Goal: Task Accomplishment & Management: Complete application form

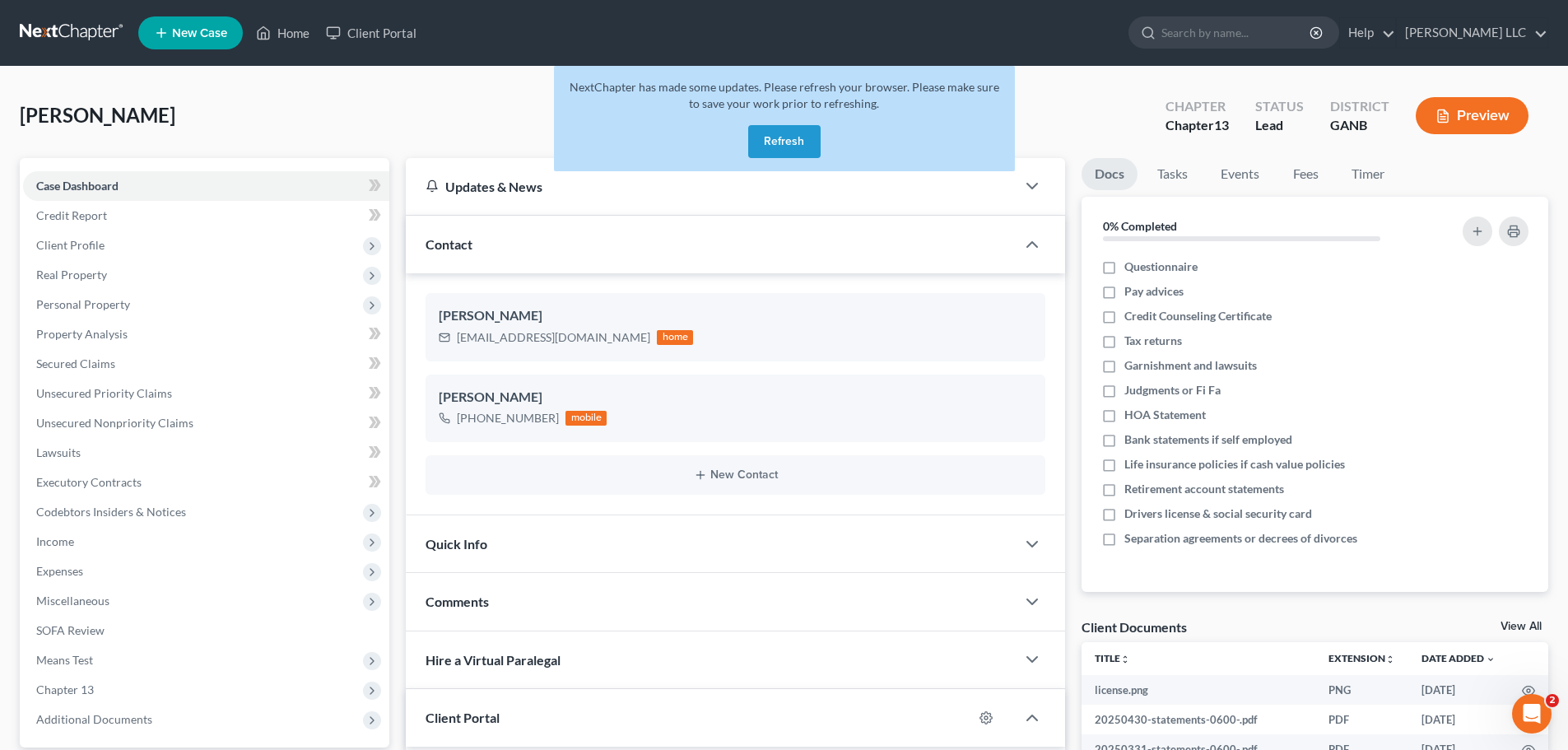
scroll to position [235, 0]
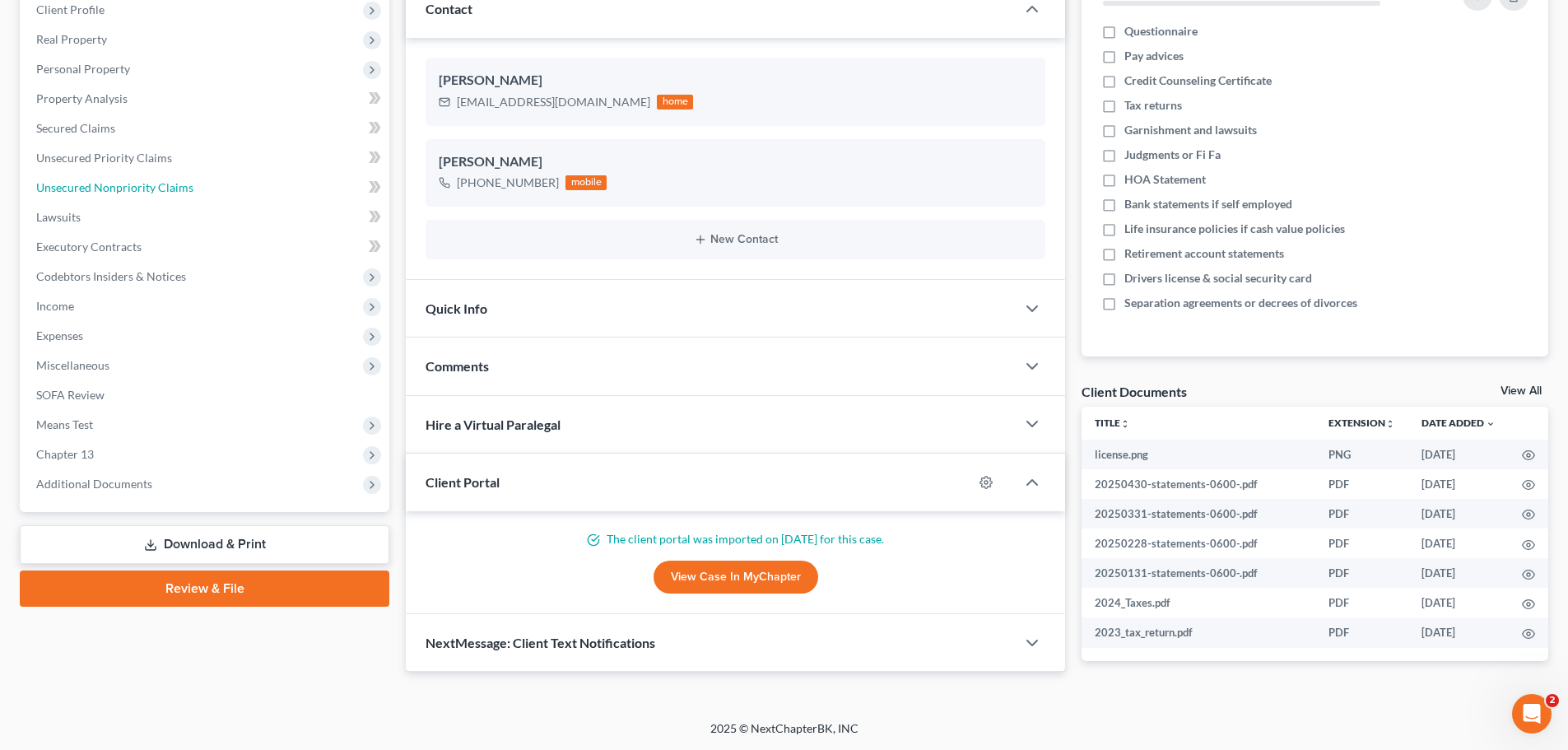
drag, startPoint x: 155, startPoint y: 186, endPoint x: 716, endPoint y: 380, distance: 593.6
click at [157, 187] on span "Unsecured Nonpriority Claims" at bounding box center [115, 187] width 157 height 14
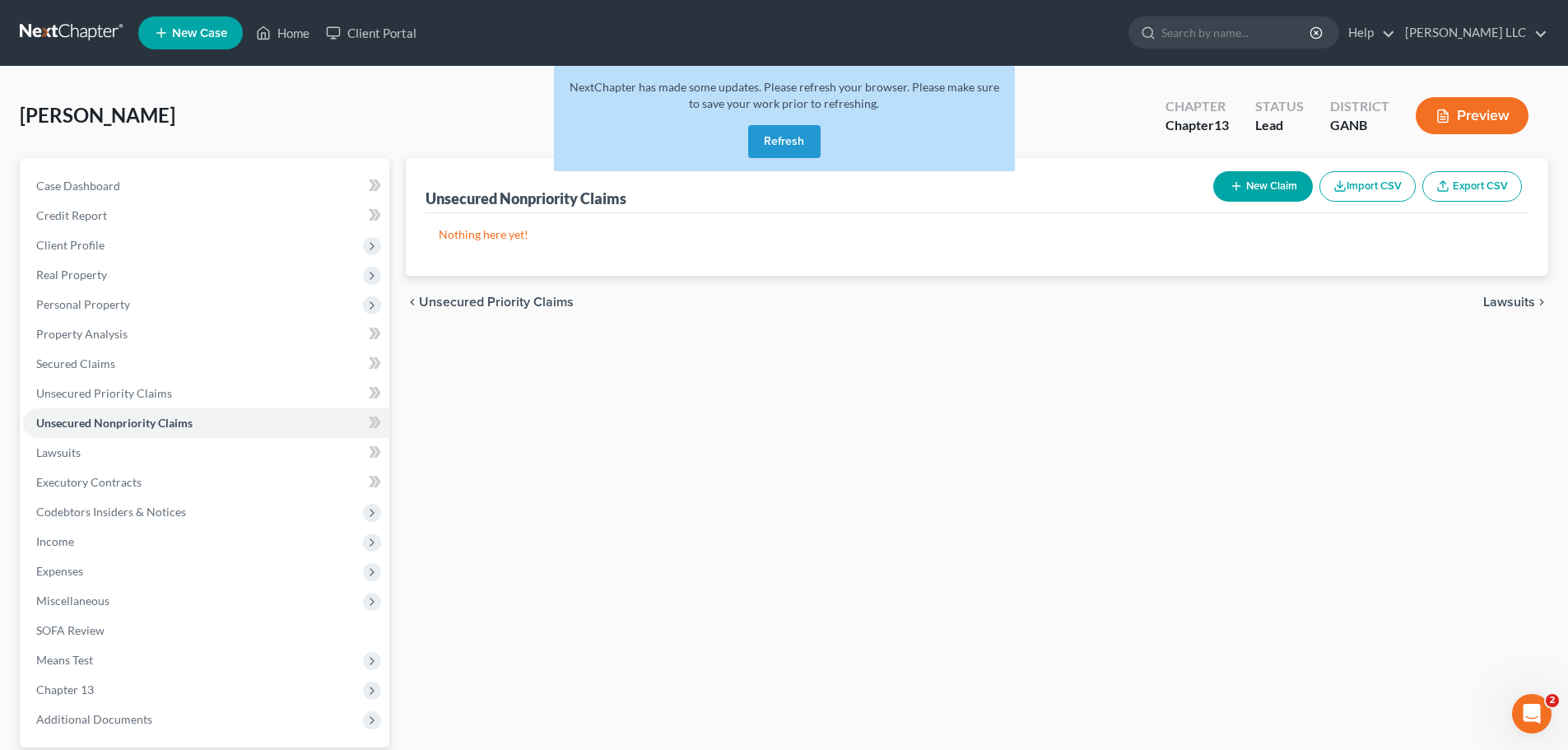
click at [1256, 185] on button "New Claim" at bounding box center [1263, 186] width 99 height 31
click at [787, 144] on button "Refresh" at bounding box center [784, 142] width 72 height 33
click at [793, 149] on button "Refresh" at bounding box center [784, 142] width 72 height 33
select select "0"
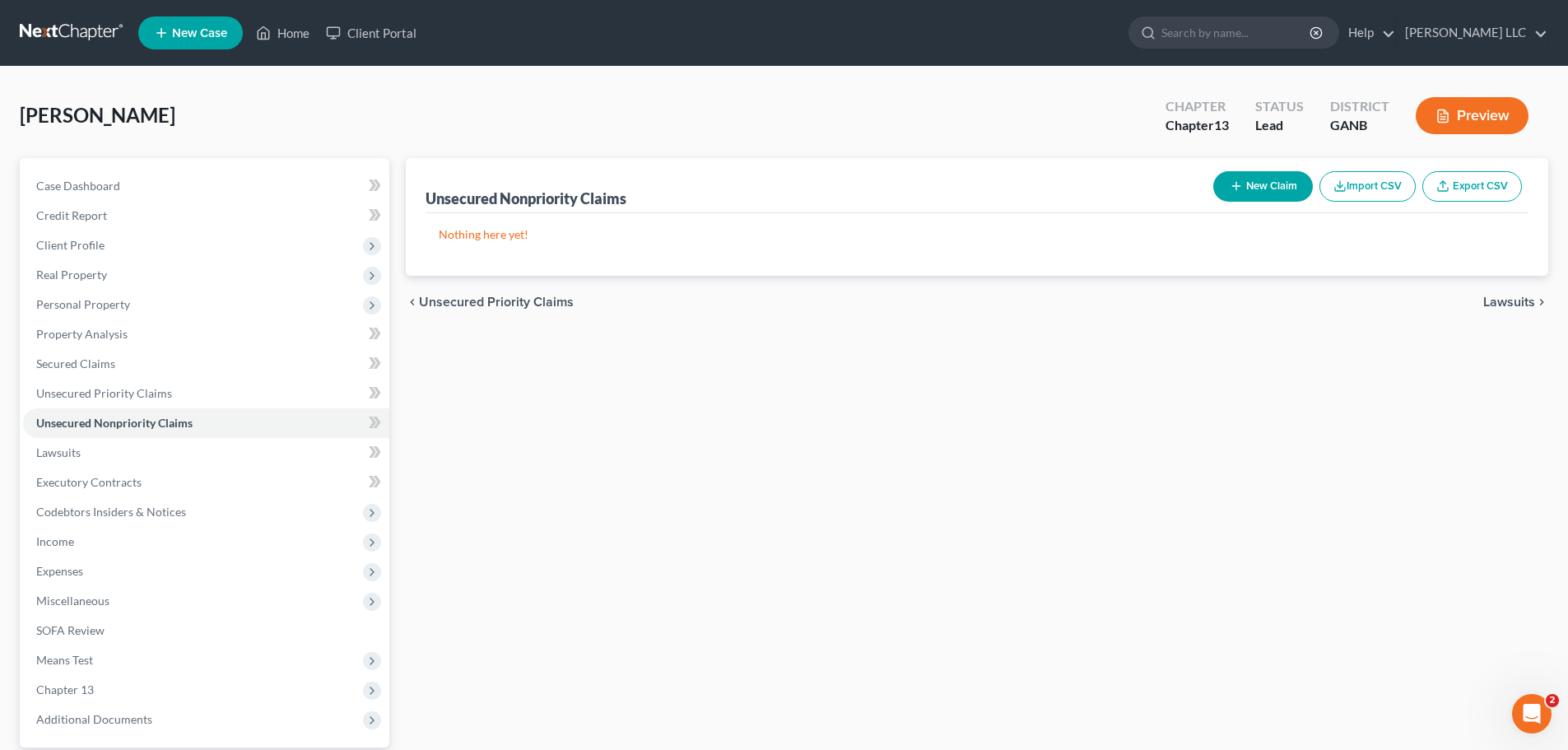
click at [1256, 186] on button "New Claim" at bounding box center [1263, 186] width 99 height 31
select select "0"
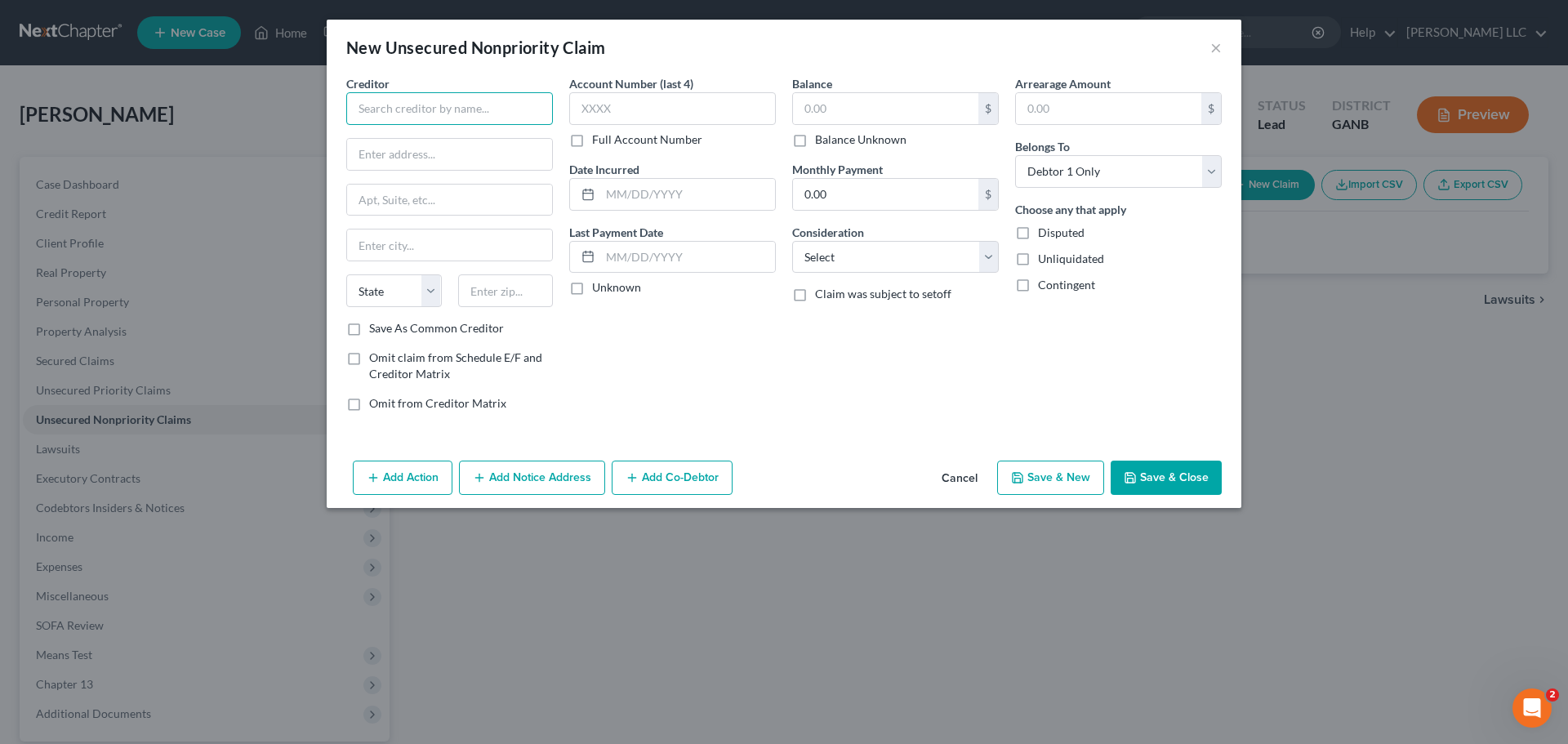
click at [541, 113] on input "text" at bounding box center [449, 109] width 206 height 33
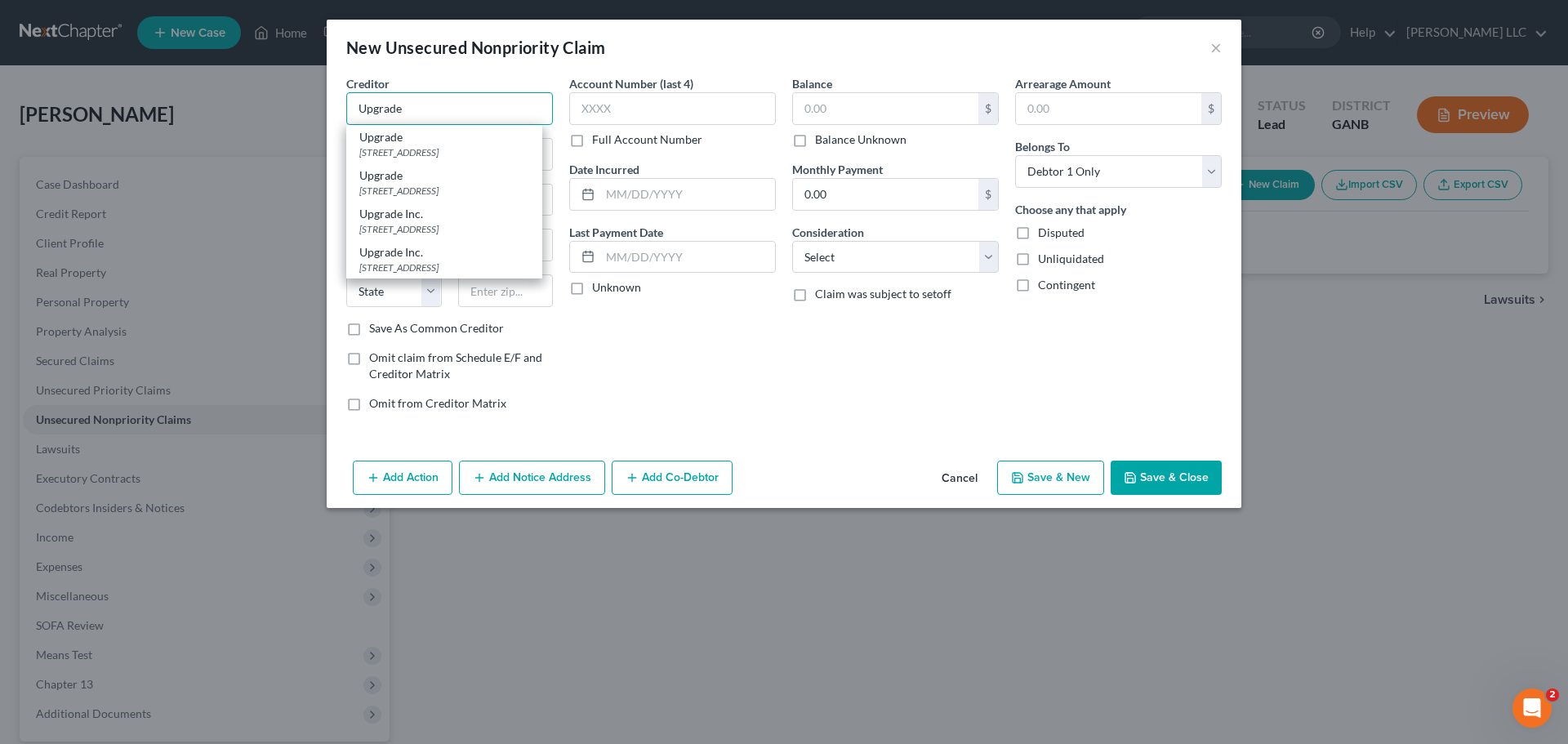
type input "Upgrade"
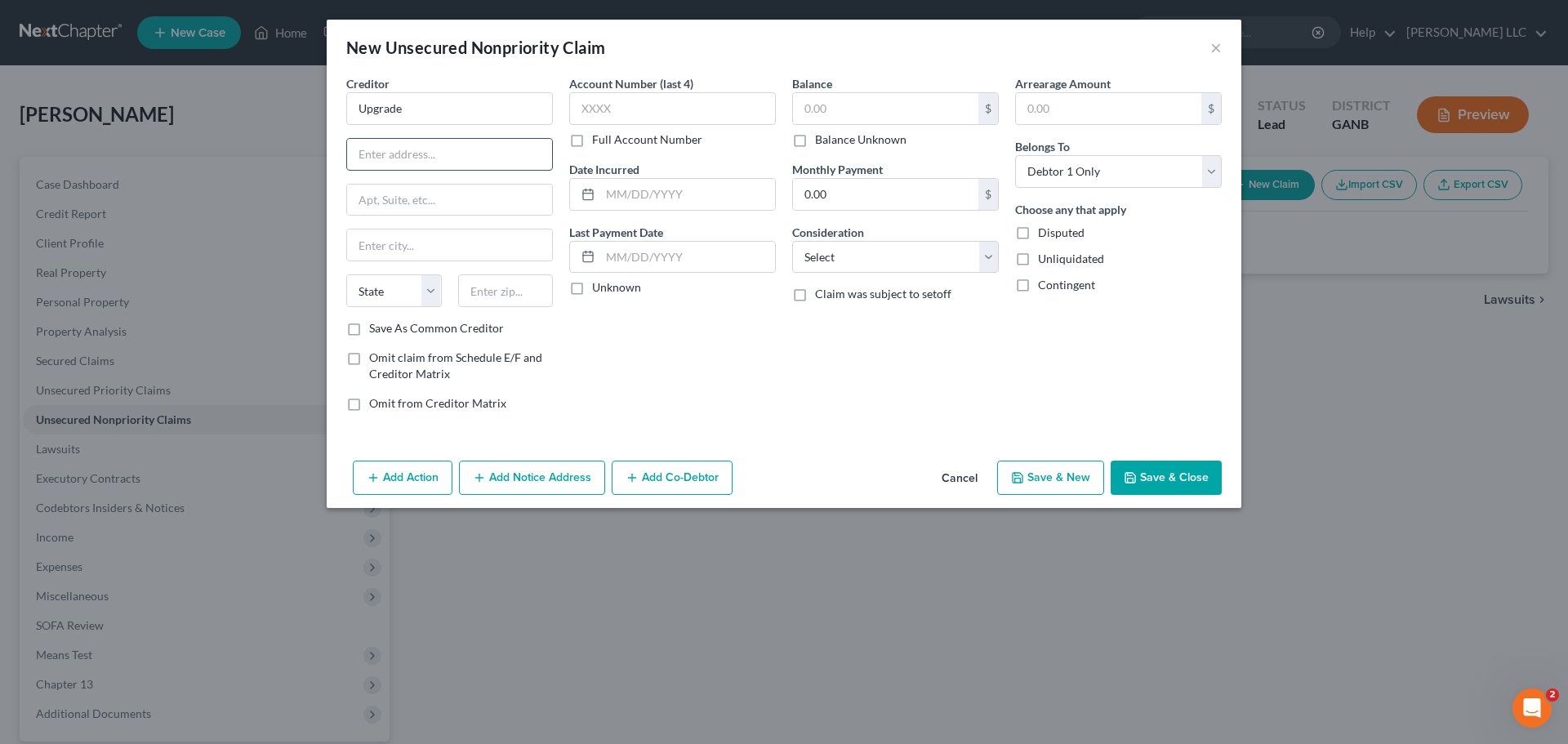
click at [508, 149] on input "text" at bounding box center [449, 155] width 205 height 31
type input "2 N. Central Avenue"
type input "Floor 10"
type input "Phoenix"
select select "3"
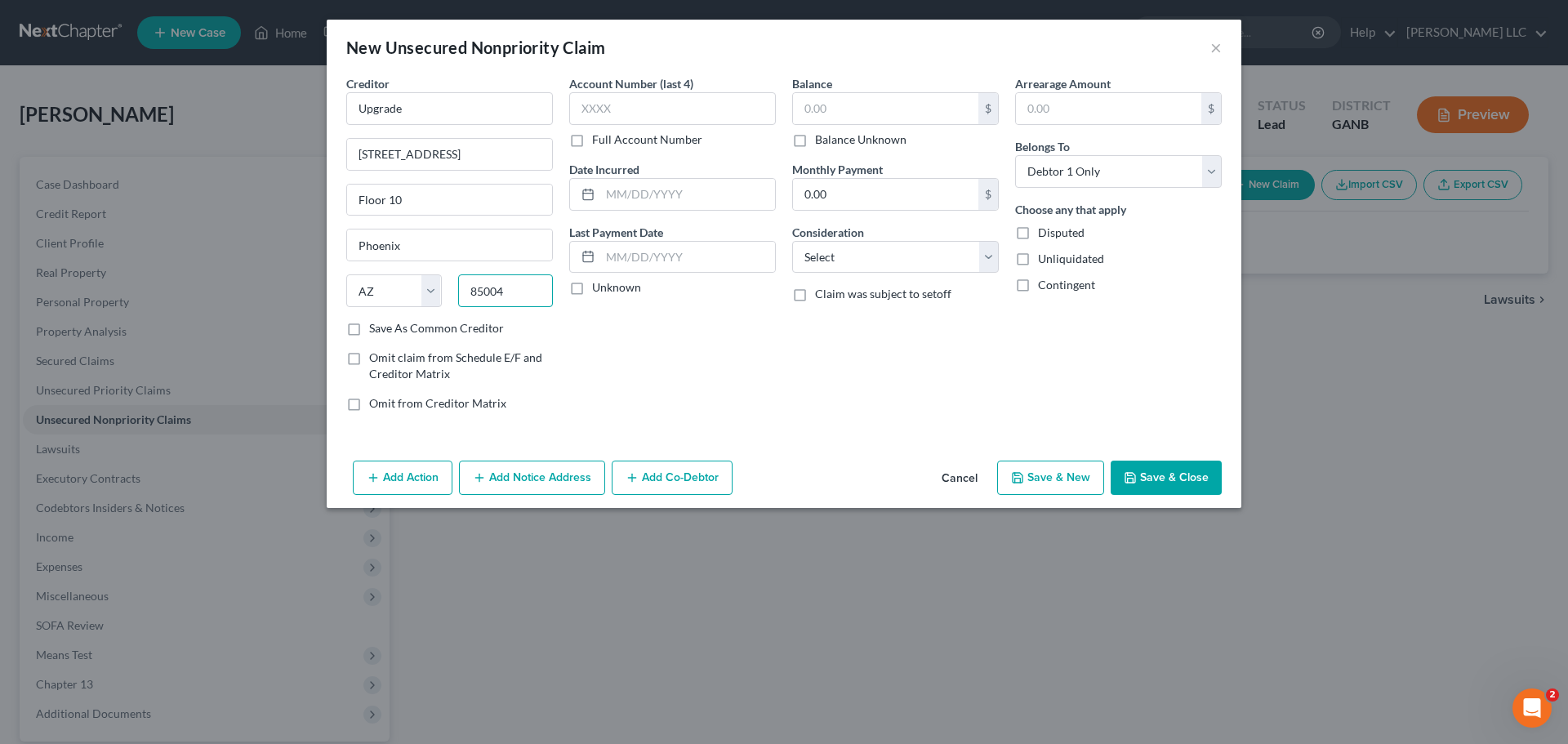
type input "85004"
click at [369, 330] on label "Save As Common Creditor" at bounding box center [436, 329] width 135 height 16
click at [376, 330] on input "Save As Common Creditor" at bounding box center [380, 326] width 11 height 11
checkbox input "true"
click at [593, 140] on label "Full Account Number" at bounding box center [648, 140] width 110 height 16
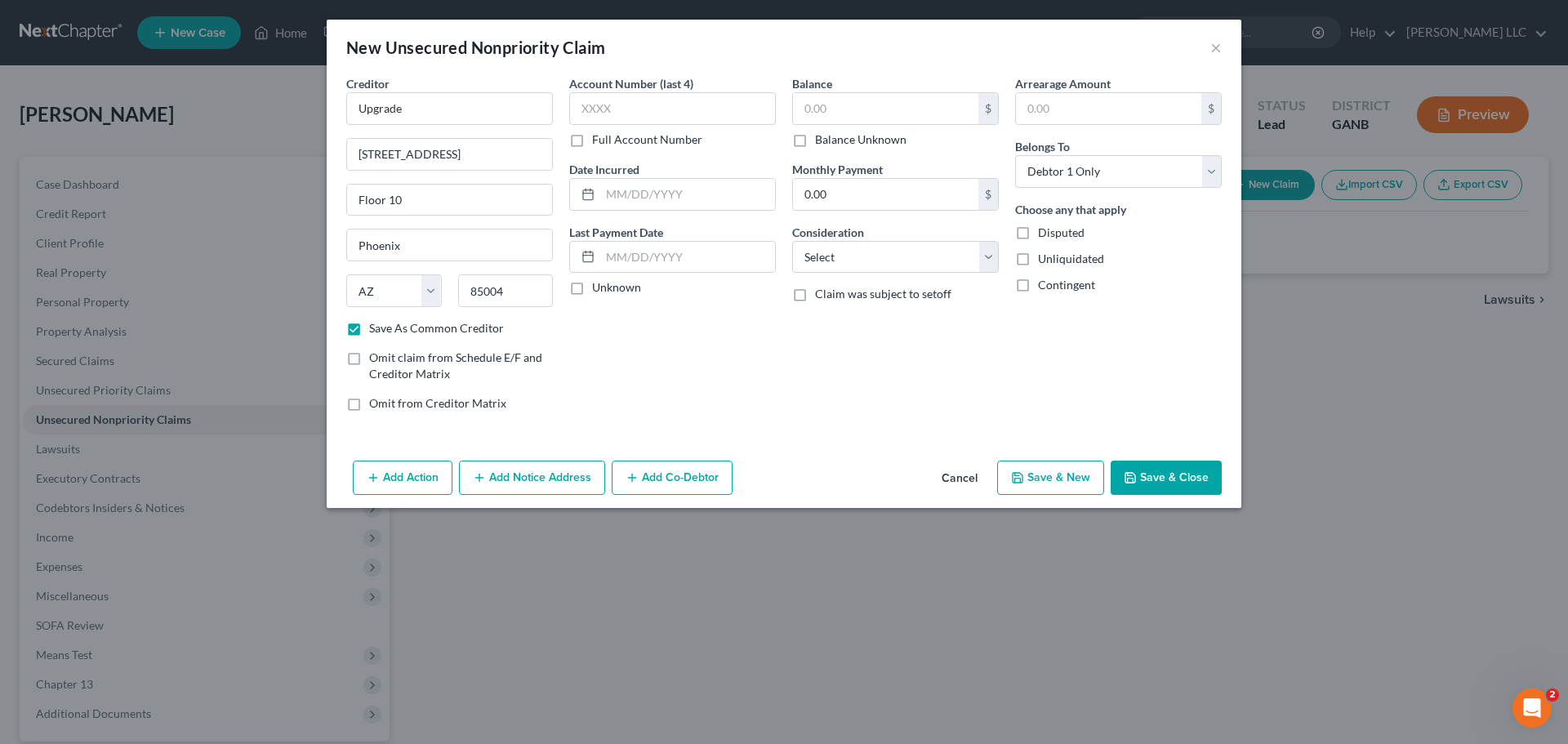
click at [599, 140] on input "Full Account Number" at bounding box center [604, 136] width 11 height 11
click at [662, 109] on input "text" at bounding box center [672, 109] width 206 height 33
type input "130723202"
click at [897, 94] on input "text" at bounding box center [886, 109] width 186 height 31
type input "346.66"
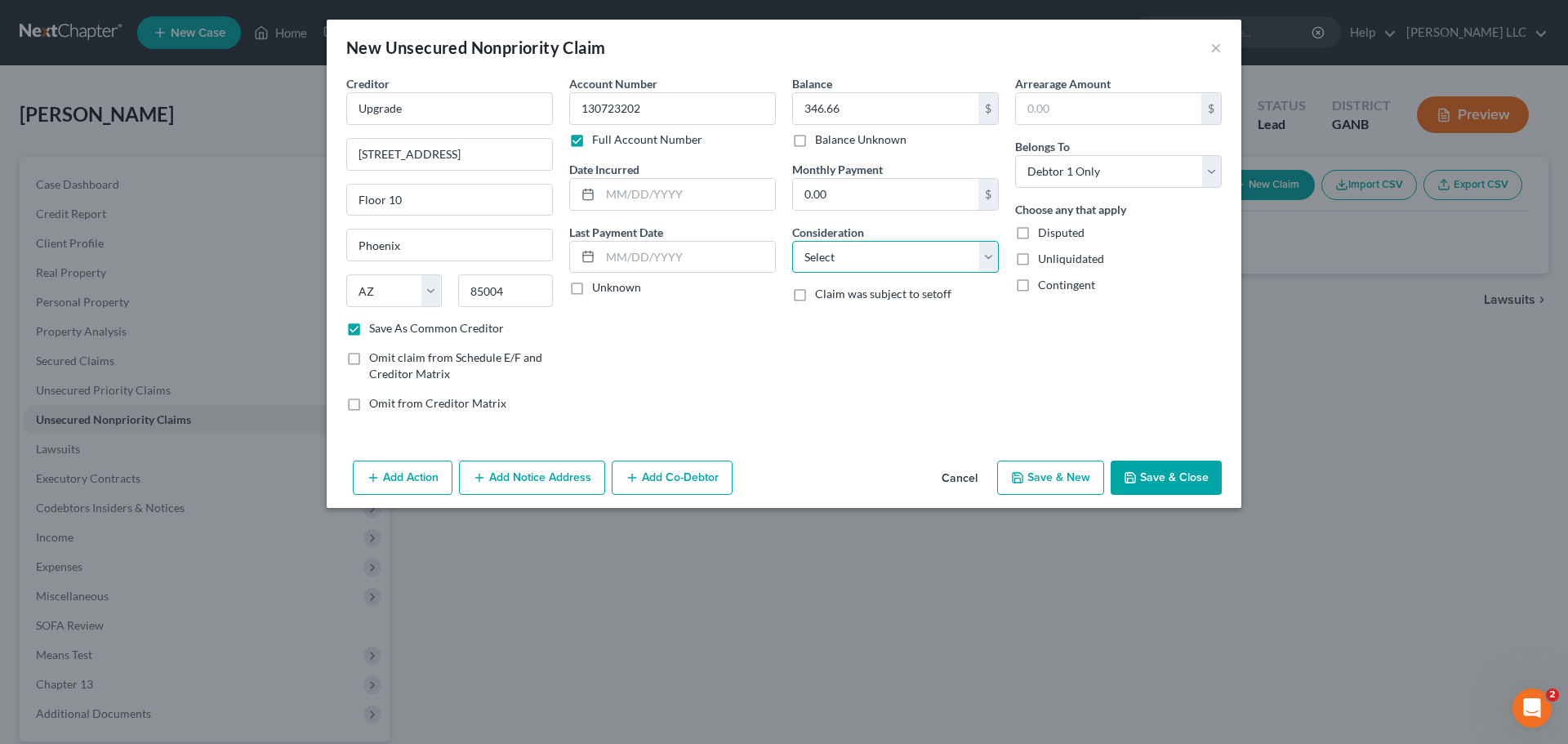
click at [994, 257] on select "Select Cable / Satellite Services Collection Agency Credit Card Debt Debt Couns…" at bounding box center [895, 257] width 206 height 33
select select "2"
click at [792, 241] on select "Select Cable / Satellite Services Collection Agency Credit Card Debt Debt Couns…" at bounding box center [895, 257] width 206 height 33
click at [1089, 488] on button "Save & New" at bounding box center [1051, 478] width 107 height 35
select select "0"
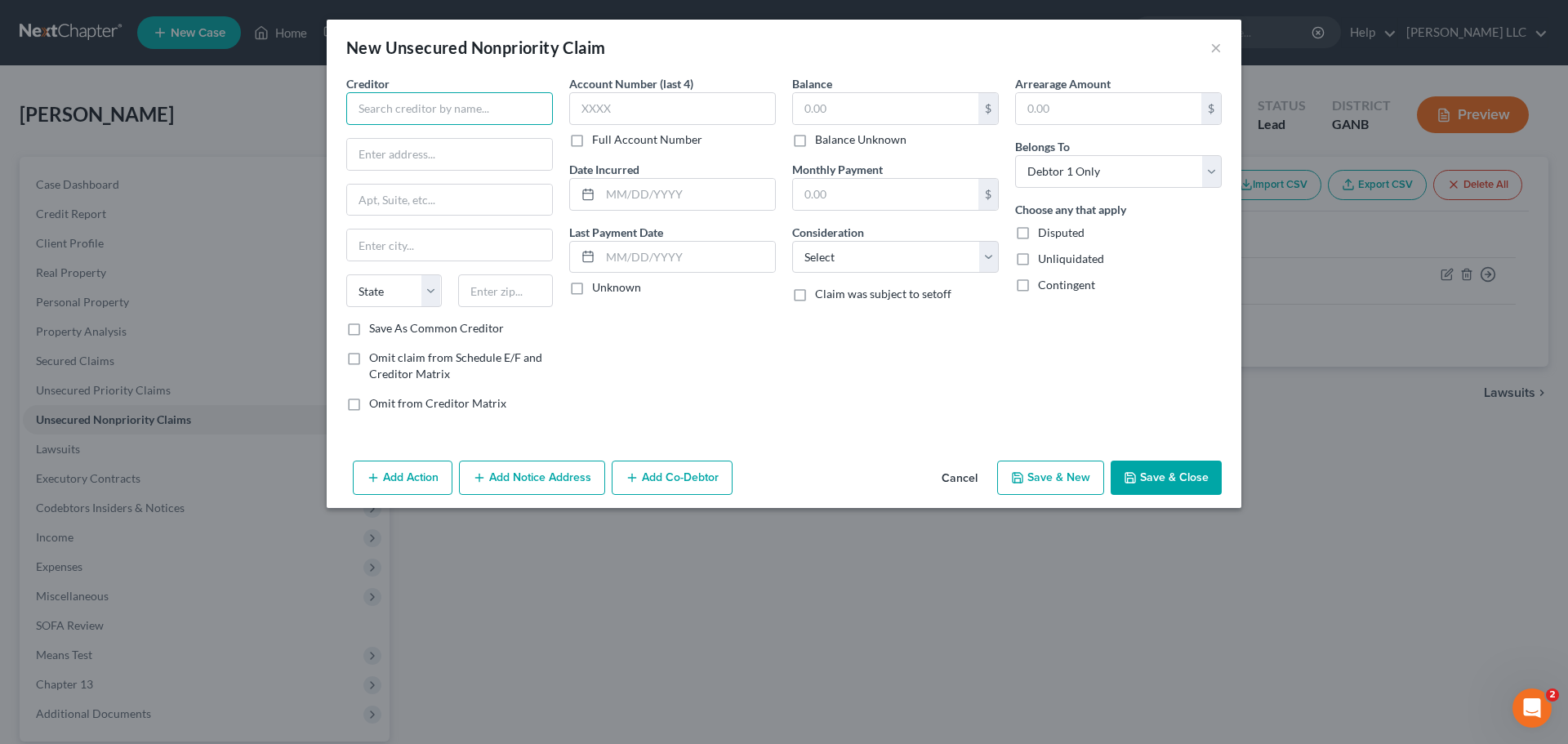
click at [523, 104] on input "text" at bounding box center [449, 109] width 206 height 33
type input "A"
type input "Synchrony Bank/Amazon"
type input "P.O. Box 71711"
type input "Philadelphia"
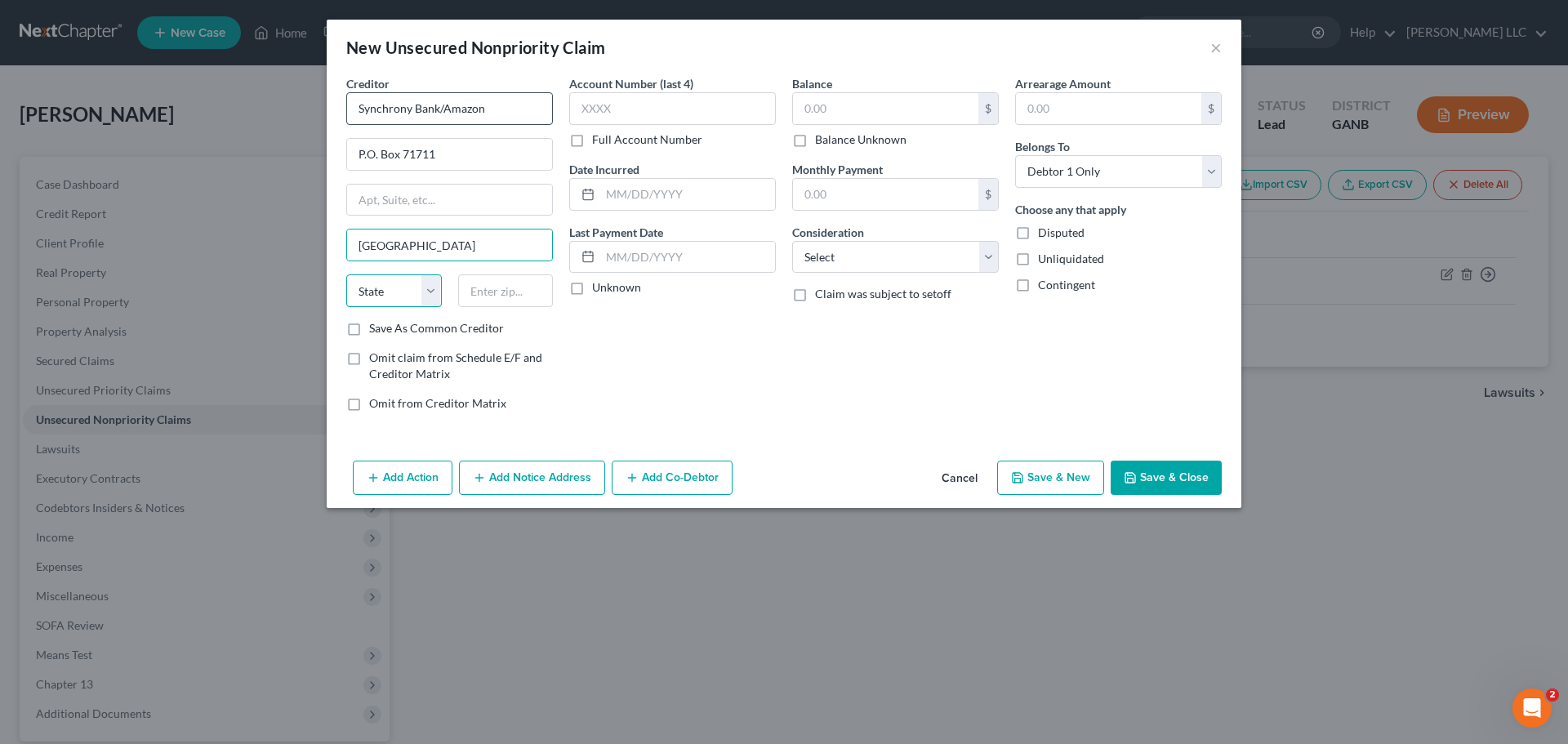
select select "39"
type input "19176"
click at [593, 134] on label "Full Account Number" at bounding box center [648, 140] width 110 height 16
click at [599, 134] on input "Full Account Number" at bounding box center [604, 136] width 11 height 11
click at [643, 106] on input "text" at bounding box center [672, 109] width 206 height 33
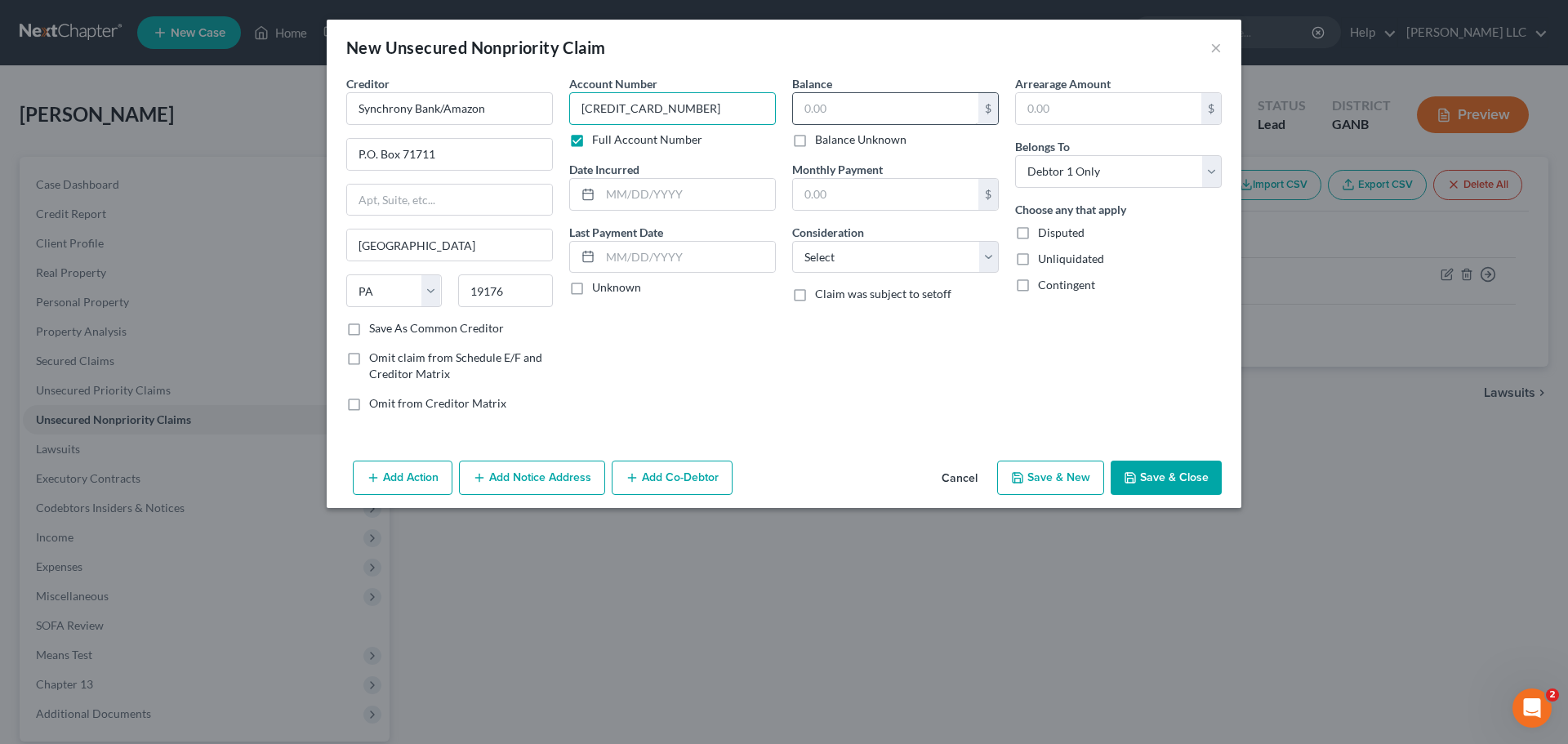
type input "6045781604560606"
click at [950, 104] on input "text" at bounding box center [886, 109] width 186 height 31
type input "1,849.33"
click at [996, 262] on select "Select Cable / Satellite Services Collection Agency Credit Card Debt Debt Couns…" at bounding box center [895, 257] width 206 height 33
select select "2"
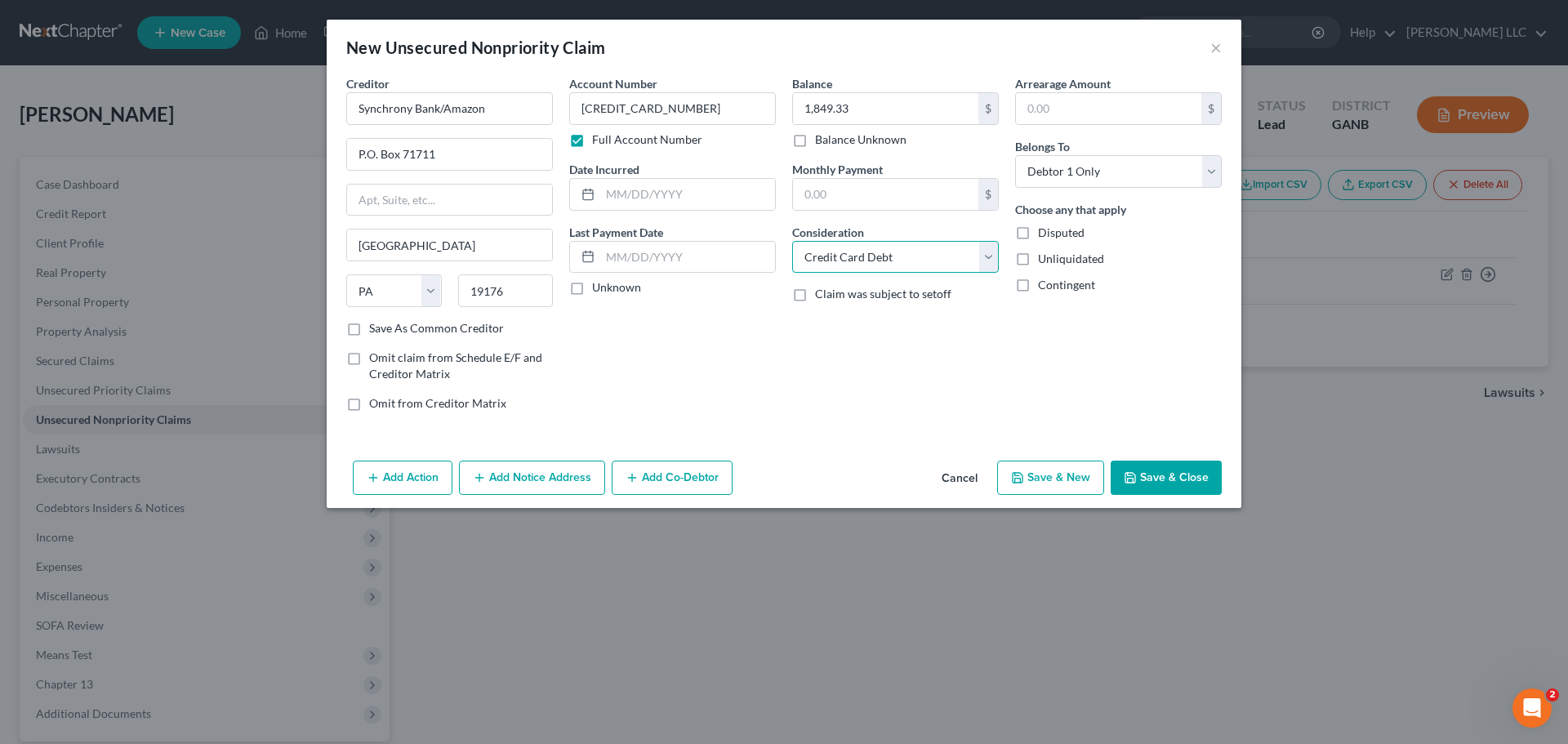
click at [792, 241] on select "Select Cable / Satellite Services Collection Agency Credit Card Debt Debt Couns…" at bounding box center [895, 257] width 206 height 33
click at [369, 329] on label "Save As Common Creditor" at bounding box center [436, 329] width 135 height 16
click at [376, 329] on input "Save As Common Creditor" at bounding box center [380, 326] width 11 height 11
checkbox input "true"
click at [1079, 479] on button "Save & New" at bounding box center [1051, 478] width 107 height 35
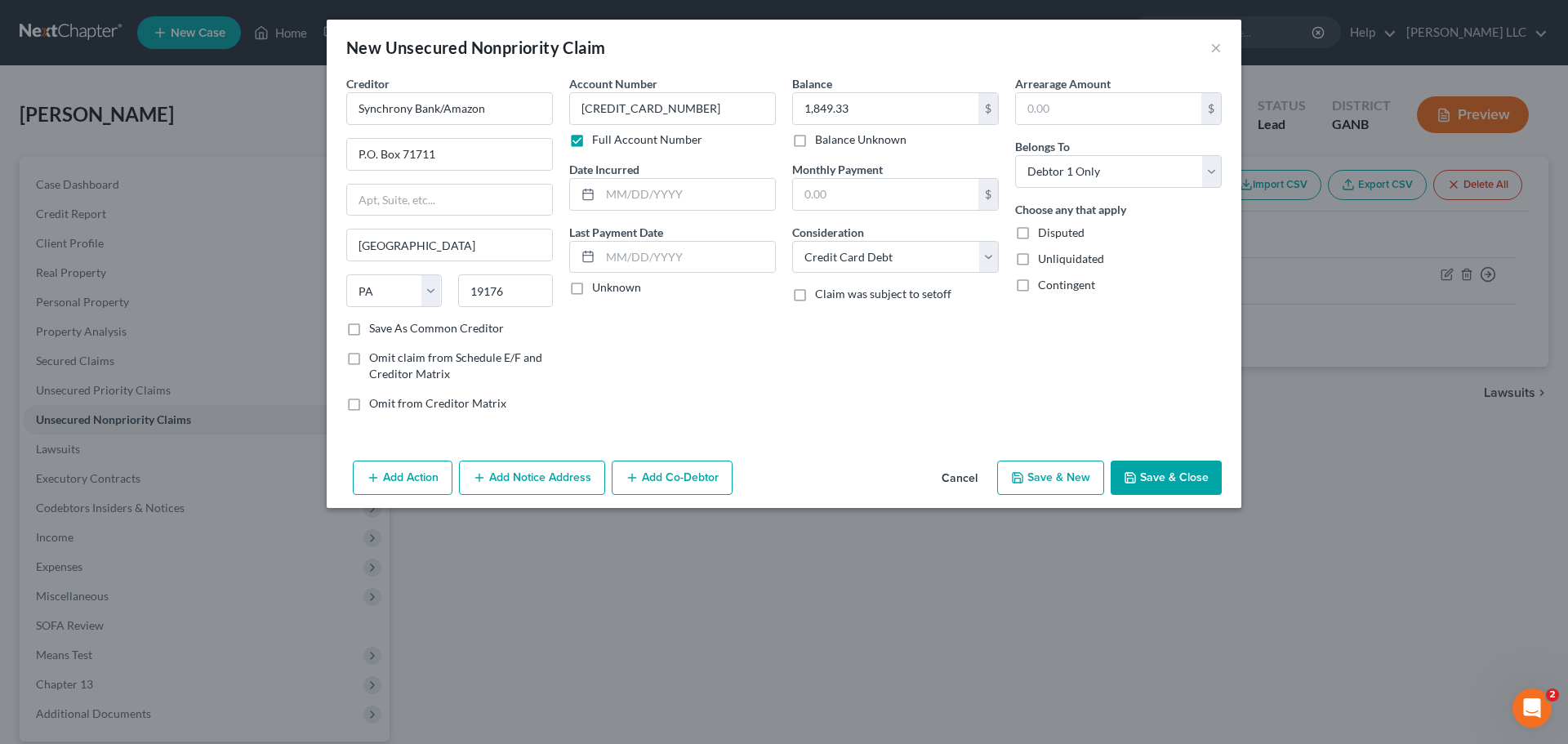
select select "0"
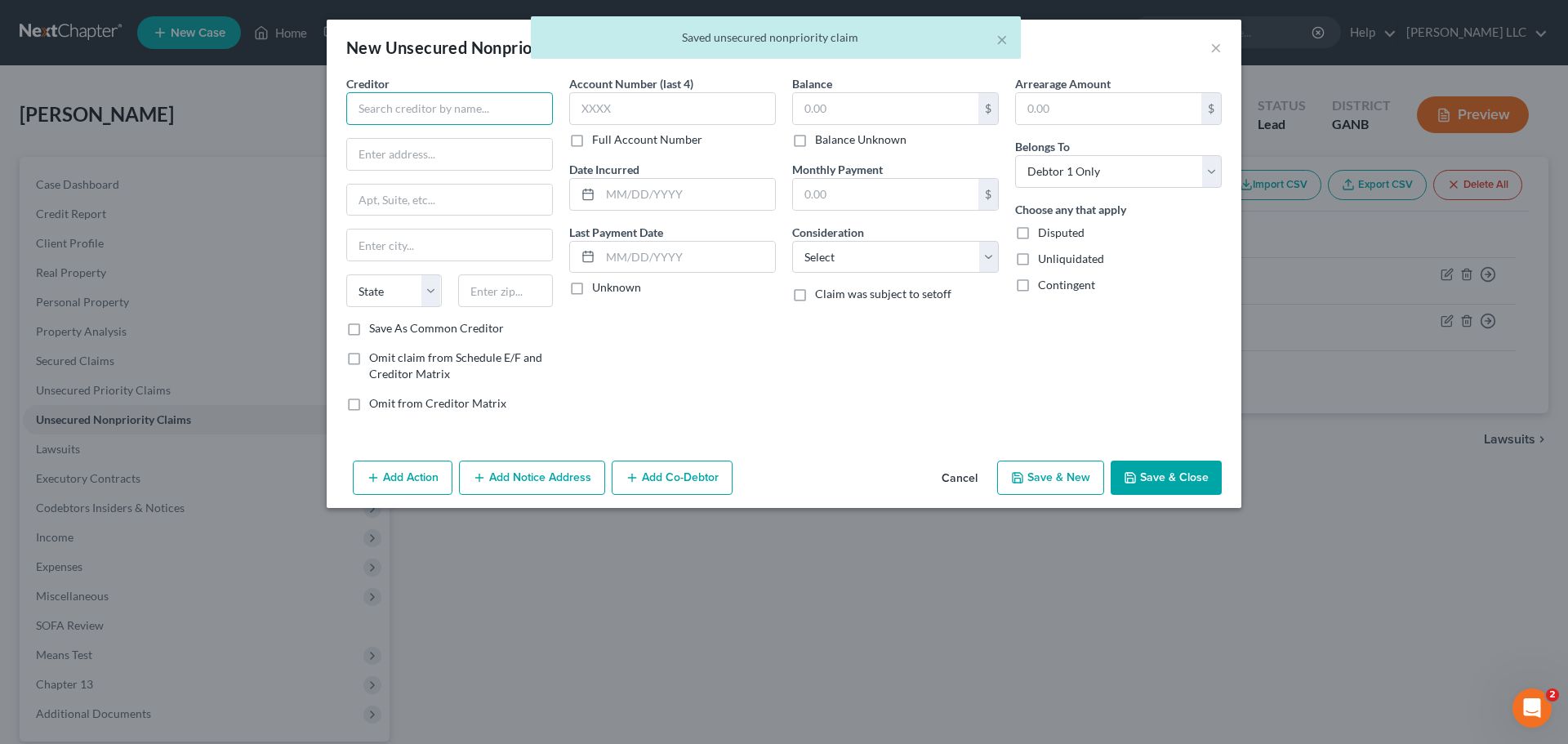
click at [529, 113] on input "text" at bounding box center [449, 109] width 206 height 33
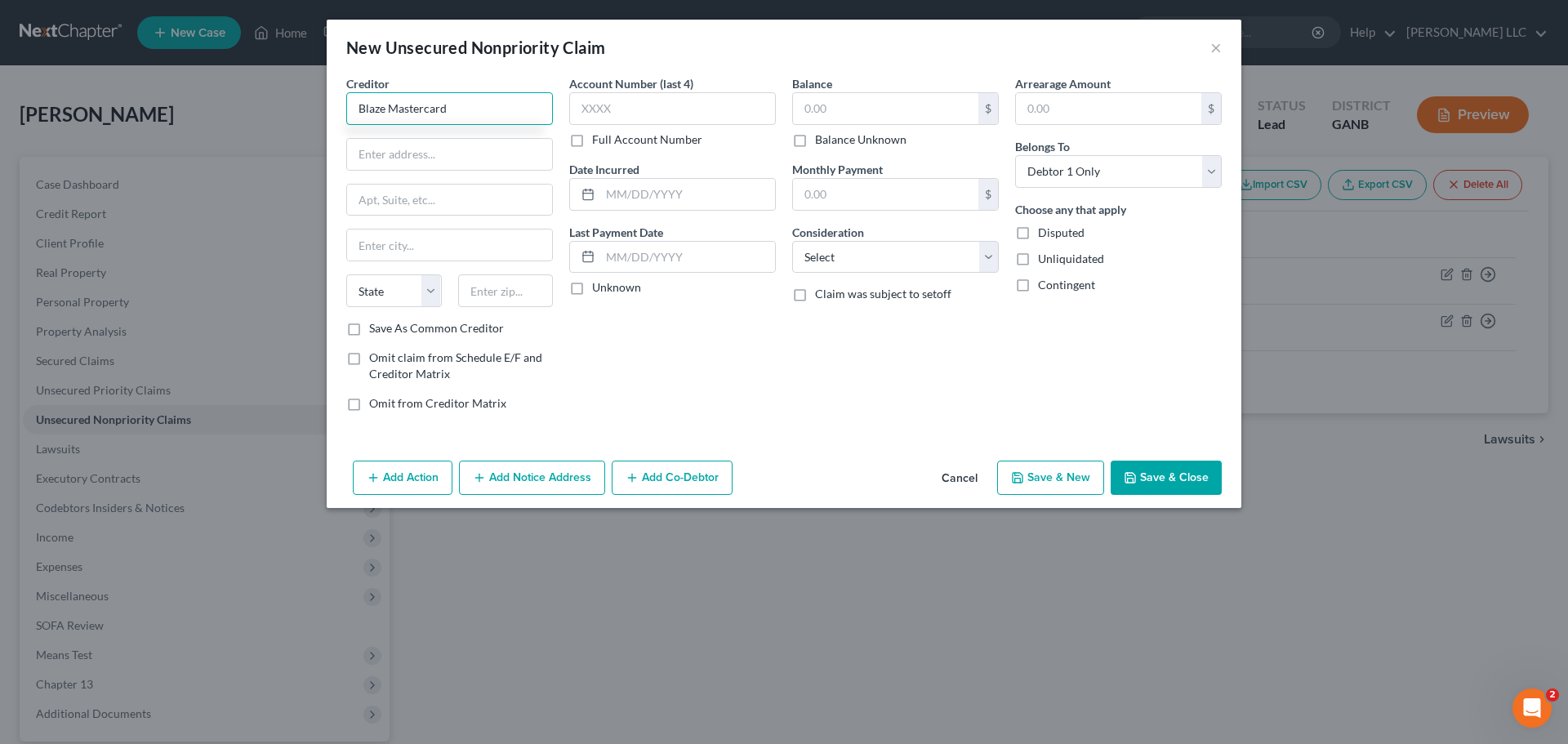
type input "Blaze Mastercard"
type input "P.O. Box 5096"
type input "Sioux Falls"
click at [438, 298] on select "State AL AK AR AZ CA CO CT DE DC FL GA GU HI ID IL IN IA KS KY LA ME MD MA MI M…" at bounding box center [394, 291] width 95 height 33
select select "43"
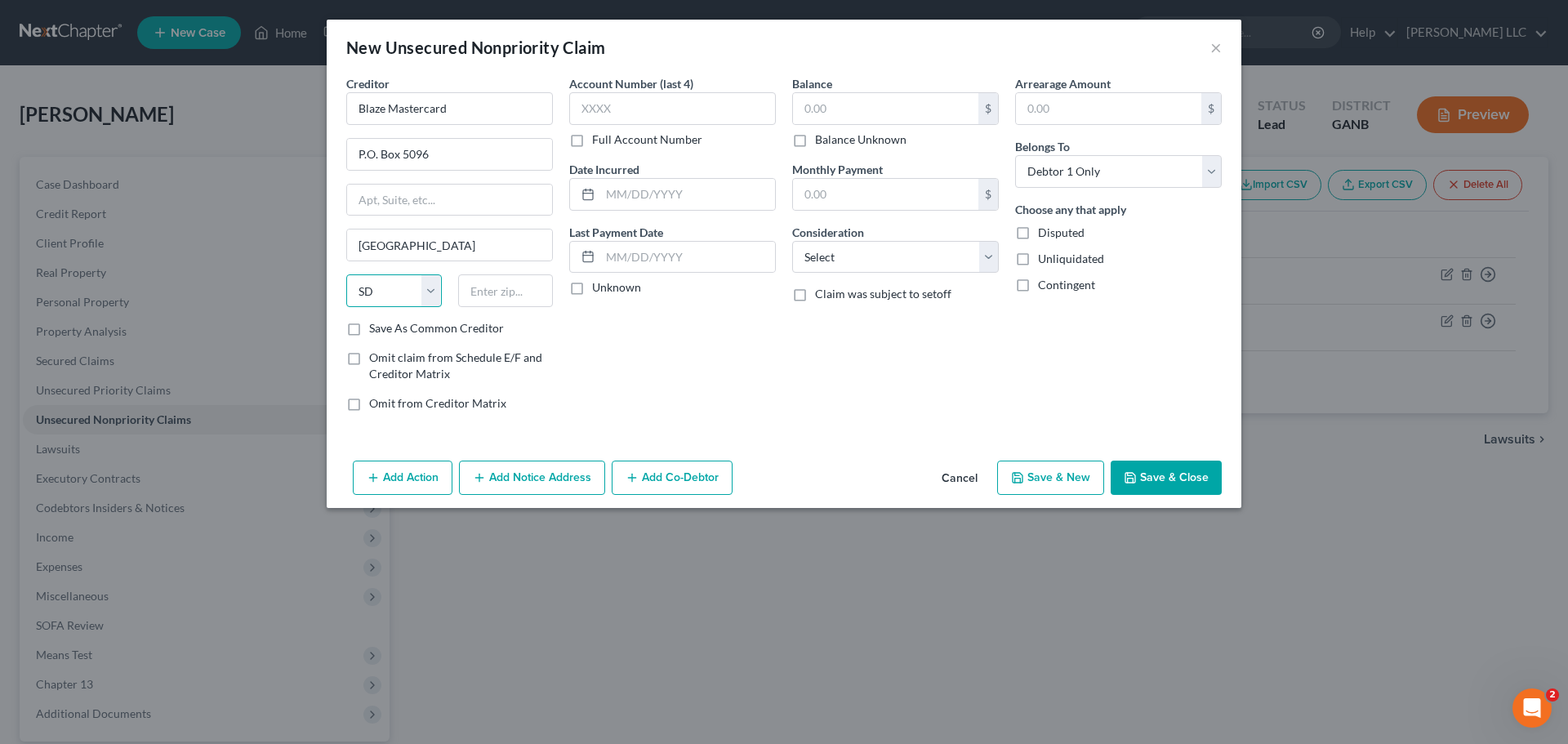
click at [346, 275] on select "State AL AK AR AZ CA CO CT DE DC FL GA GU HI ID IL IN IA KS KY LA ME MD MA MI M…" at bounding box center [394, 291] width 95 height 33
click at [514, 290] on input "text" at bounding box center [506, 291] width 95 height 33
type input "57117"
click at [369, 329] on label "Save As Common Creditor" at bounding box center [436, 329] width 135 height 16
click at [376, 329] on input "Save As Common Creditor" at bounding box center [380, 326] width 11 height 11
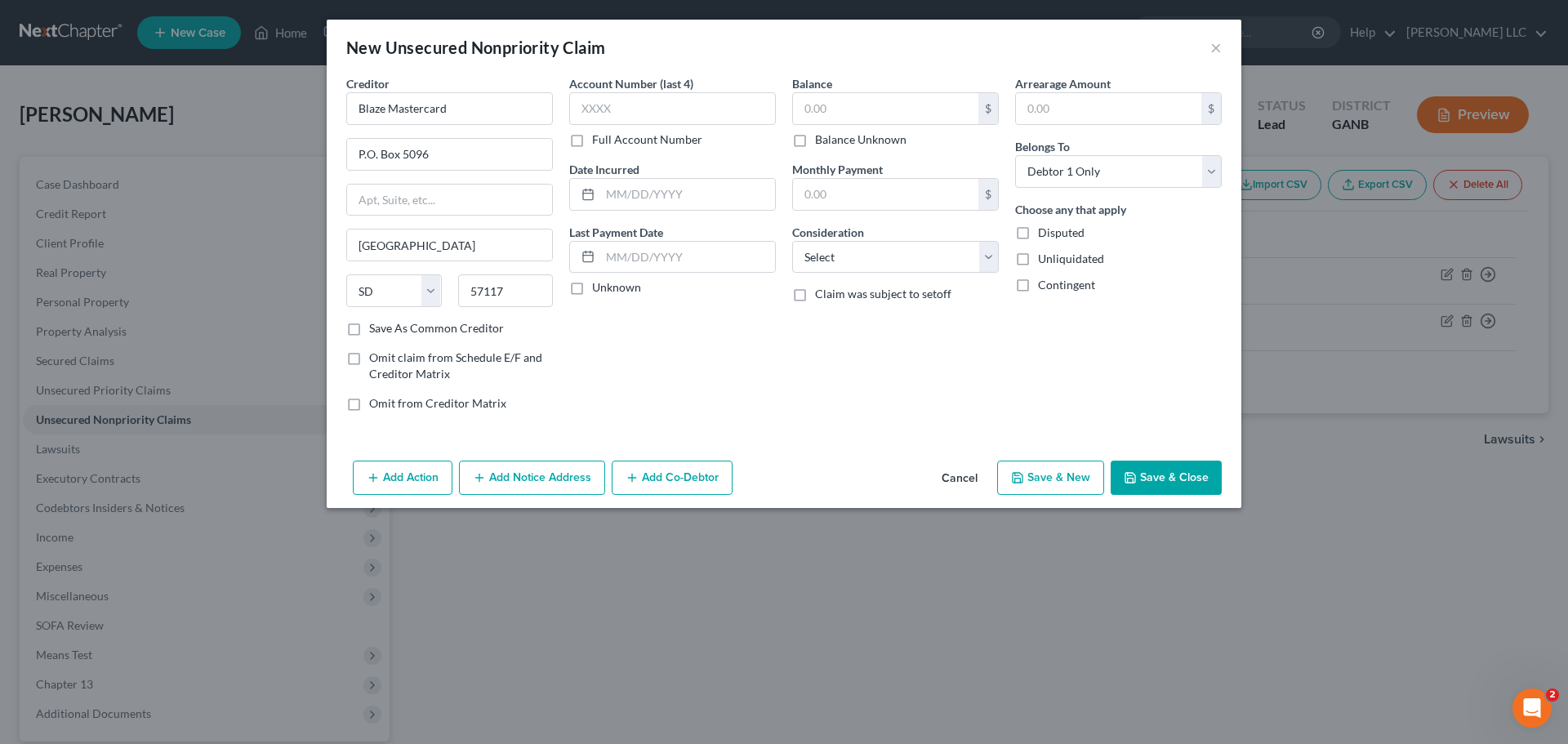
checkbox input "true"
click at [646, 133] on label "Full Account Number" at bounding box center [648, 140] width 110 height 16
click at [609, 133] on input "Full Account Number" at bounding box center [604, 136] width 11 height 11
click at [666, 103] on input "text" at bounding box center [672, 109] width 206 height 33
type input "0431"
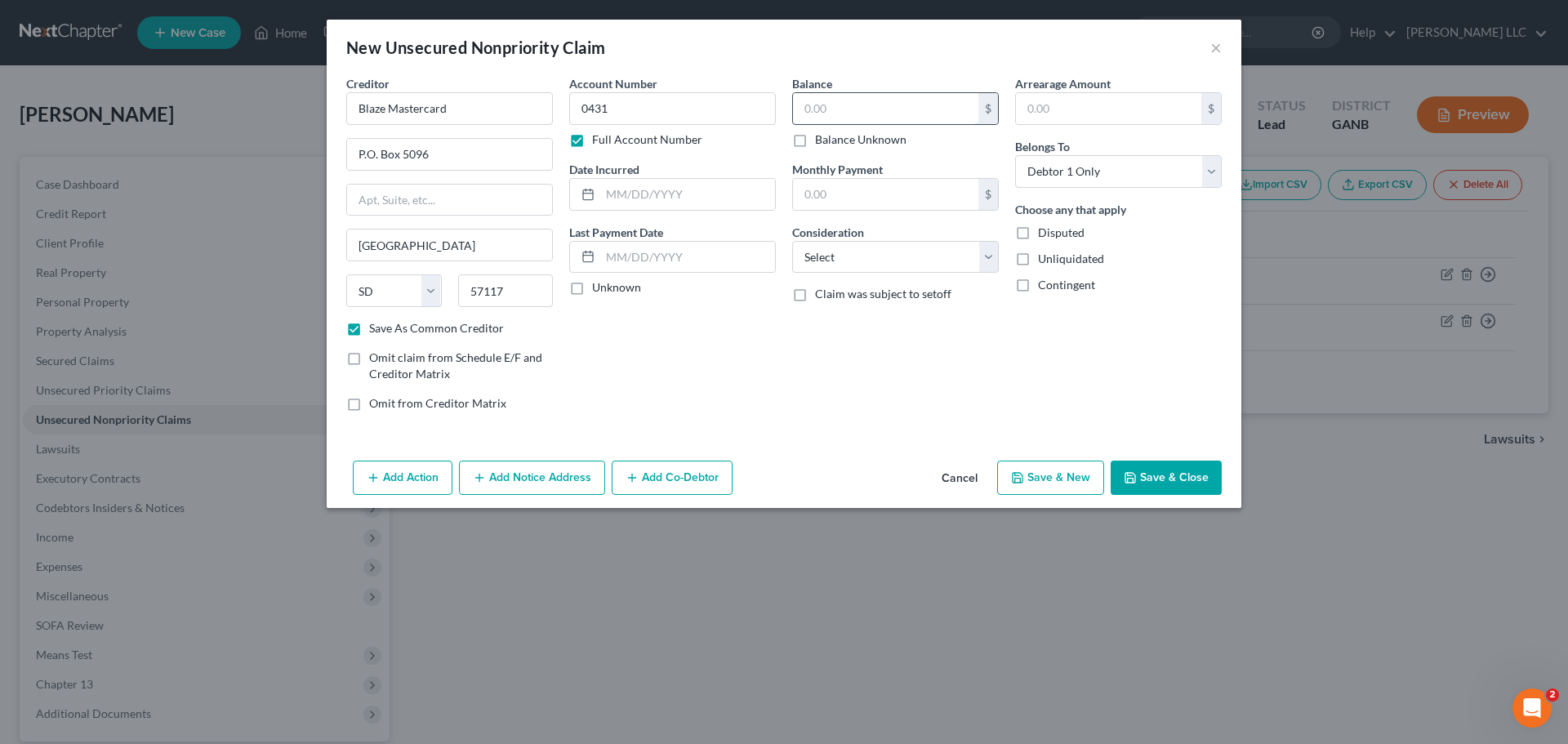
click at [862, 98] on input "text" at bounding box center [886, 109] width 186 height 31
type input "73.00"
click at [985, 253] on select "Select Cable / Satellite Services Collection Agency Credit Card Debt Debt Couns…" at bounding box center [895, 257] width 206 height 33
select select "2"
click at [792, 241] on select "Select Cable / Satellite Services Collection Agency Credit Card Debt Debt Couns…" at bounding box center [895, 257] width 206 height 33
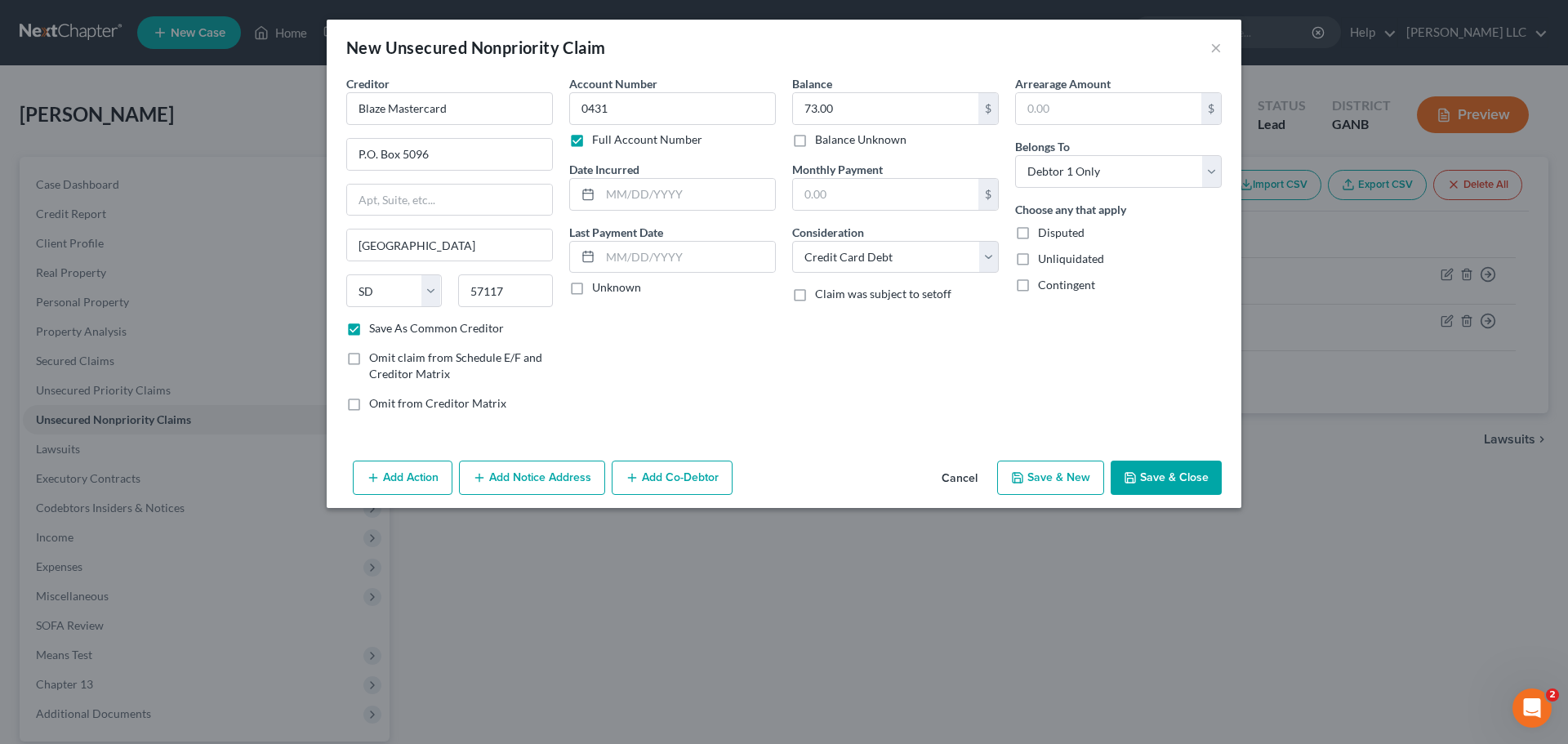
click at [1063, 488] on button "Save & New" at bounding box center [1051, 478] width 107 height 35
checkbox input "false"
select select "0"
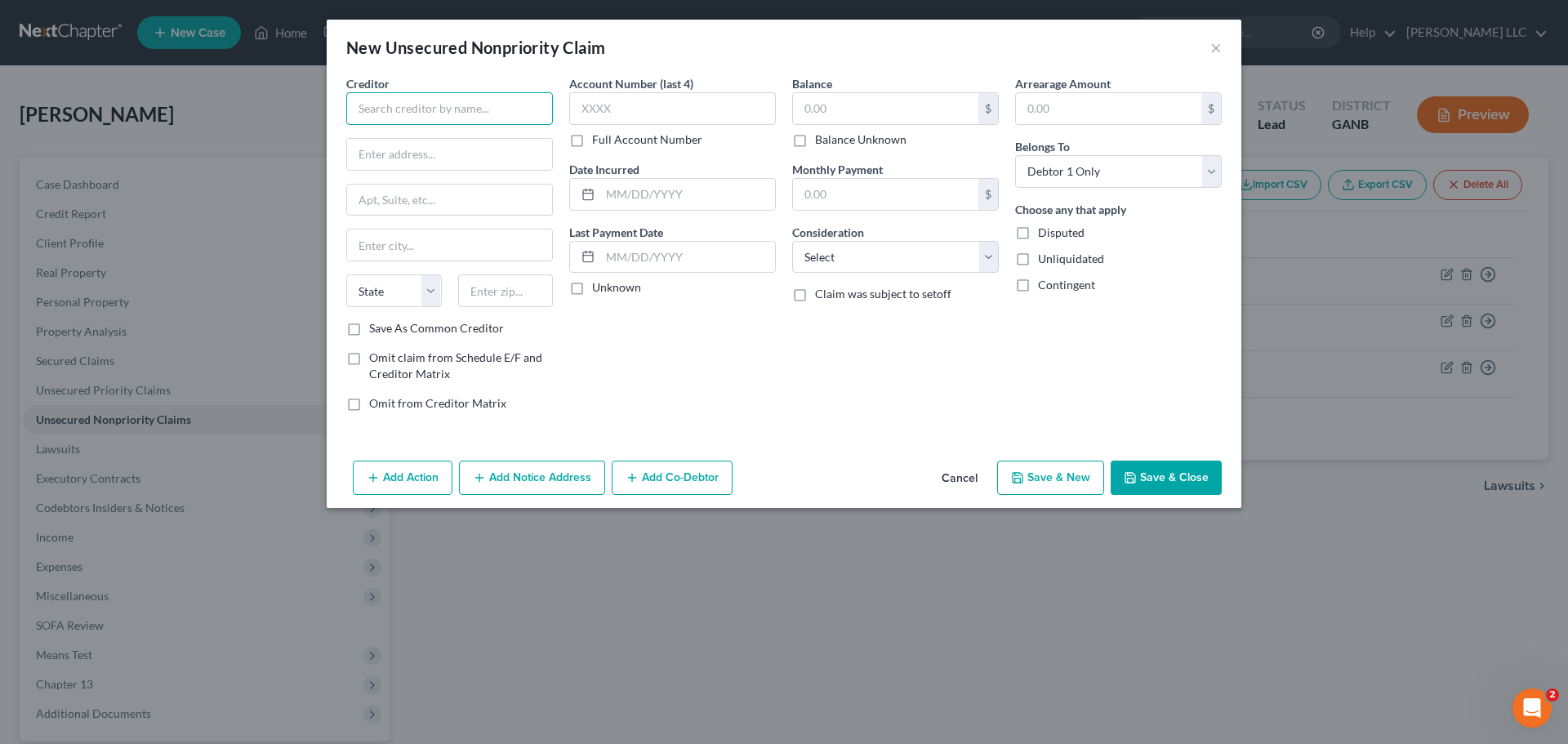
click at [537, 106] on input "text" at bounding box center [449, 109] width 206 height 33
type input "Fortiva Credit Card"
type input "P.O. Box 105341"
type input "Atlanta"
select select "10"
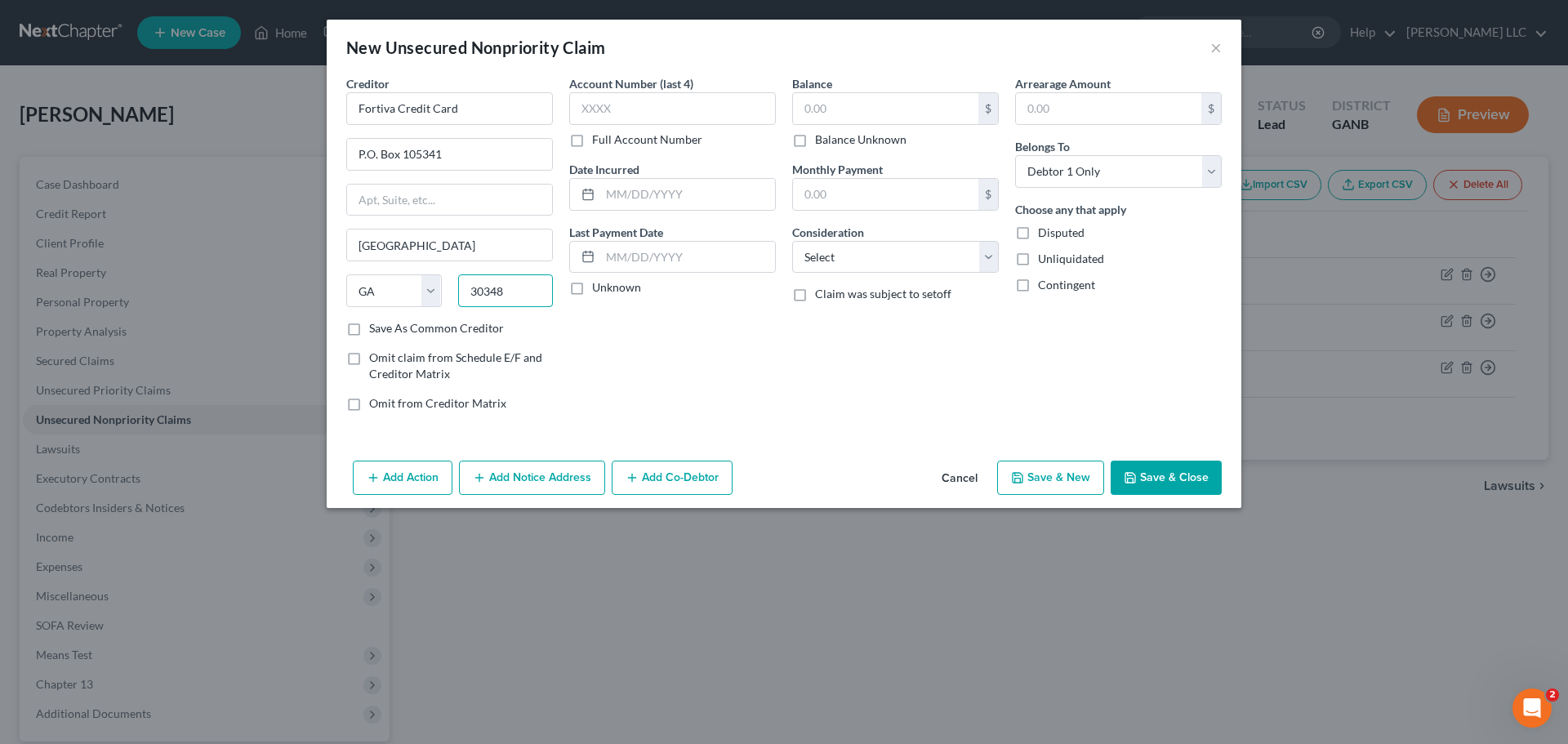
type input "30348"
click at [369, 329] on label "Save As Common Creditor" at bounding box center [436, 329] width 135 height 16
click at [376, 329] on input "Save As Common Creditor" at bounding box center [380, 326] width 11 height 11
checkbox input "true"
click at [643, 104] on input "text" at bounding box center [672, 109] width 206 height 33
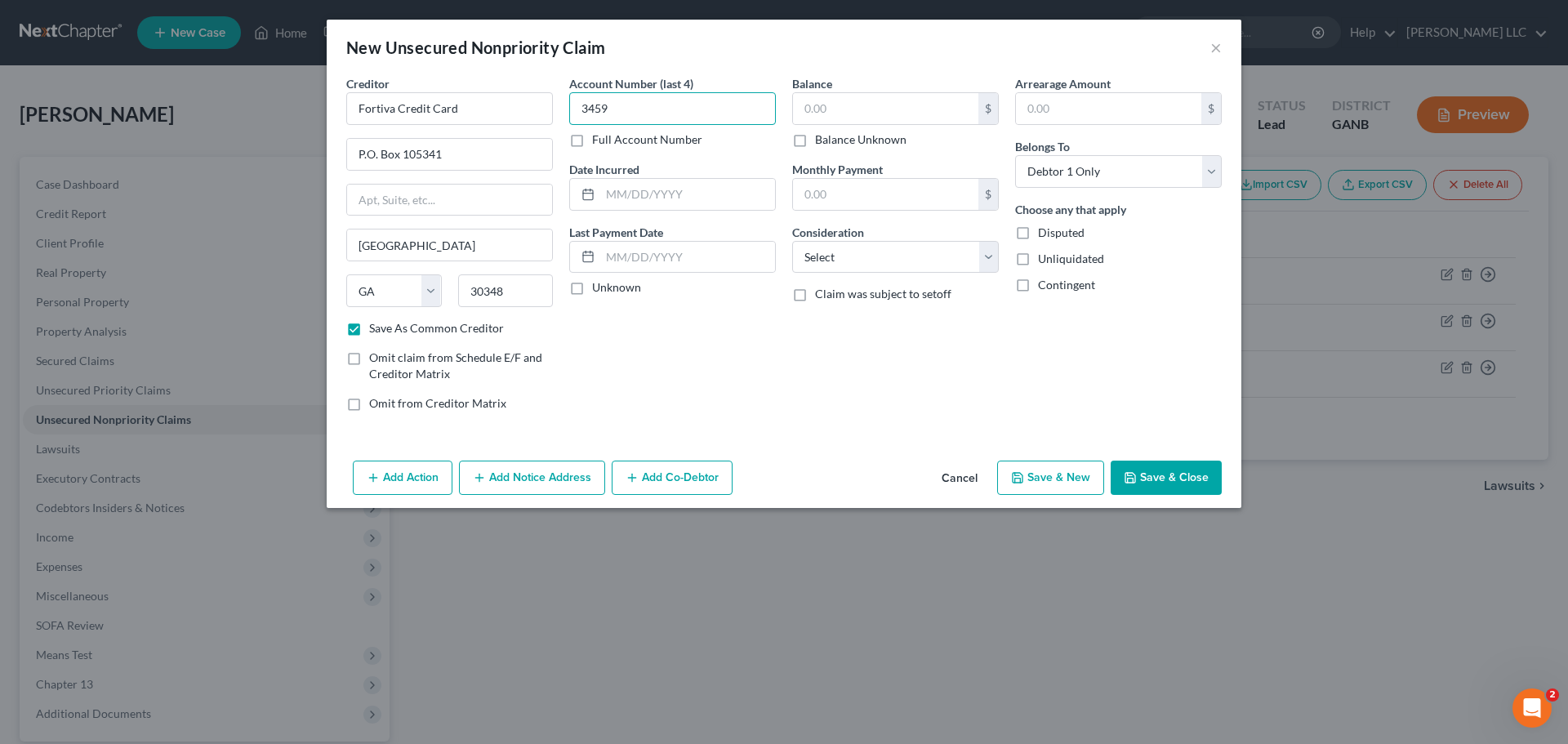
type input "3459"
click at [910, 89] on div "Balance $ Balance Unknown Balance Undetermined $ Balance Unknown" at bounding box center [895, 111] width 206 height 72
click at [908, 104] on input "text" at bounding box center [886, 109] width 186 height 31
type input "1,072.26"
click at [983, 253] on select "Select Cable / Satellite Services Collection Agency Credit Card Debt Debt Couns…" at bounding box center [895, 257] width 206 height 33
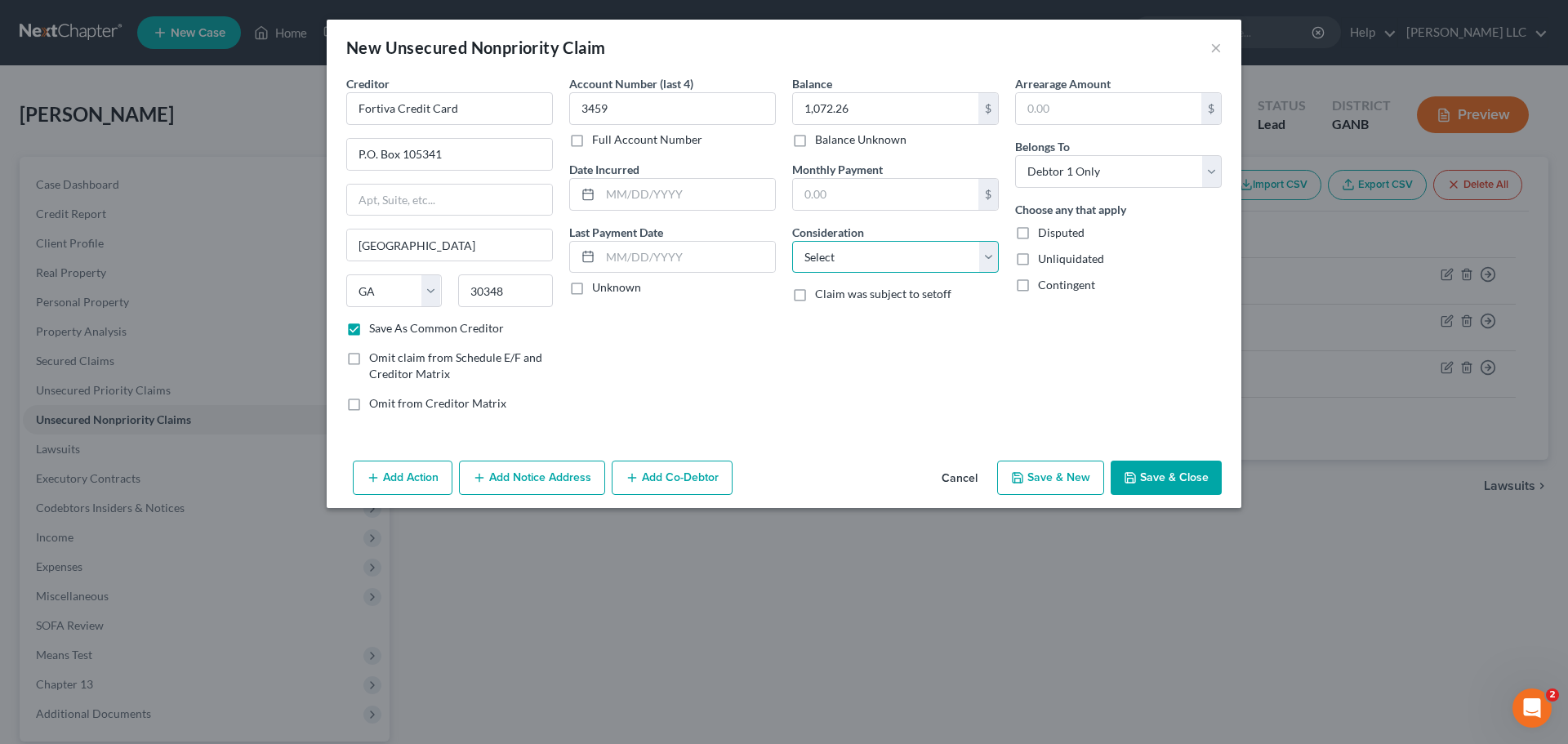
select select "2"
click at [792, 241] on select "Select Cable / Satellite Services Collection Agency Credit Card Debt Debt Couns…" at bounding box center [895, 257] width 206 height 33
click at [583, 474] on button "Add Notice Address" at bounding box center [533, 478] width 146 height 35
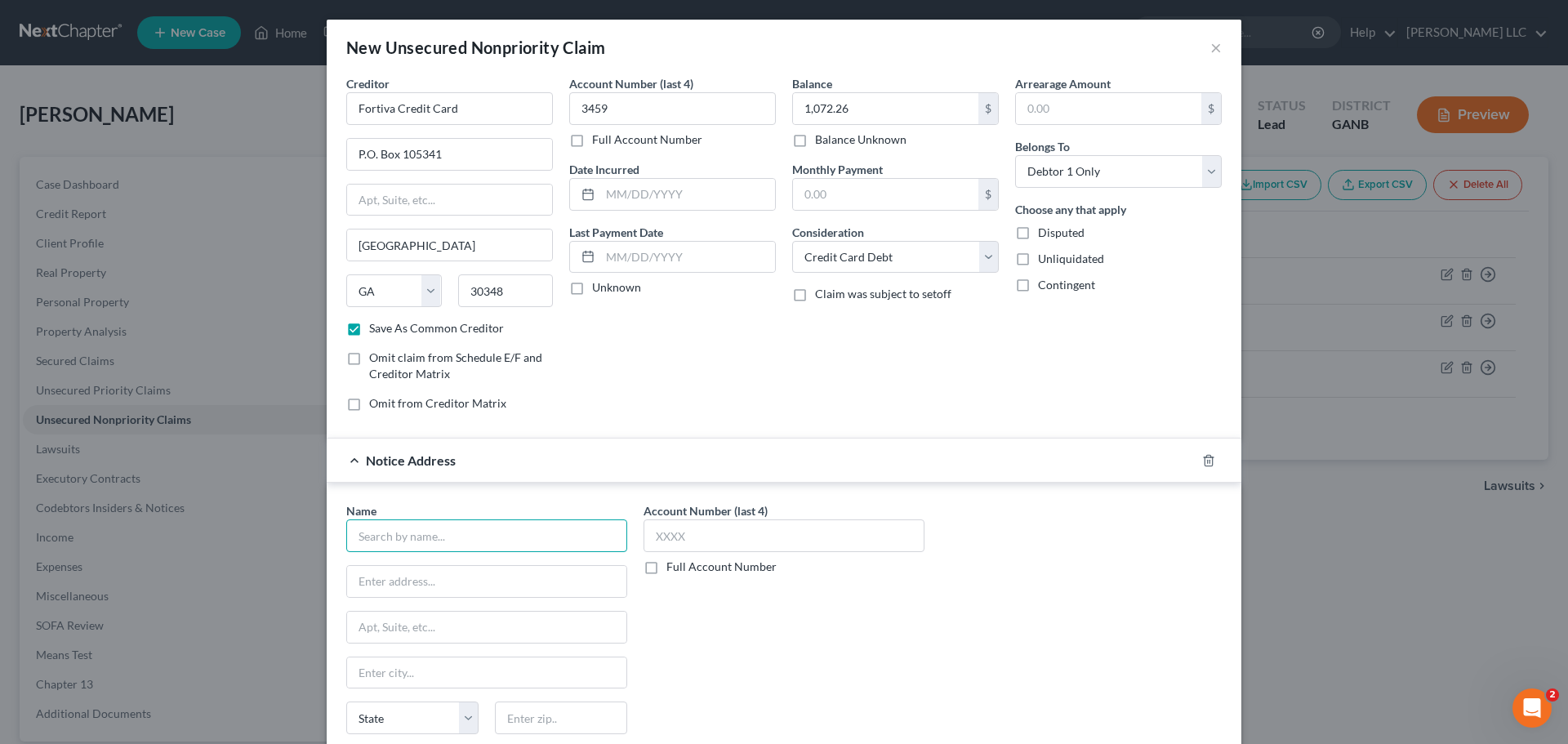
click at [490, 533] on input "text" at bounding box center [487, 536] width 281 height 33
type input "Fortiva Credit Card"
type input "P.O. Box 650847"
type input "Dallas"
select select "45"
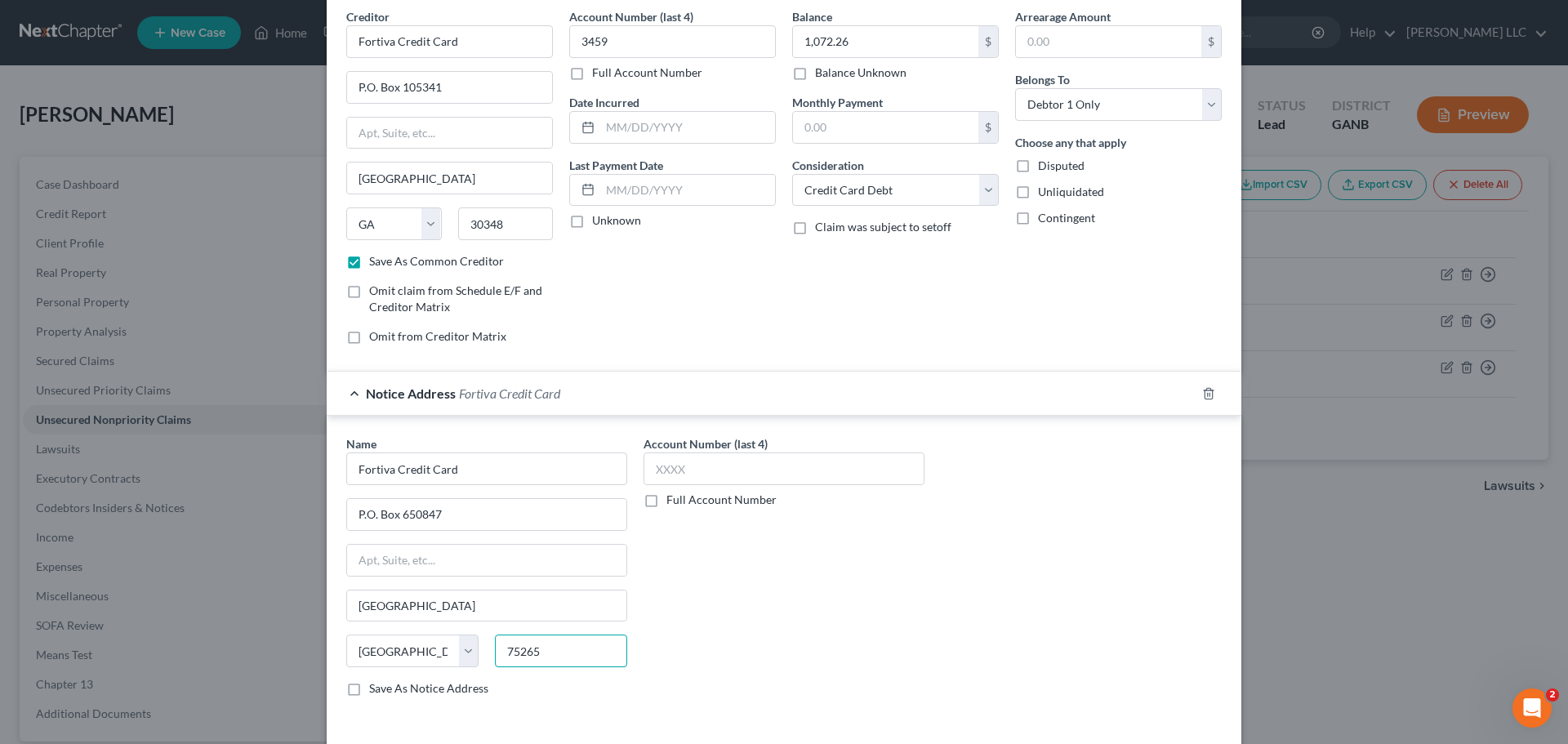
scroll to position [136, 0]
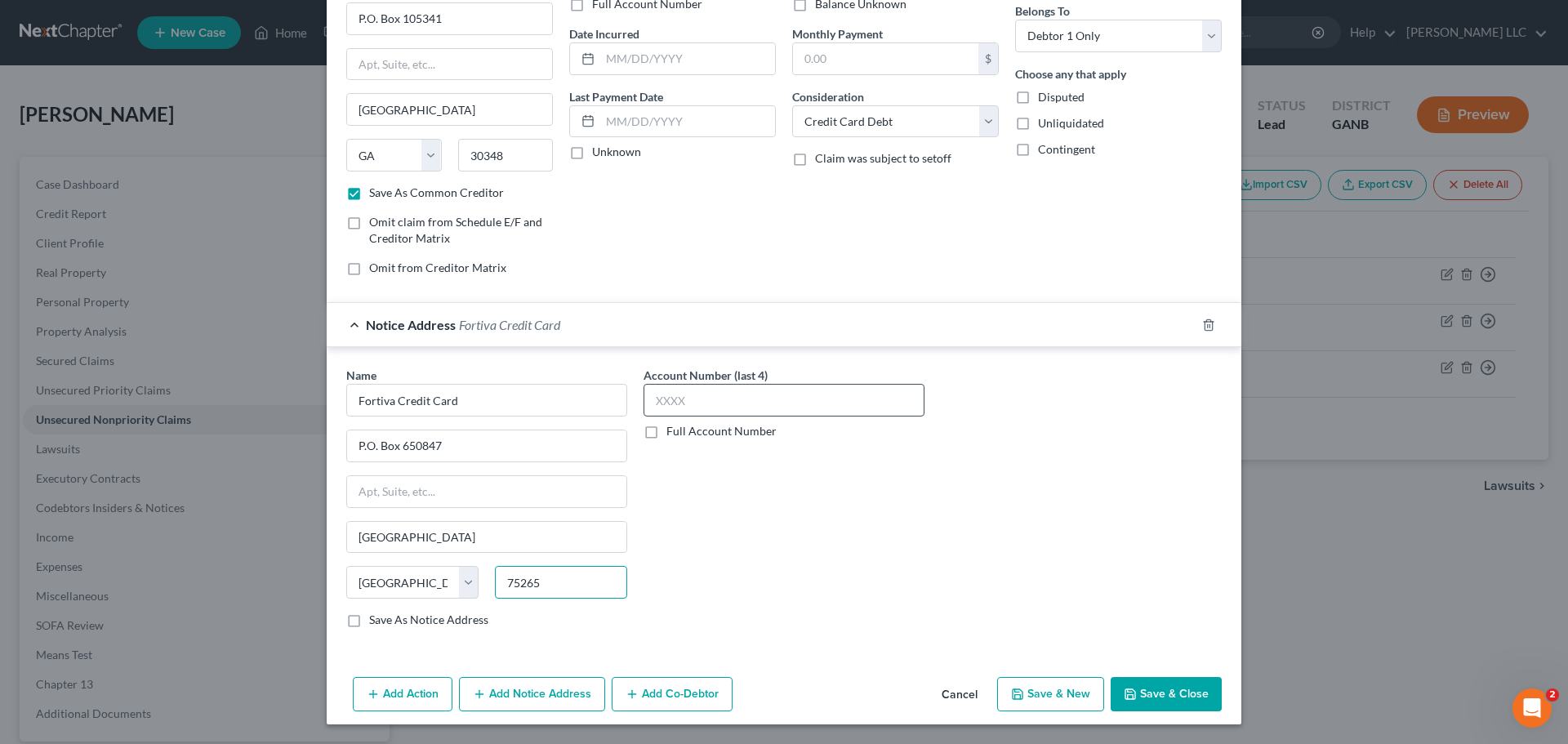
type input "75265"
click at [745, 398] on input "text" at bounding box center [784, 400] width 281 height 33
type input "3459"
click at [1197, 694] on button "Save & Close" at bounding box center [1166, 695] width 111 height 35
checkbox input "false"
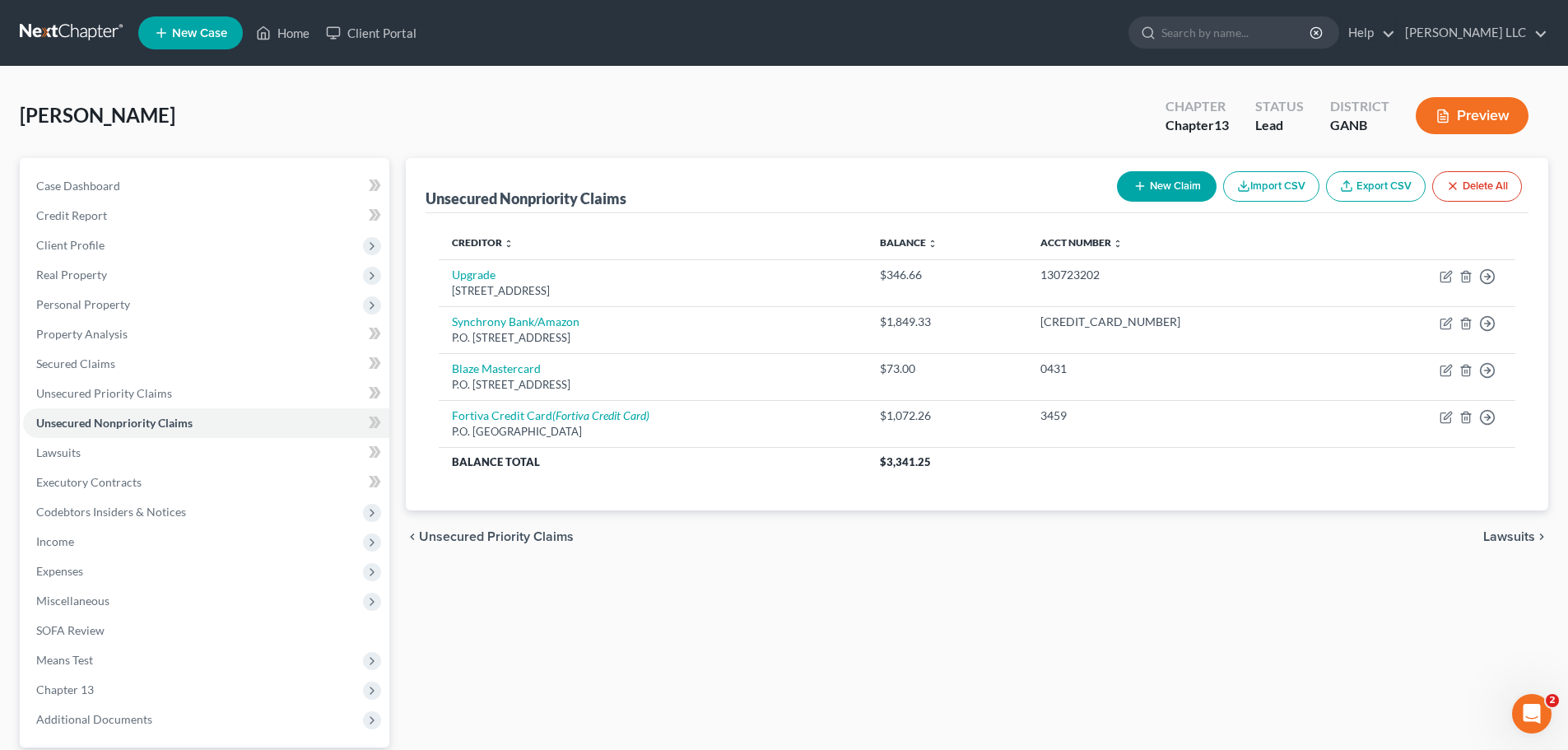
click at [1155, 197] on button "New Claim" at bounding box center [1167, 186] width 99 height 31
select select "0"
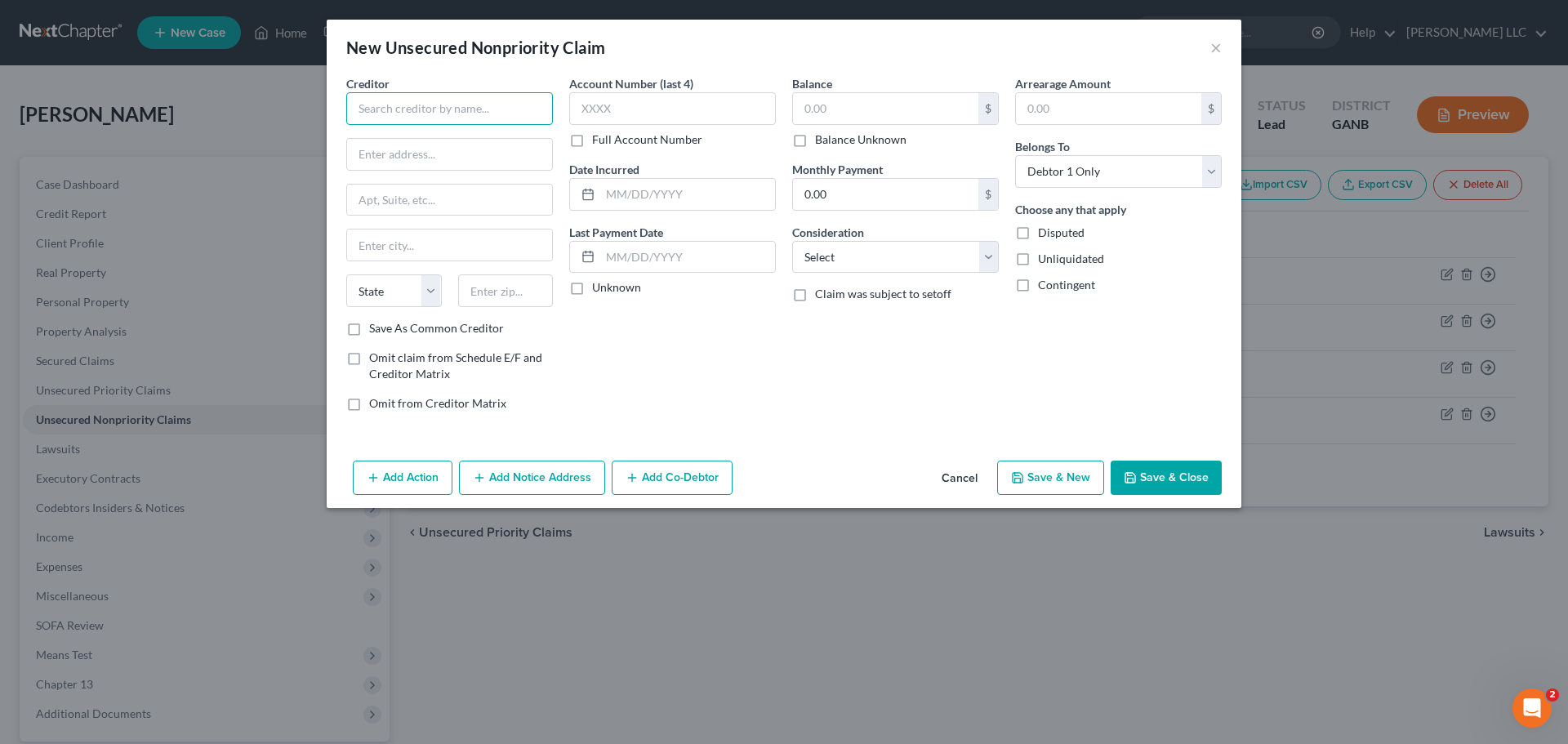
click at [413, 124] on input "text" at bounding box center [449, 109] width 206 height 33
click at [522, 104] on input "Synchrony/Lowe's" at bounding box center [449, 109] width 206 height 33
type input "Synchrony/Lowe's Pro"
type input "P.O. Box 669824"
type input "Dallas"
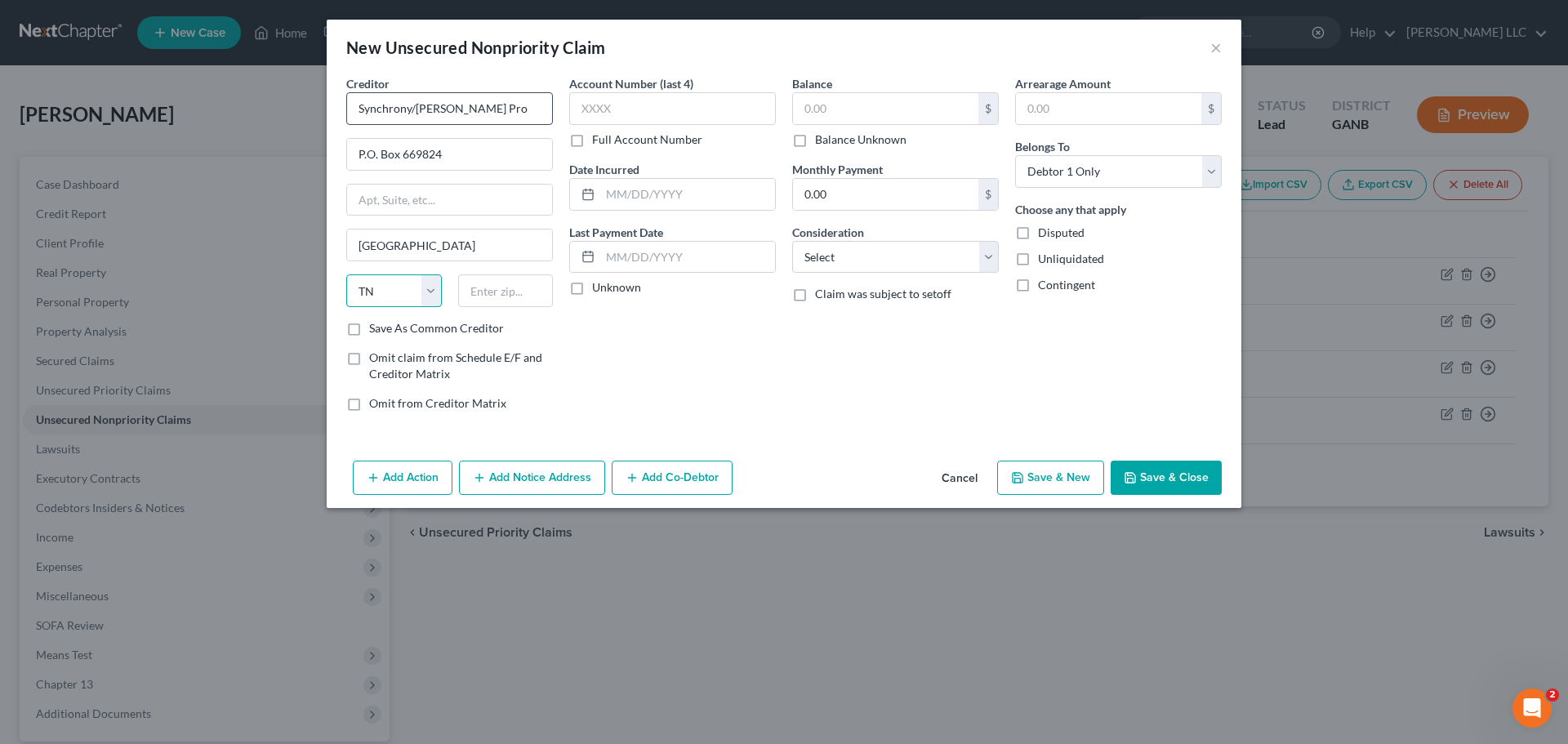
select select "45"
type input "75266"
click at [369, 330] on label "Save As Common Creditor" at bounding box center [436, 329] width 135 height 16
click at [376, 330] on input "Save As Common Creditor" at bounding box center [380, 326] width 11 height 11
checkbox input "true"
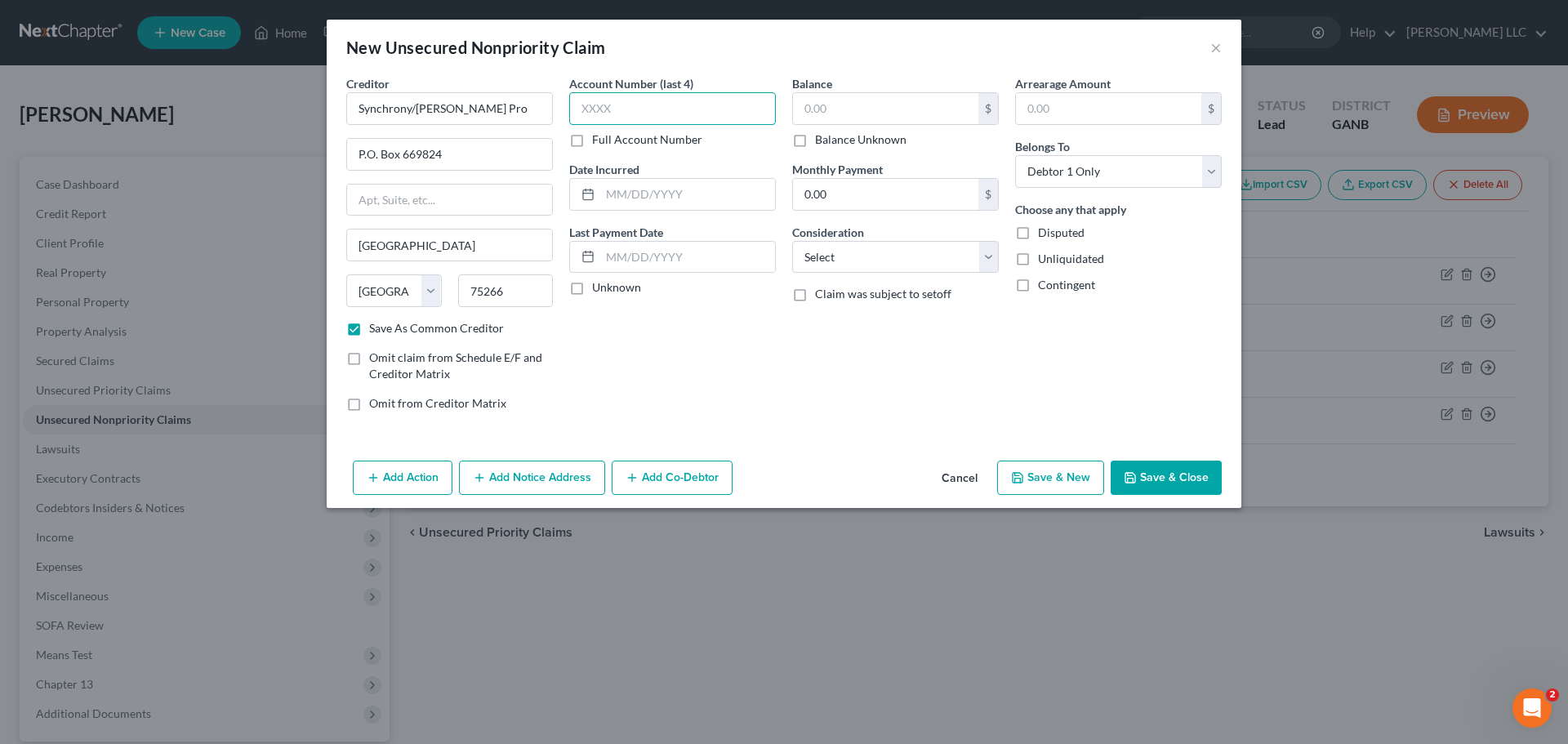
click at [666, 108] on input "text" at bounding box center [672, 109] width 206 height 33
click at [593, 143] on label "Full Account Number" at bounding box center [648, 140] width 110 height 16
click at [599, 142] on input "Full Account Number" at bounding box center [604, 136] width 11 height 11
click at [722, 112] on input "text" at bounding box center [672, 109] width 206 height 33
type input "0275"
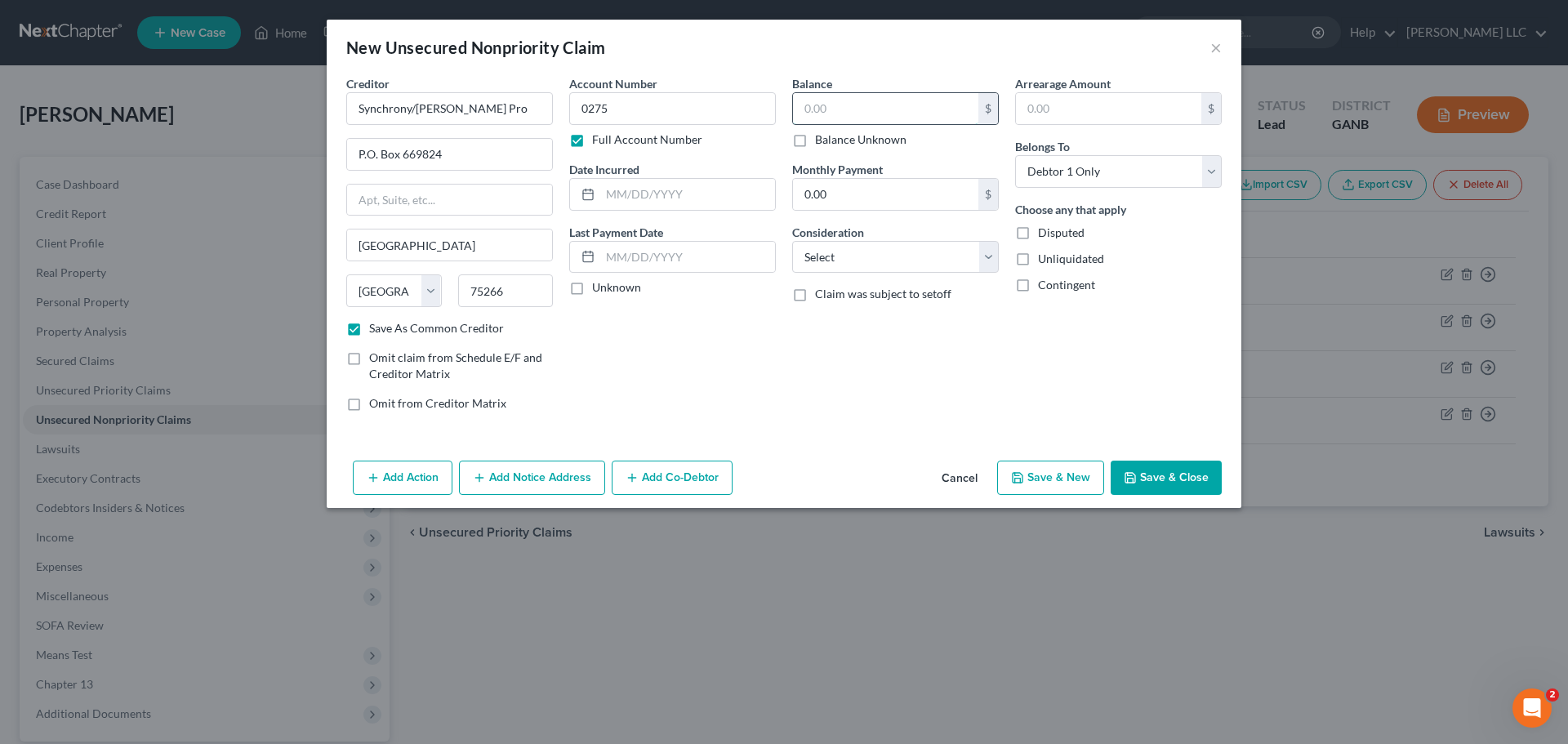
click at [815, 95] on input "text" at bounding box center [886, 109] width 186 height 31
type input "1,878.56"
click at [580, 104] on input "0275" at bounding box center [672, 109] width 206 height 33
type input "82131110830275"
click at [1074, 484] on button "Save & New" at bounding box center [1051, 478] width 107 height 35
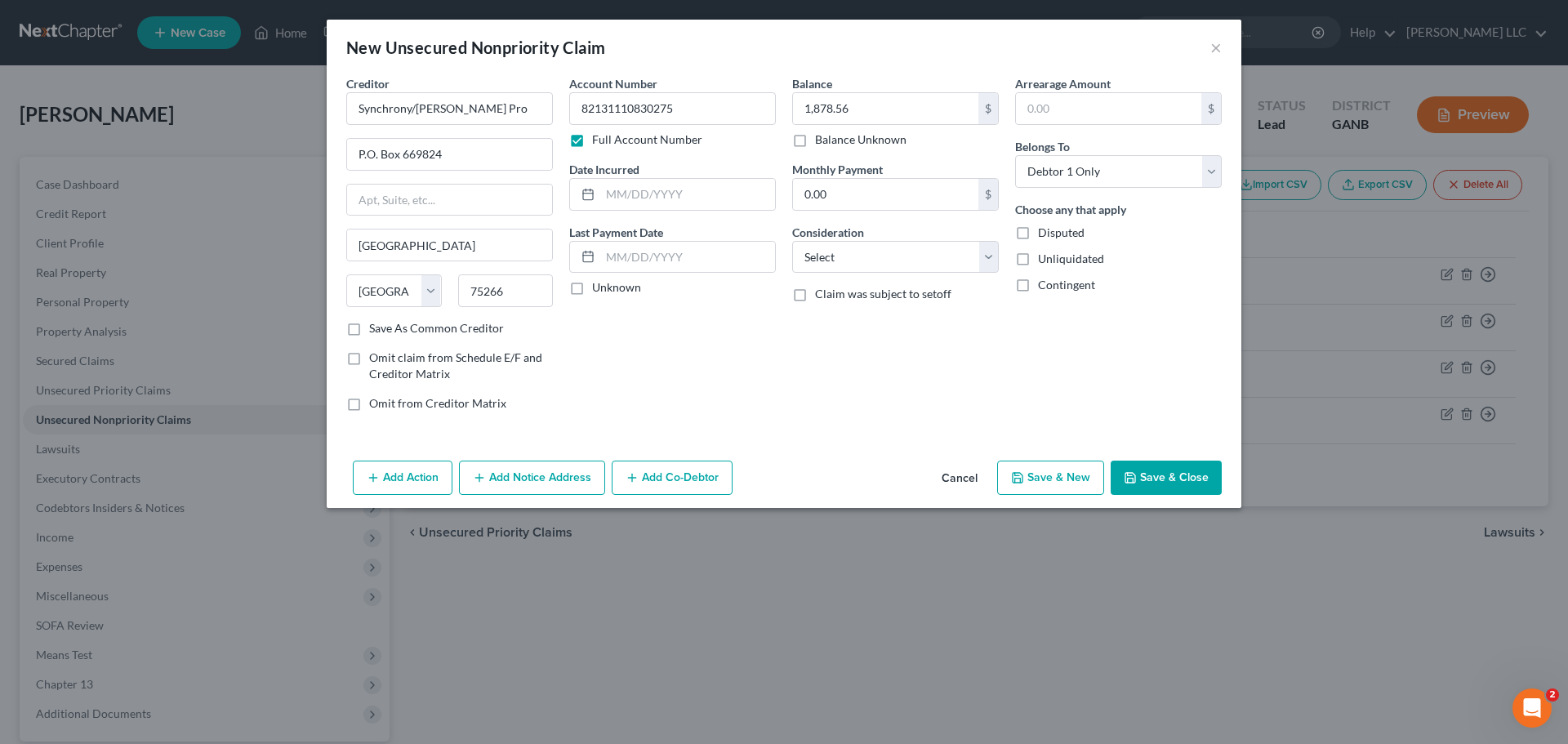
select select "0"
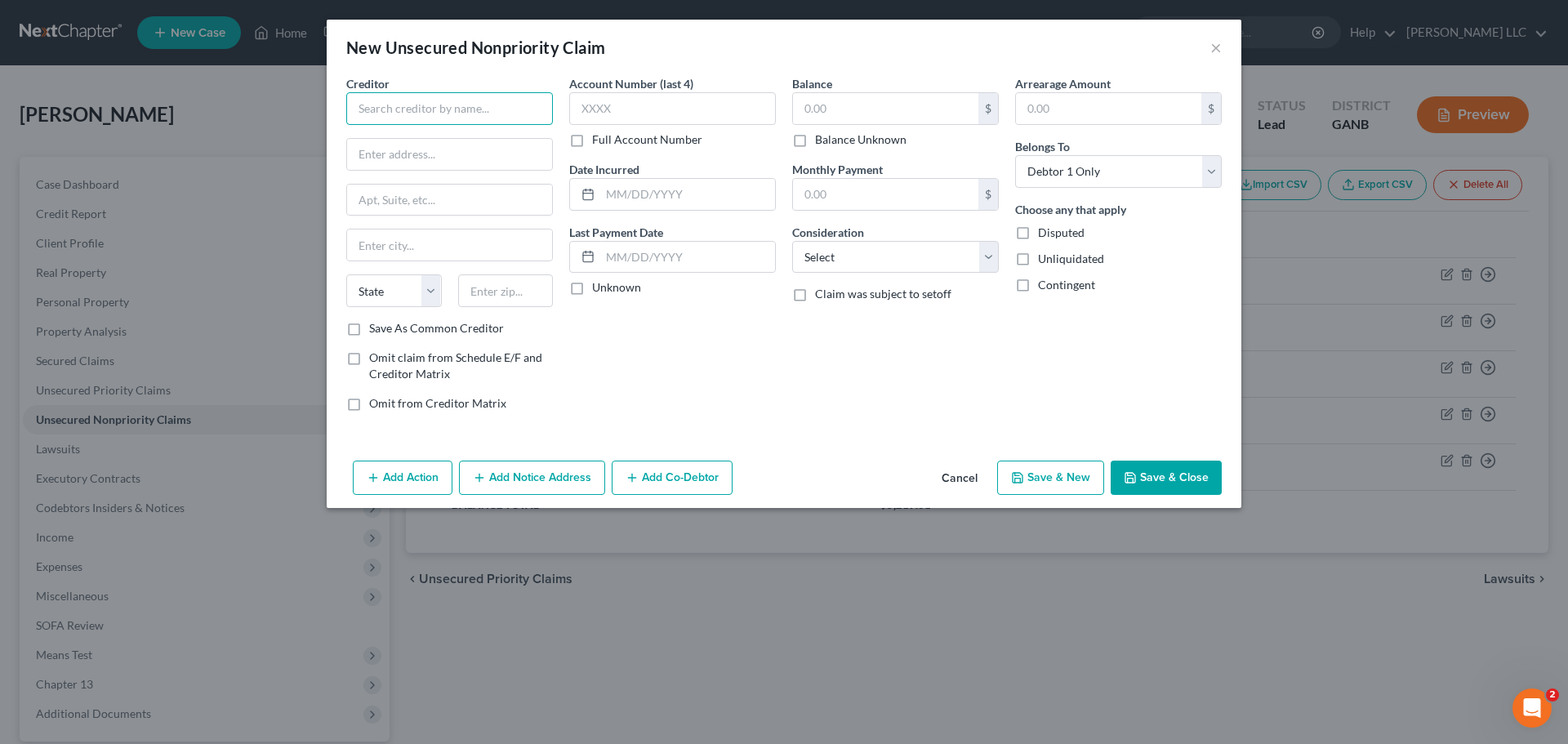
click at [528, 103] on input "text" at bounding box center [449, 109] width 206 height 33
drag, startPoint x: 418, startPoint y: 106, endPoint x: 708, endPoint y: 94, distance: 290.2
click at [708, 94] on div "Creditor * Synchrony/Techron Advantage Credit Card State AL AK AR AZ CA CO CT D…" at bounding box center [783, 249] width 892 height 349
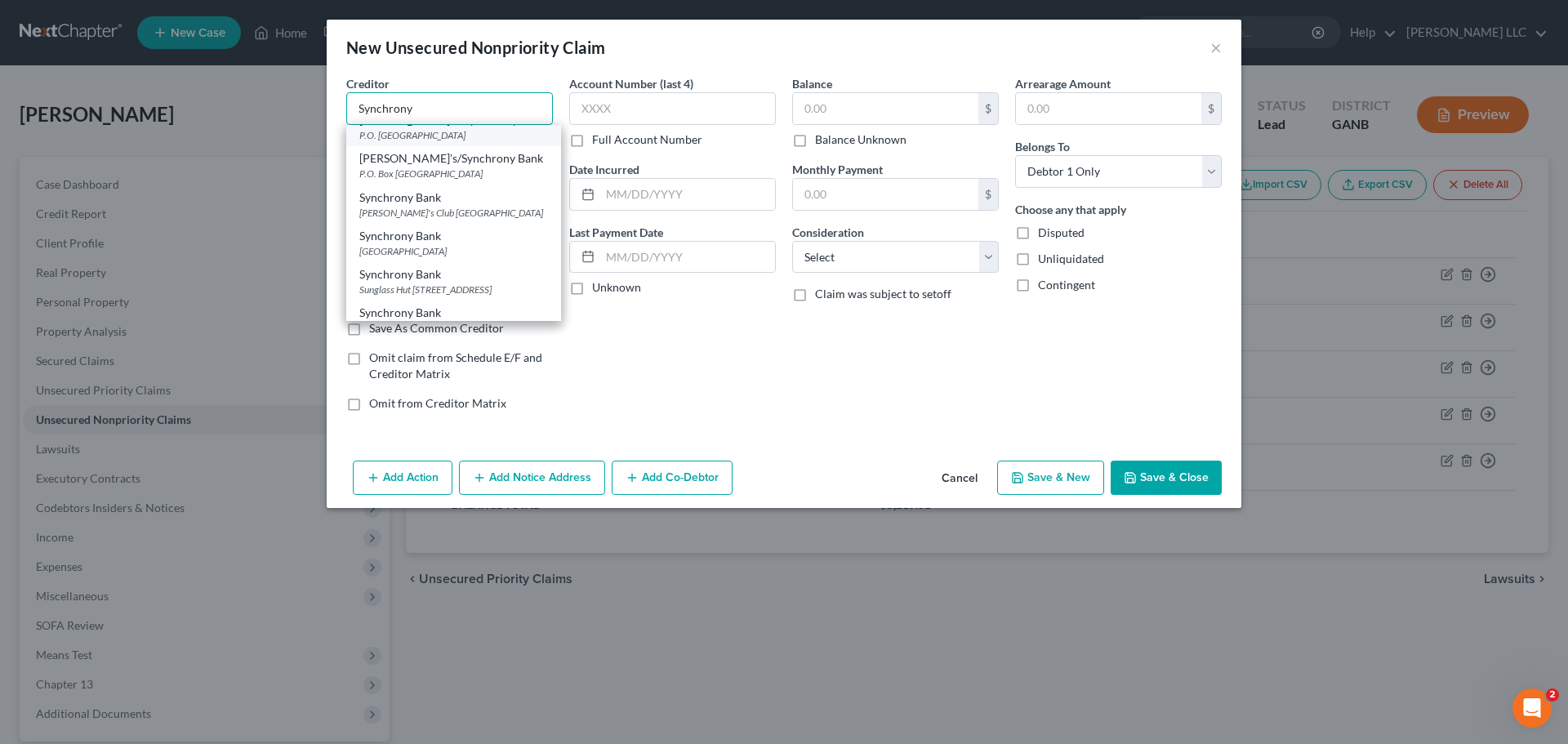
scroll to position [245, 0]
click at [466, 170] on div "Synchrony Bank" at bounding box center [454, 162] width 189 height 16
type input "Synchrony Bank"
type input "PO Box 965036"
type input "Orlando"
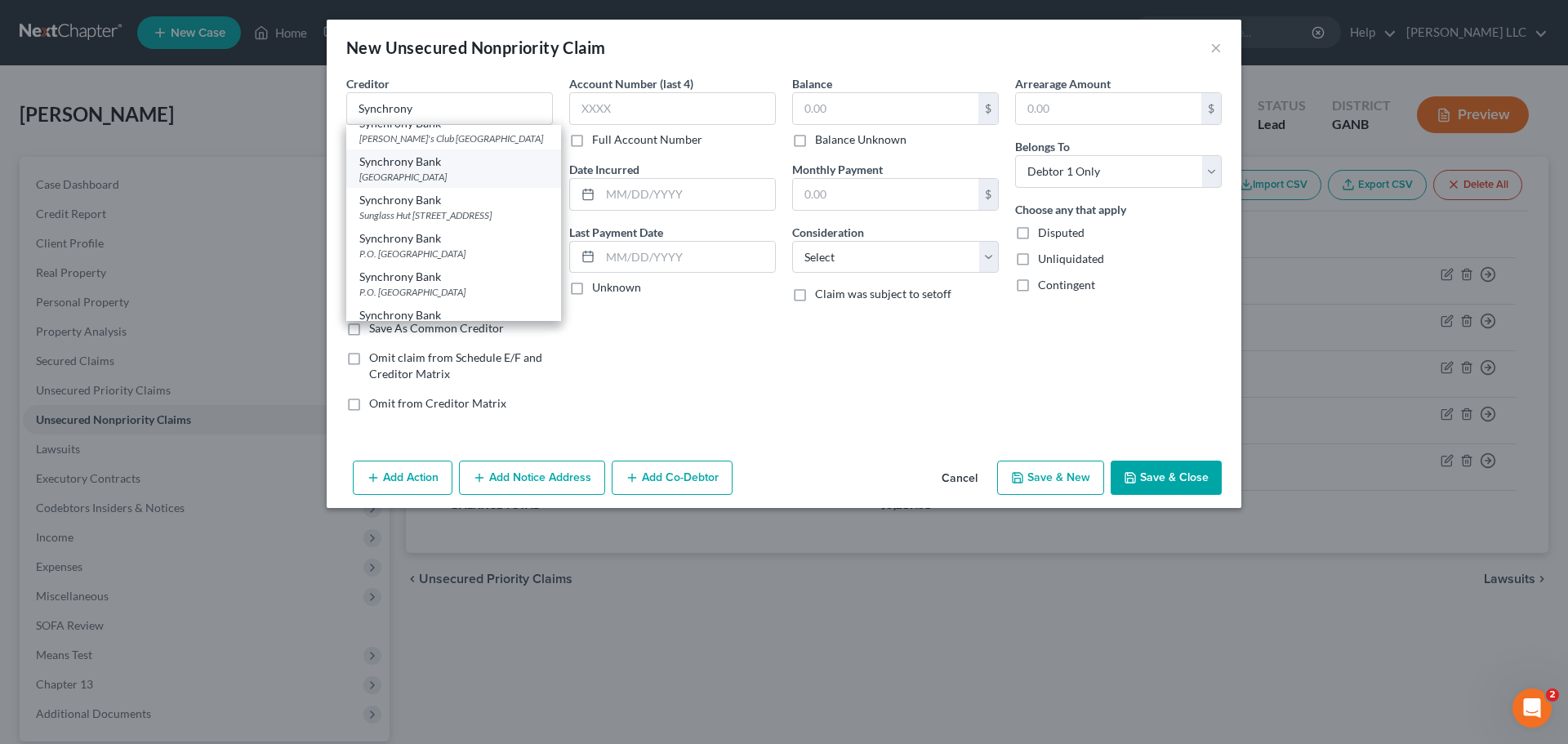
select select "9"
type input "32896"
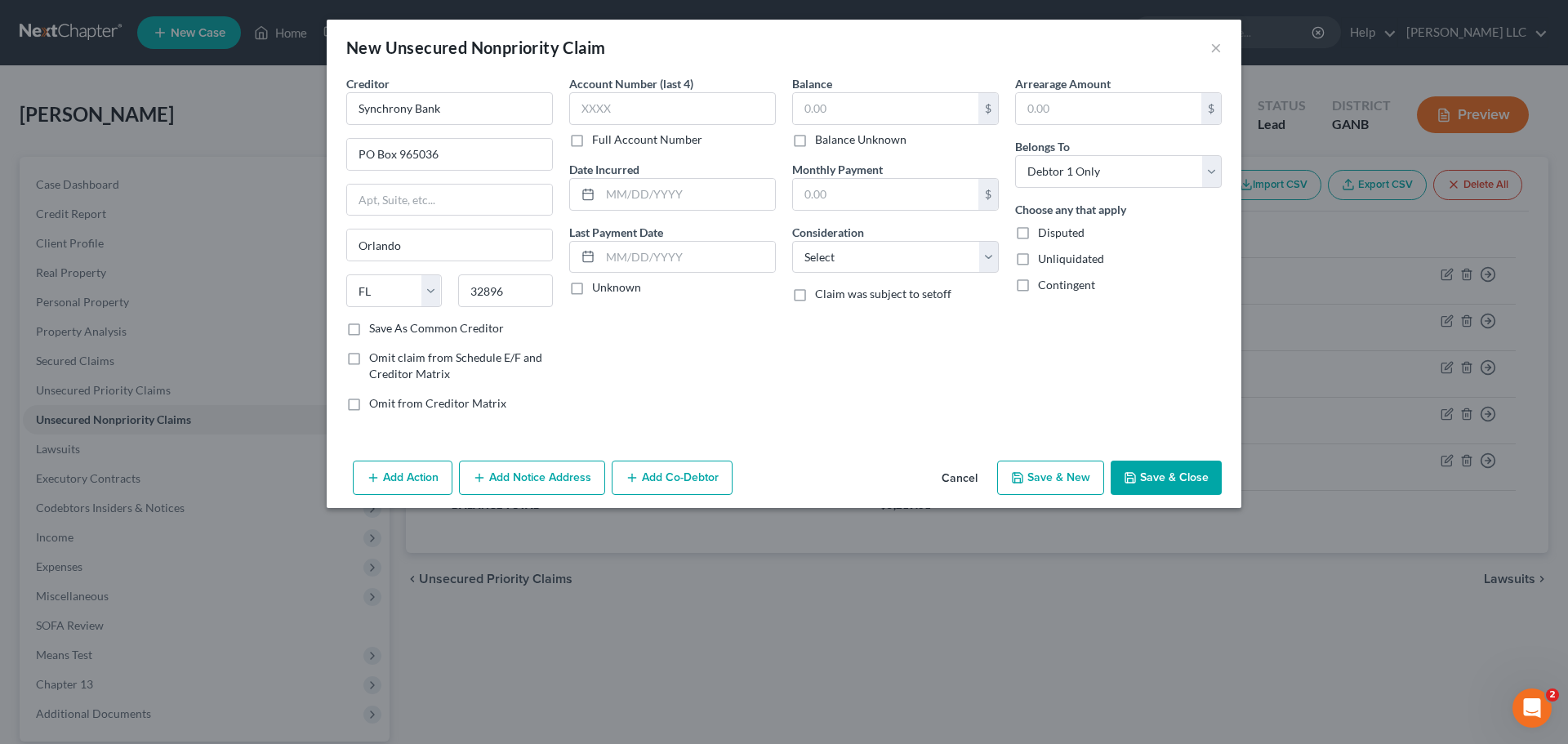
scroll to position [0, 0]
click at [489, 118] on input "Synchrony Bank" at bounding box center [449, 109] width 206 height 33
type input "Synchrony Bank/Techron"
click at [603, 132] on div "Account Number (last 4) Full Account Number" at bounding box center [672, 111] width 206 height 72
click at [893, 121] on input "text" at bounding box center [886, 109] width 186 height 31
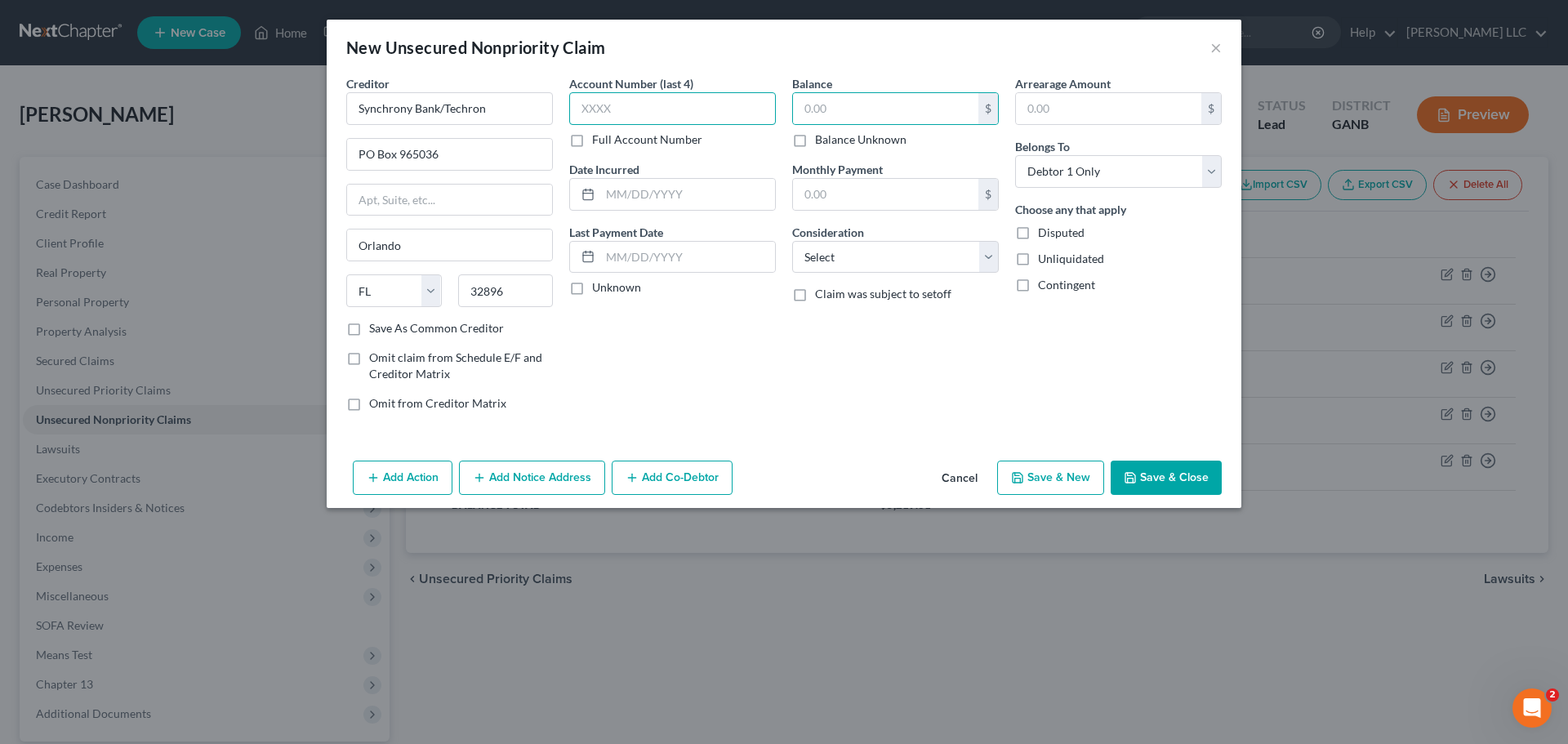
click at [647, 107] on input "text" at bounding box center [672, 109] width 206 height 33
type input "6891"
click at [869, 100] on input "text" at bounding box center [886, 109] width 186 height 31
click at [815, 139] on label "Balance Unknown" at bounding box center [860, 140] width 91 height 16
click at [822, 139] on input "Balance Unknown" at bounding box center [827, 136] width 11 height 11
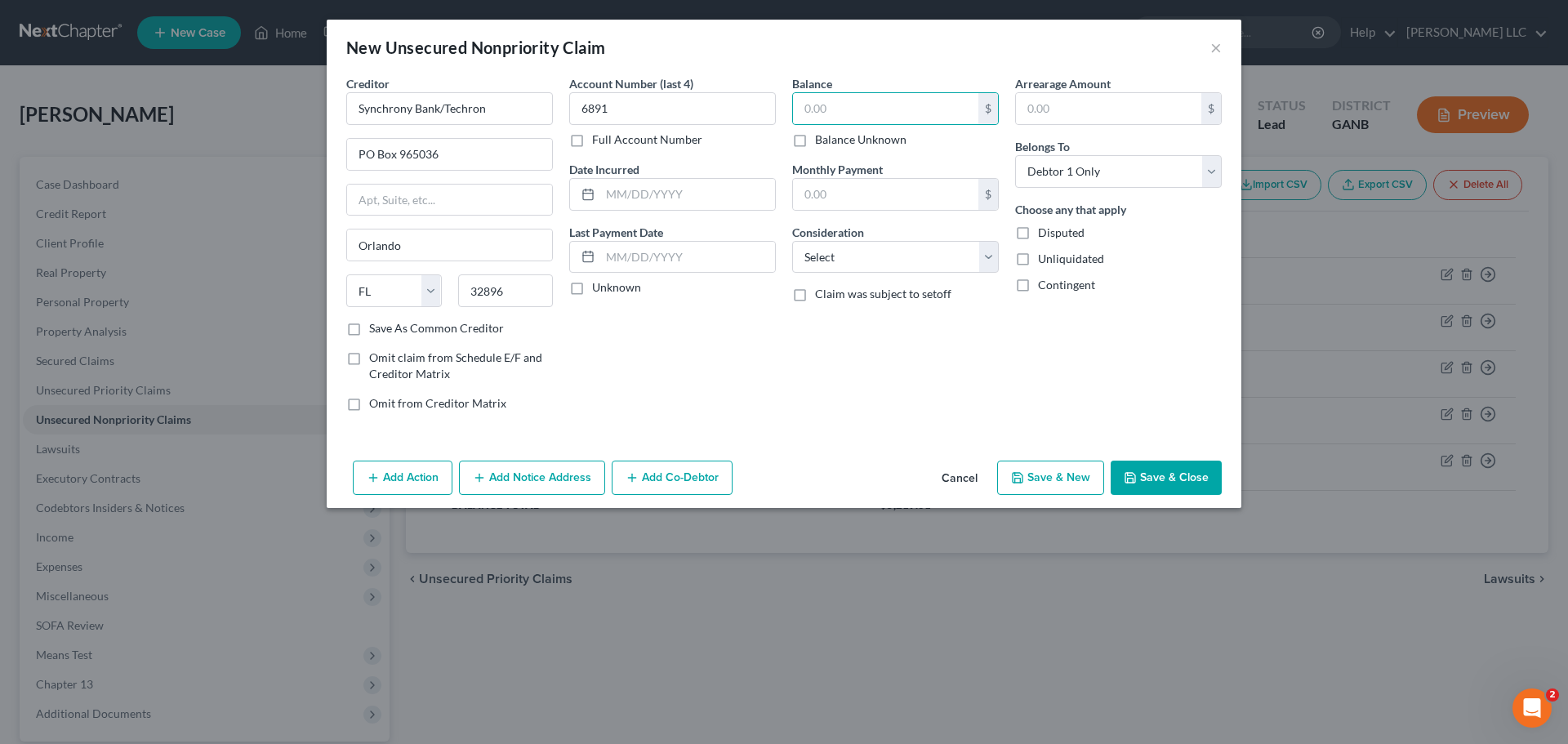
checkbox input "true"
type input "0.00"
click at [995, 266] on select "Select Cable / Satellite Services Collection Agency Credit Card Debt Debt Couns…" at bounding box center [895, 257] width 206 height 33
select select "2"
click at [792, 241] on select "Select Cable / Satellite Services Collection Agency Credit Card Debt Debt Couns…" at bounding box center [895, 257] width 206 height 33
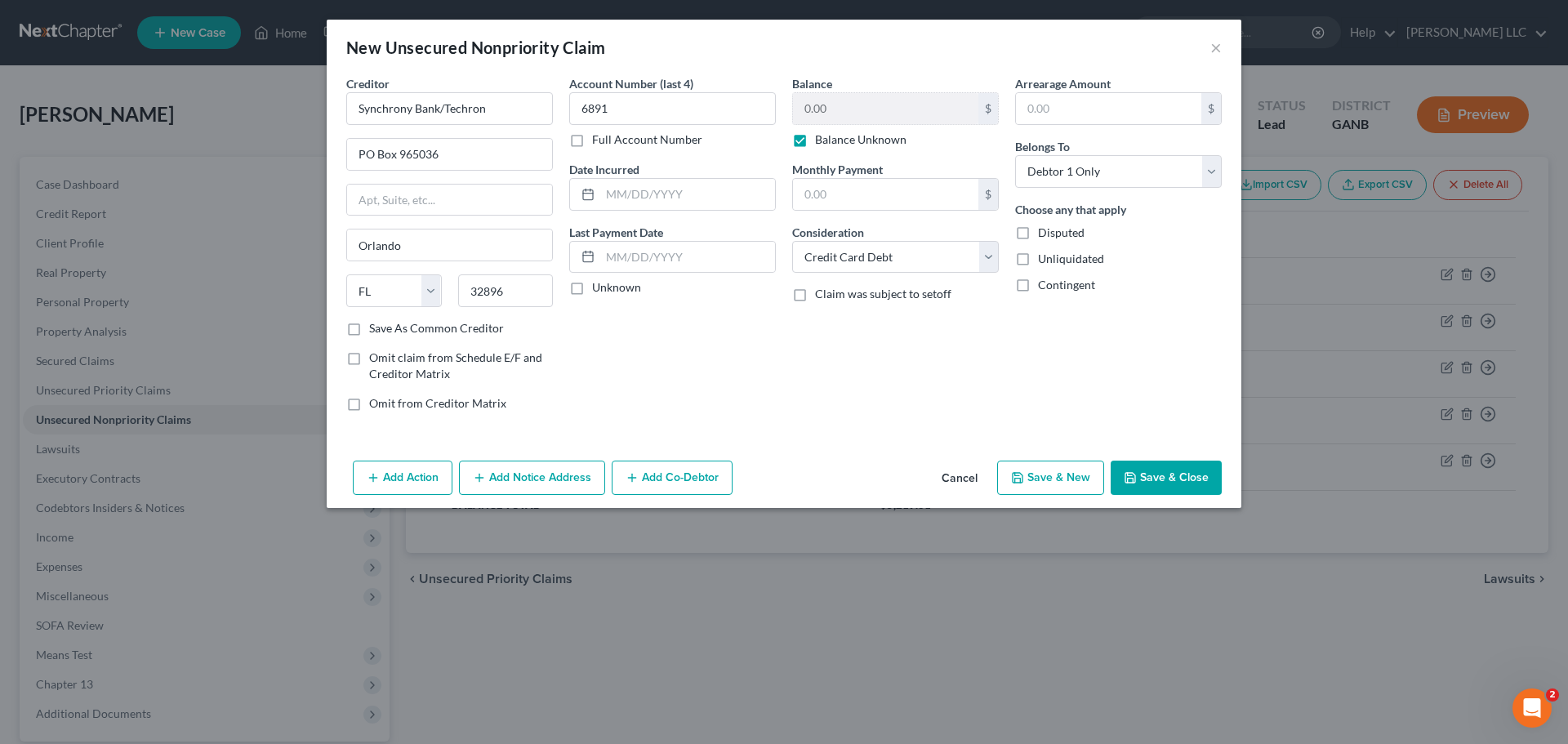
click at [1058, 488] on button "Save & New" at bounding box center [1051, 478] width 107 height 35
select select "0"
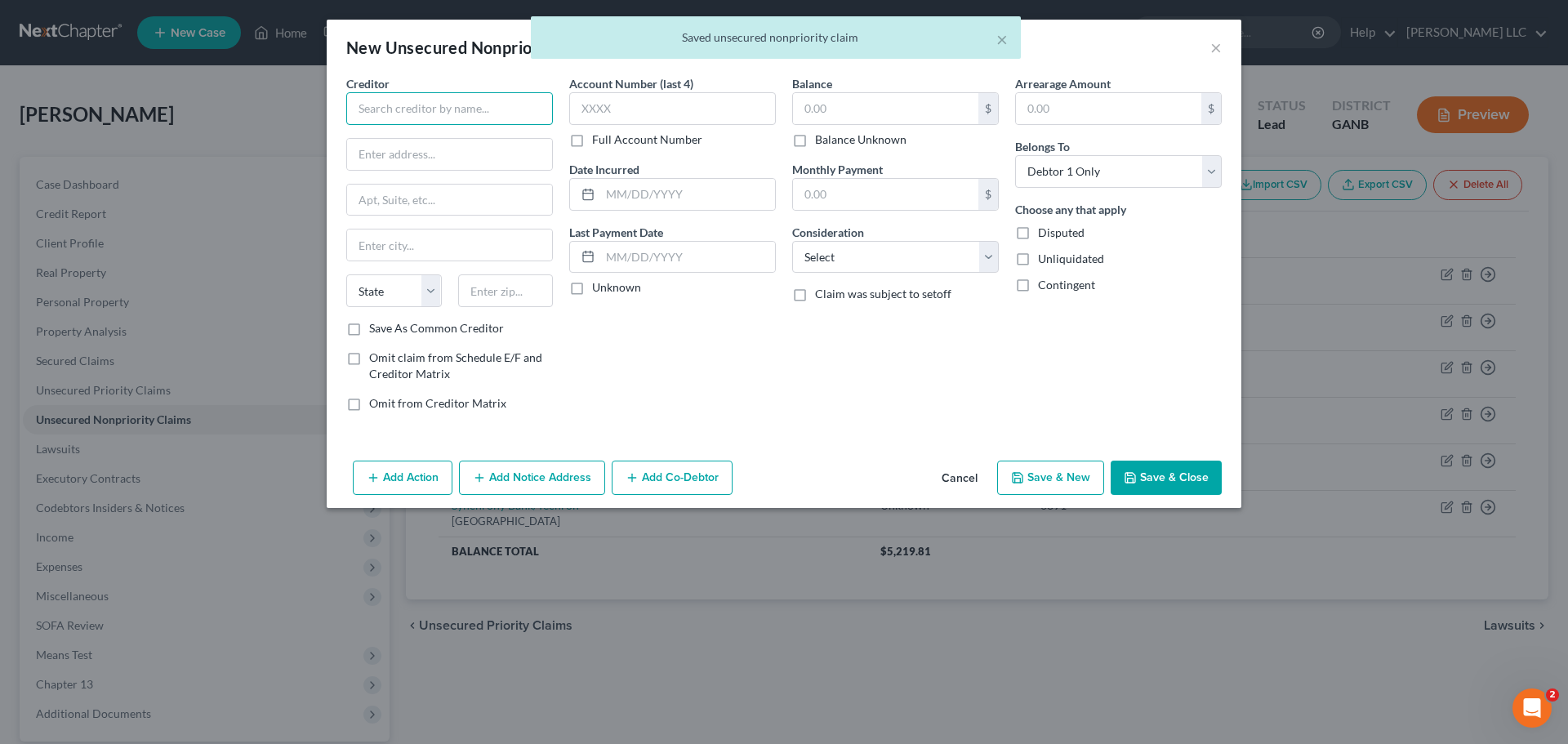
click at [454, 105] on input "text" at bounding box center [449, 109] width 206 height 33
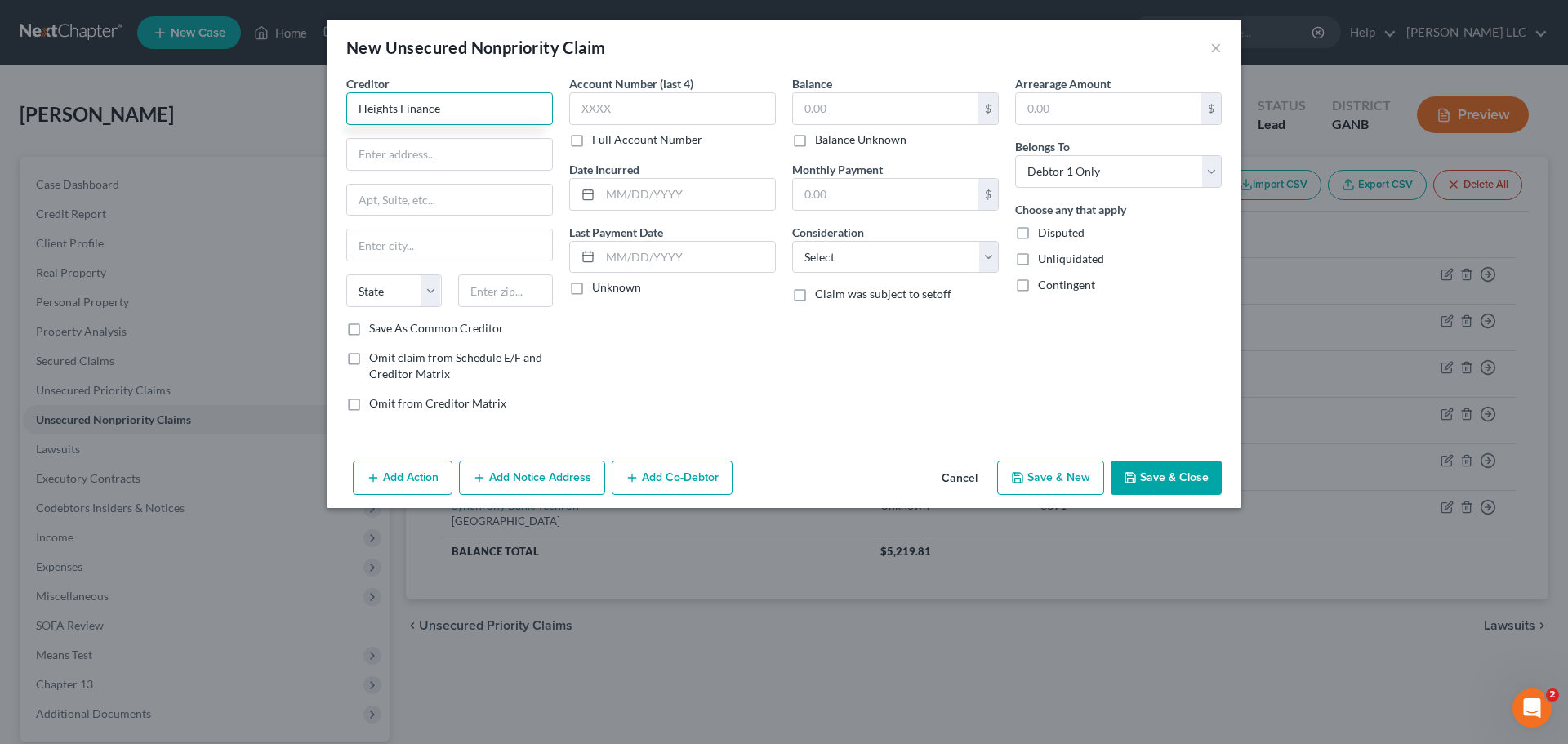
type input "Heights Finance"
type input "P.O. Box 8571"
type input "Coral Springs"
select select "9"
type input "33075"
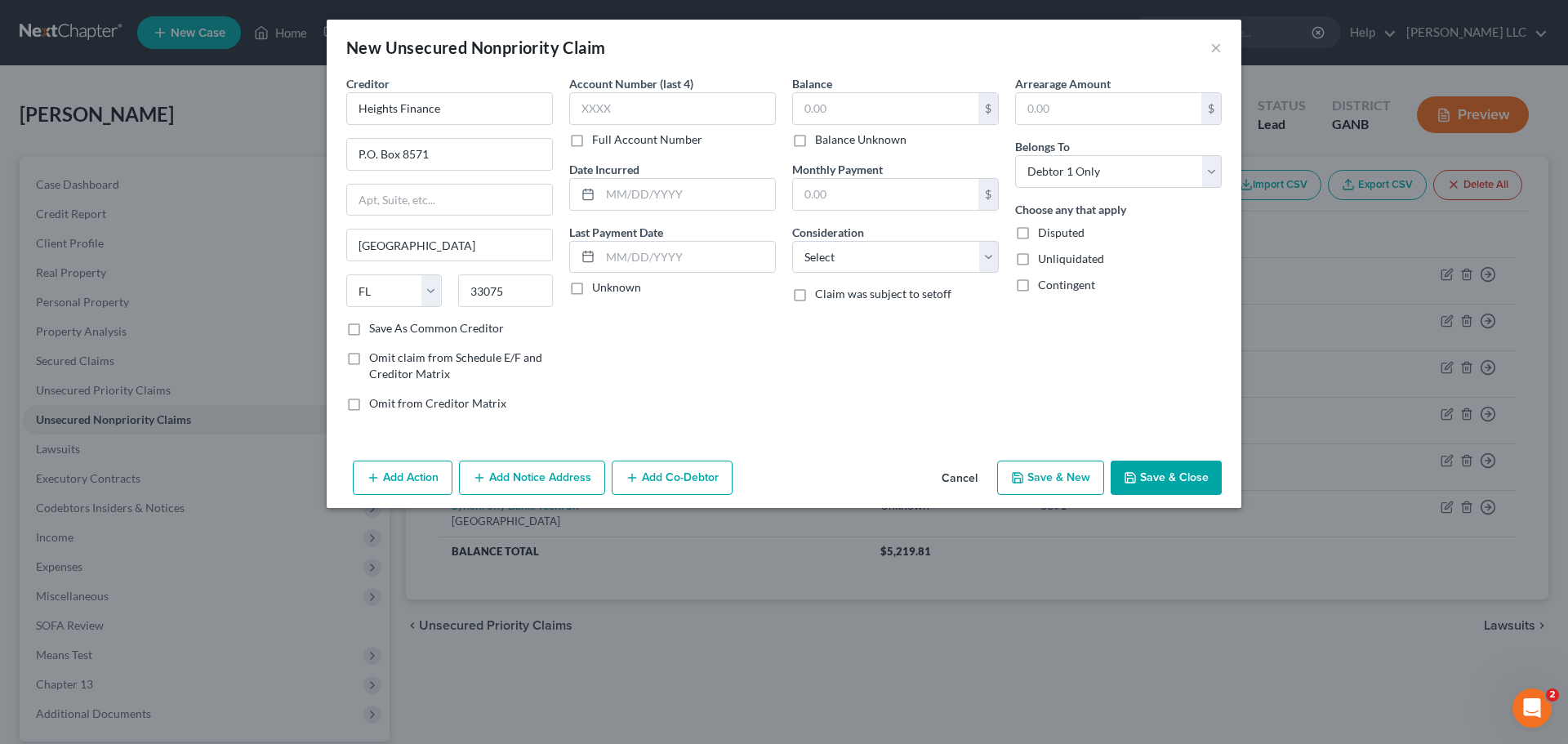
drag, startPoint x: 357, startPoint y: 330, endPoint x: 447, endPoint y: 288, distance: 99.3
click at [369, 331] on label "Save As Common Creditor" at bounding box center [436, 329] width 135 height 16
click at [376, 331] on input "Save As Common Creditor" at bounding box center [380, 326] width 11 height 11
checkbox input "true"
type input "Pompano Beach"
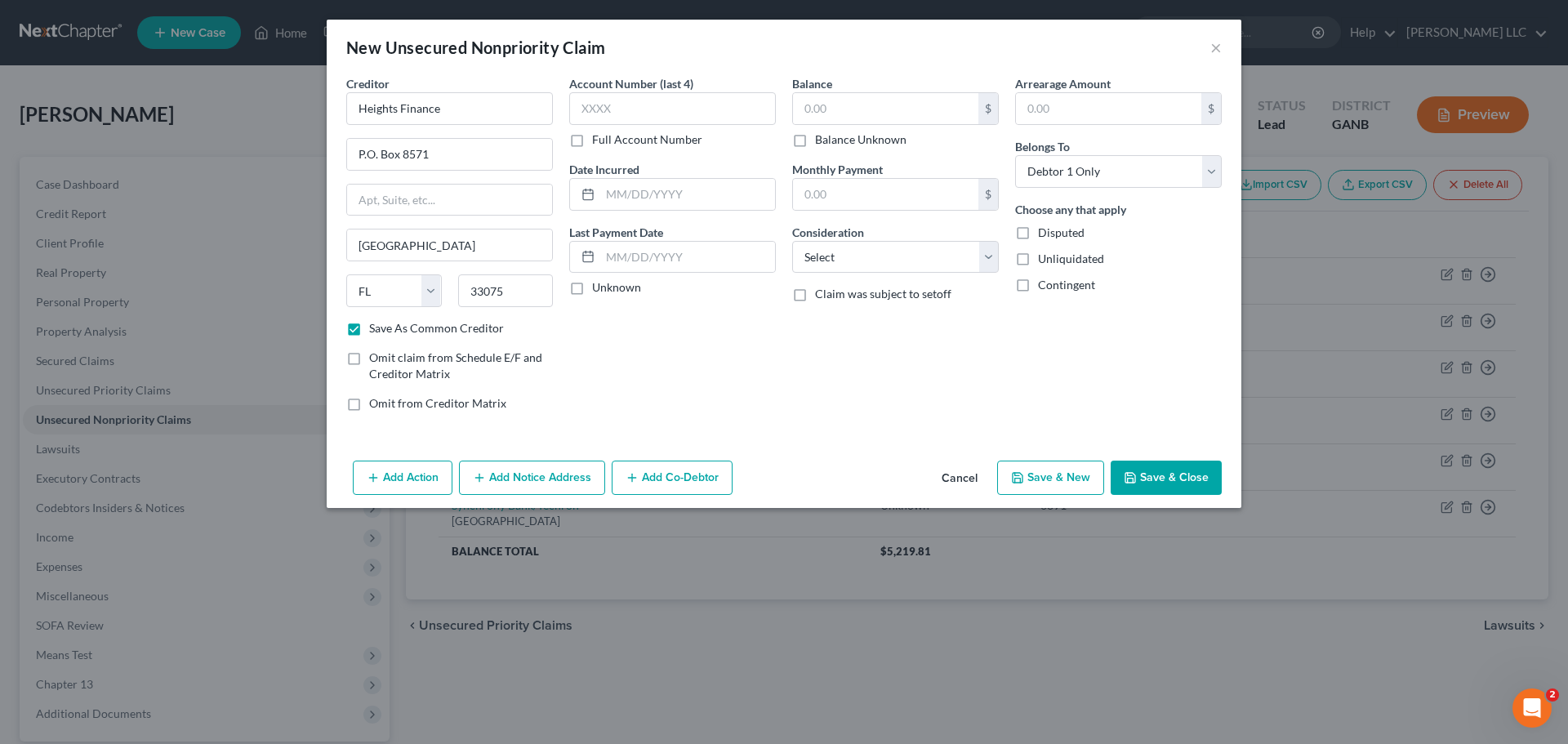
click at [593, 146] on label "Full Account Number" at bounding box center [648, 140] width 110 height 16
click at [599, 142] on input "Full Account Number" at bounding box center [604, 136] width 11 height 11
click at [659, 119] on input "text" at bounding box center [672, 109] width 206 height 33
type input "3416101729"
click at [934, 101] on input "text" at bounding box center [886, 109] width 186 height 31
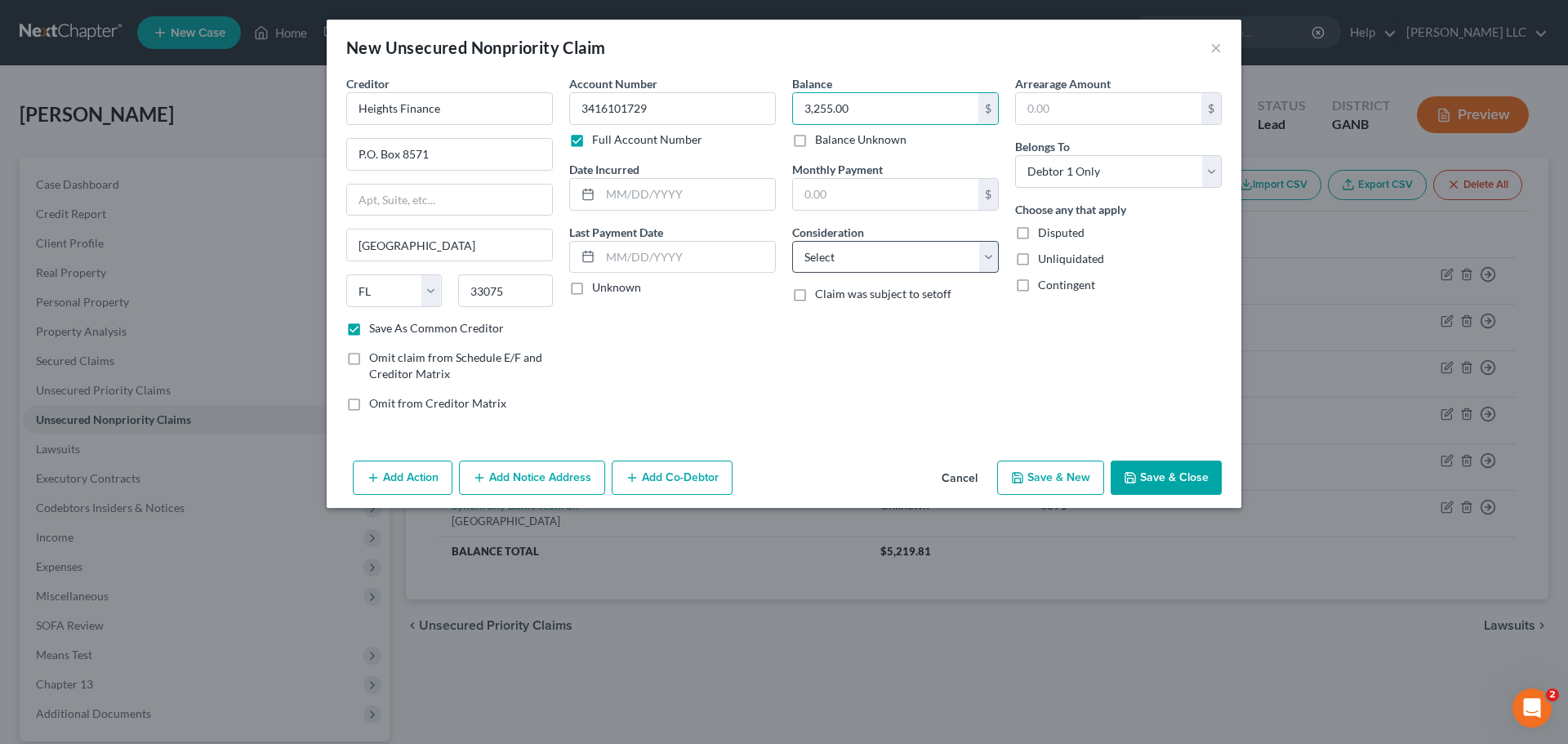
type input "3,255.00"
click at [989, 261] on select "Select Cable / Satellite Services Collection Agency Credit Card Debt Debt Couns…" at bounding box center [895, 257] width 206 height 33
select select "2"
click at [792, 241] on select "Select Cable / Satellite Services Collection Agency Credit Card Debt Debt Couns…" at bounding box center [895, 257] width 206 height 33
click at [1063, 477] on button "Save & New" at bounding box center [1051, 478] width 107 height 35
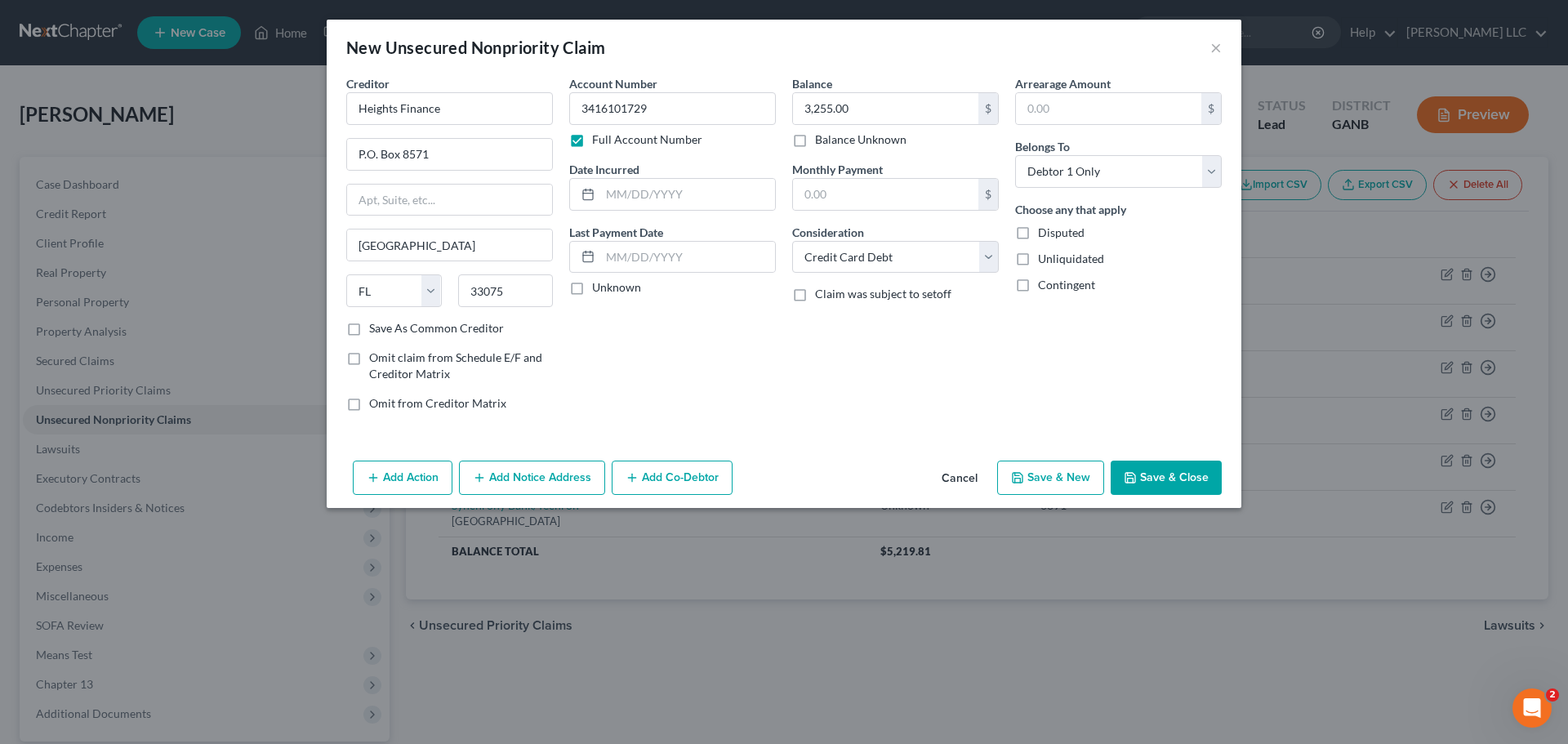
checkbox input "false"
select select "0"
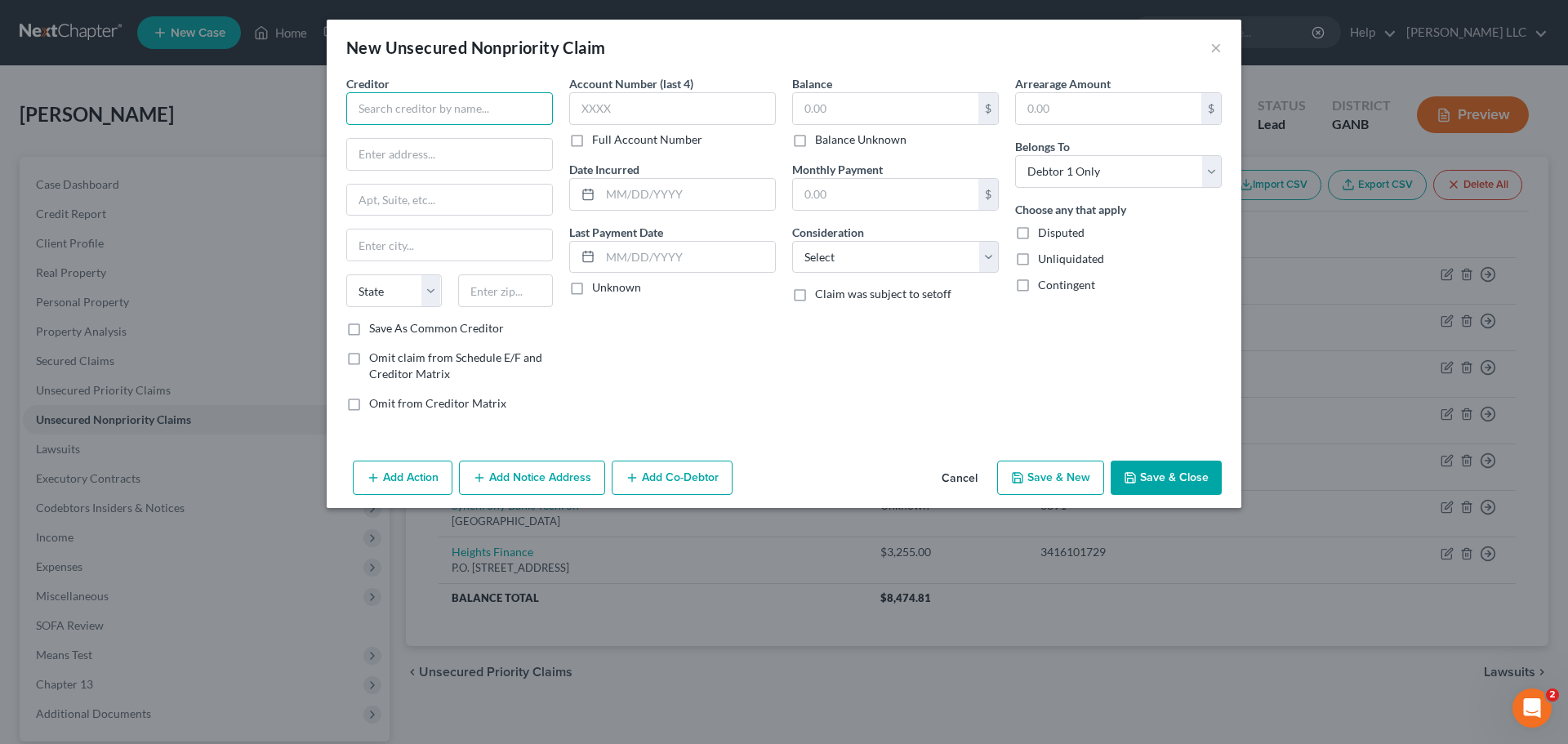
click at [496, 101] on input "text" at bounding box center [449, 109] width 206 height 33
type input "1st Franklin Financial"
type input "5857 Spout Springs Road"
type input "Suite A304"
type input "Flowery Branch"
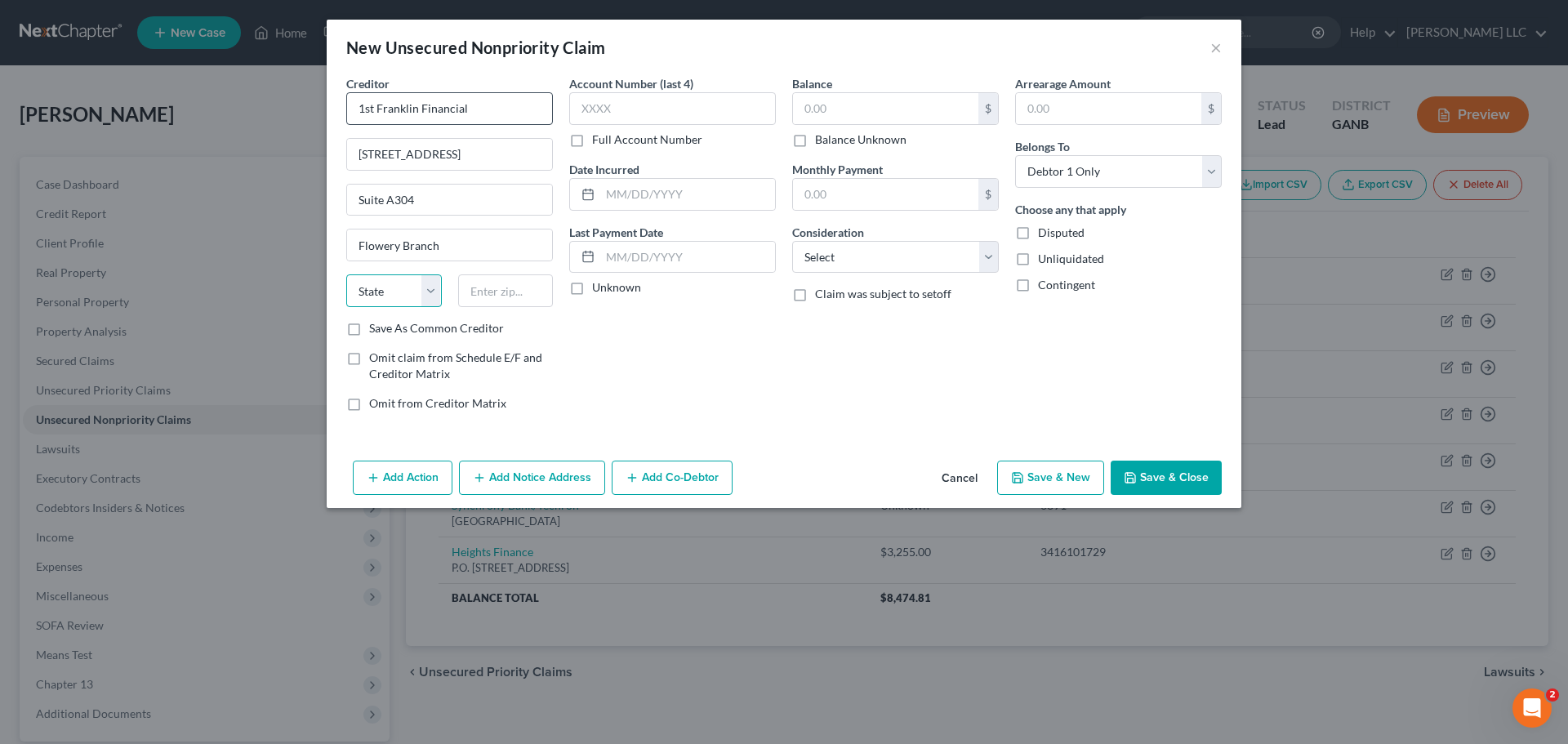
select select "10"
type input "30542"
click at [369, 334] on label "Save As Common Creditor" at bounding box center [436, 329] width 135 height 16
click at [376, 331] on input "Save As Common Creditor" at bounding box center [380, 326] width 11 height 11
checkbox input "true"
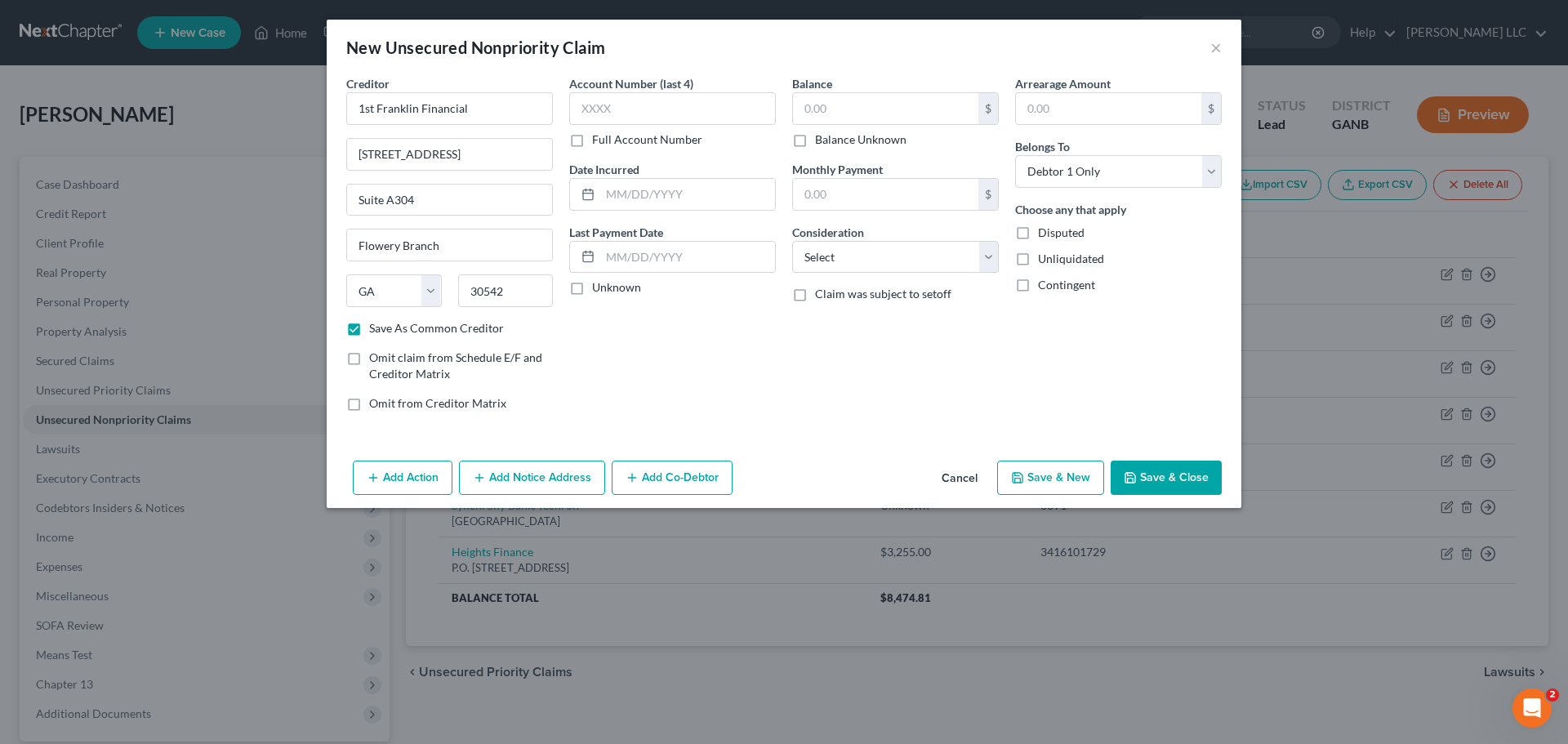
click at [593, 143] on label "Full Account Number" at bounding box center [648, 140] width 110 height 16
click at [599, 142] on input "Full Account Number" at bounding box center [604, 136] width 11 height 11
click at [629, 118] on input "text" at bounding box center [672, 109] width 206 height 33
type input "8828 17901"
click at [926, 115] on input "text" at bounding box center [886, 109] width 186 height 31
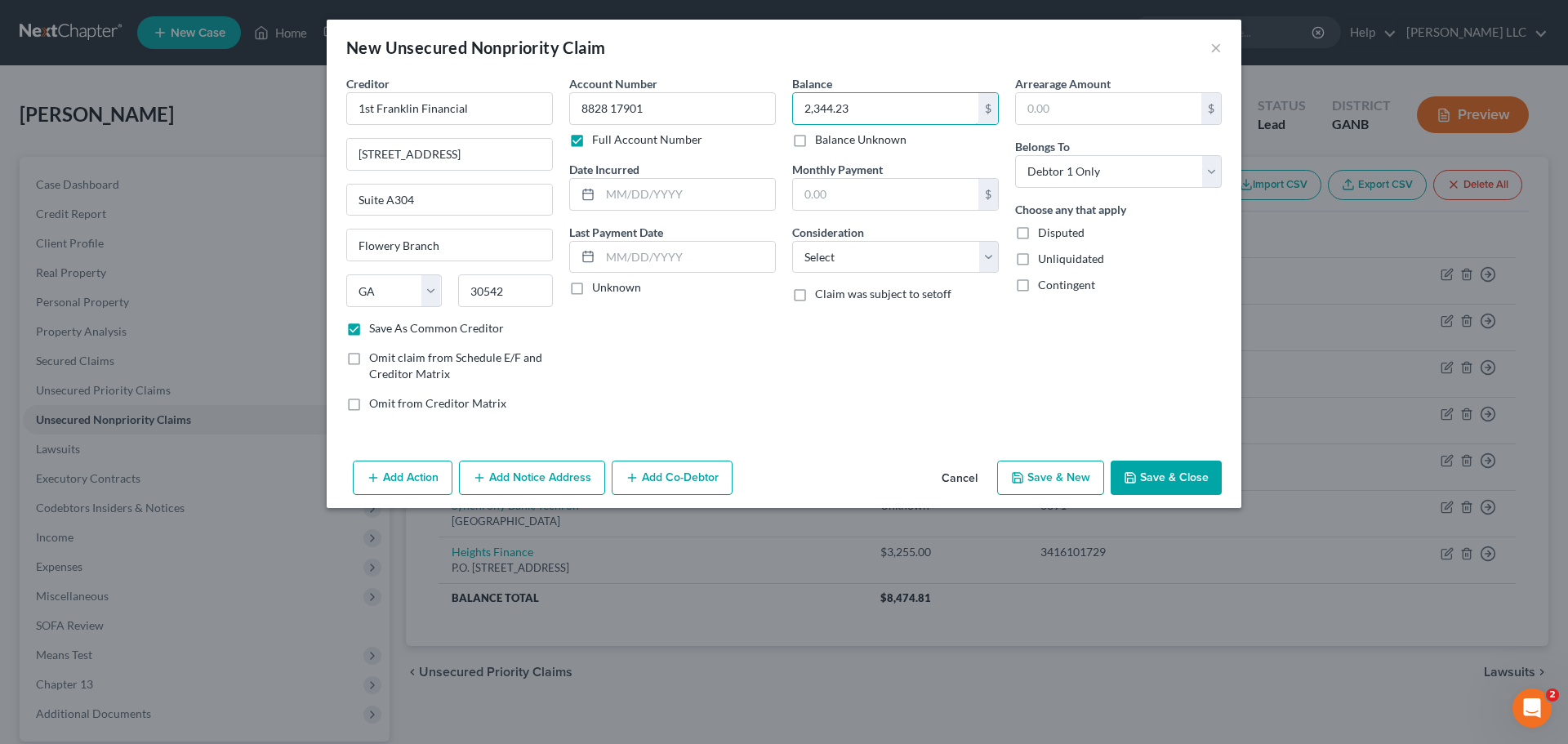
type input "2,344.23"
click at [989, 261] on select "Select Cable / Satellite Services Collection Agency Credit Card Debt Debt Couns…" at bounding box center [895, 257] width 206 height 33
select select "10"
click at [792, 241] on select "Select Cable / Satellite Services Collection Agency Credit Card Debt Debt Couns…" at bounding box center [895, 257] width 206 height 33
click at [1070, 492] on button "Save & New" at bounding box center [1051, 478] width 107 height 35
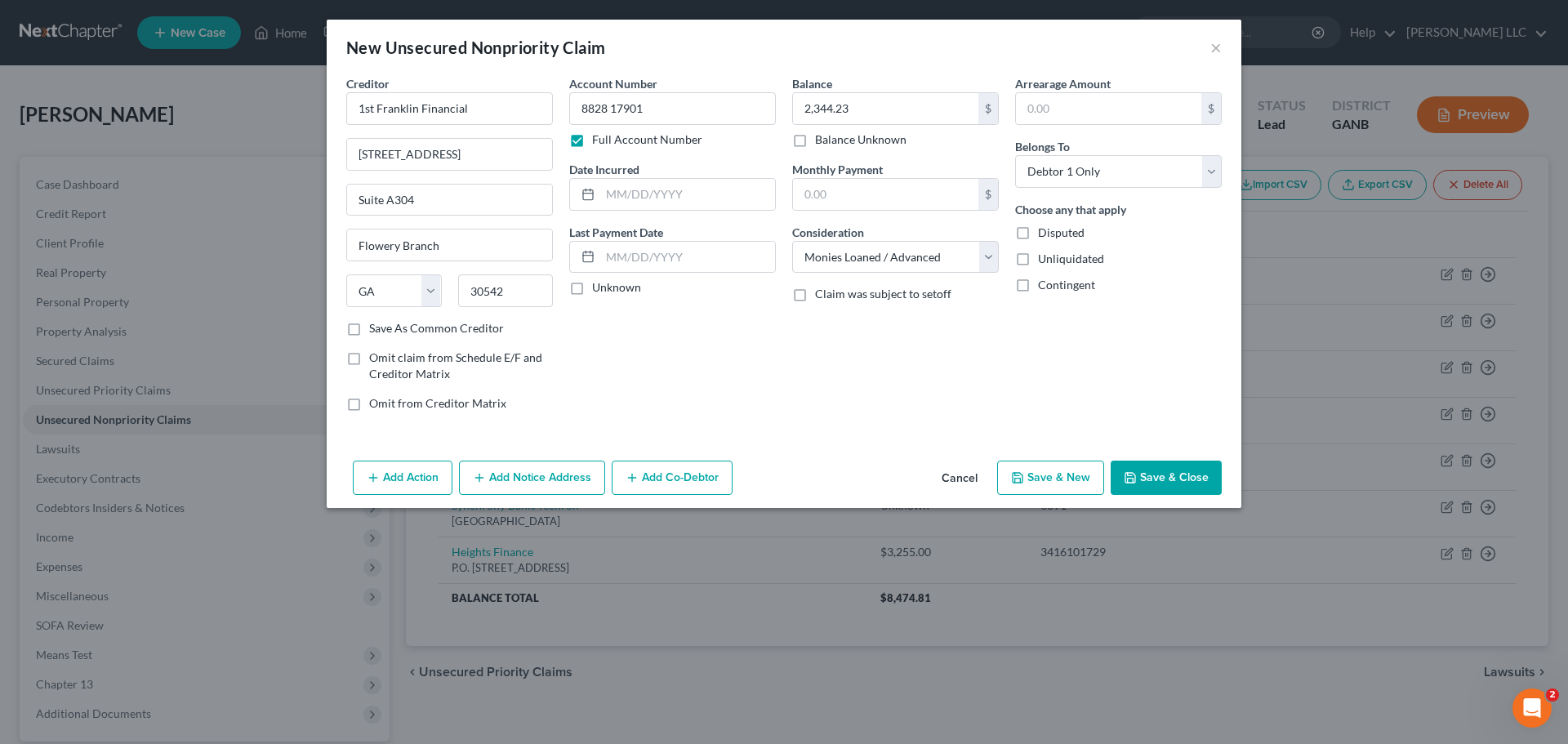
select select "0"
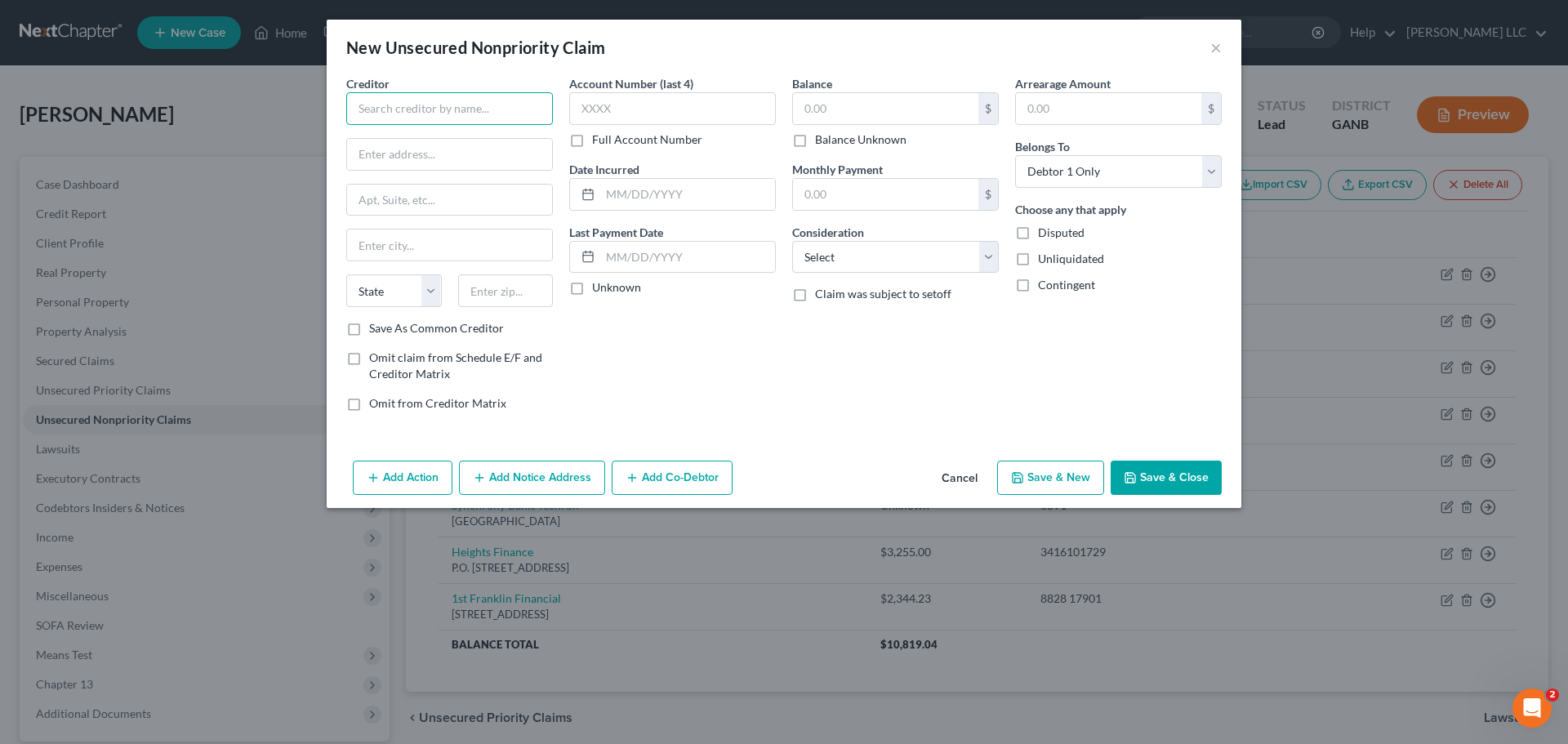
click at [385, 106] on input "text" at bounding box center [449, 109] width 206 height 33
type input "Sunbelt Rentals"
click at [380, 143] on div "Sunbelt Rentals" at bounding box center [444, 137] width 170 height 16
type input "P.O. Box 409211"
type input "Atlanta"
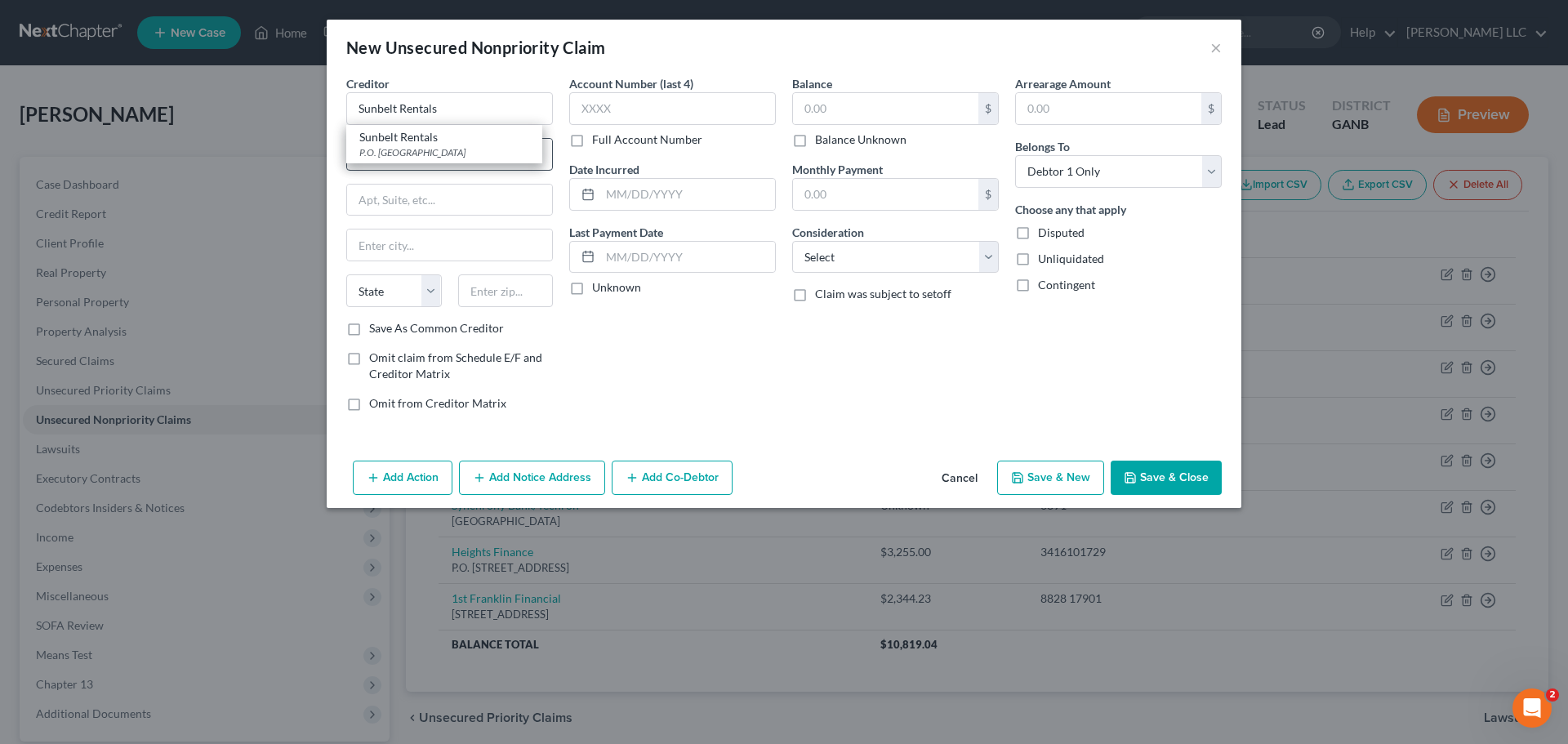
select select "10"
type input "30384"
click at [593, 143] on label "Full Account Number" at bounding box center [648, 140] width 110 height 16
click at [599, 142] on input "Full Account Number" at bounding box center [604, 136] width 11 height 11
click at [636, 121] on input "text" at bounding box center [672, 109] width 206 height 33
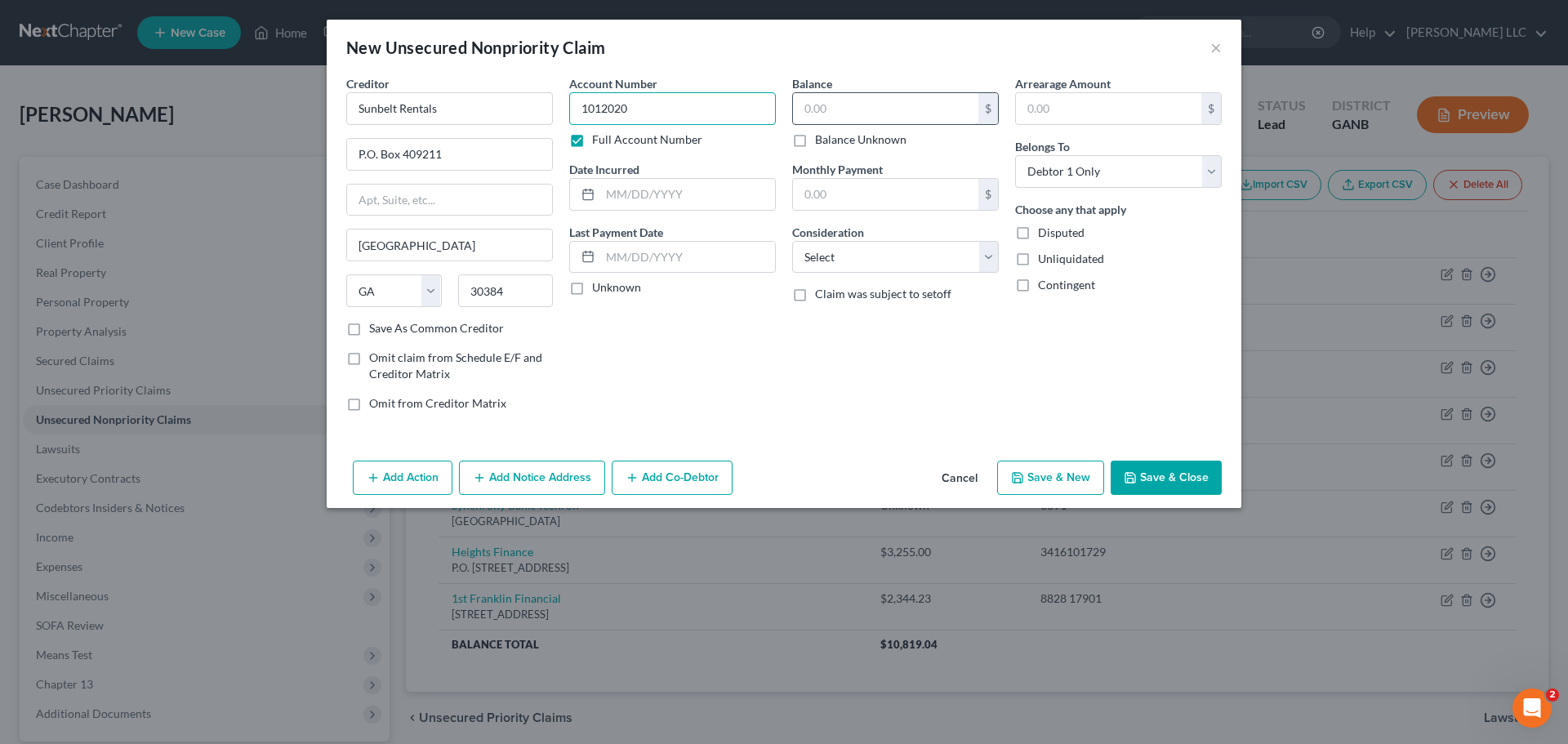
type input "1012020"
click at [865, 111] on input "text" at bounding box center [886, 109] width 186 height 31
type input "3,352.02"
click at [989, 263] on select "Select Cable / Satellite Services Collection Agency Credit Card Debt Debt Couns…" at bounding box center [895, 257] width 206 height 33
select select "18"
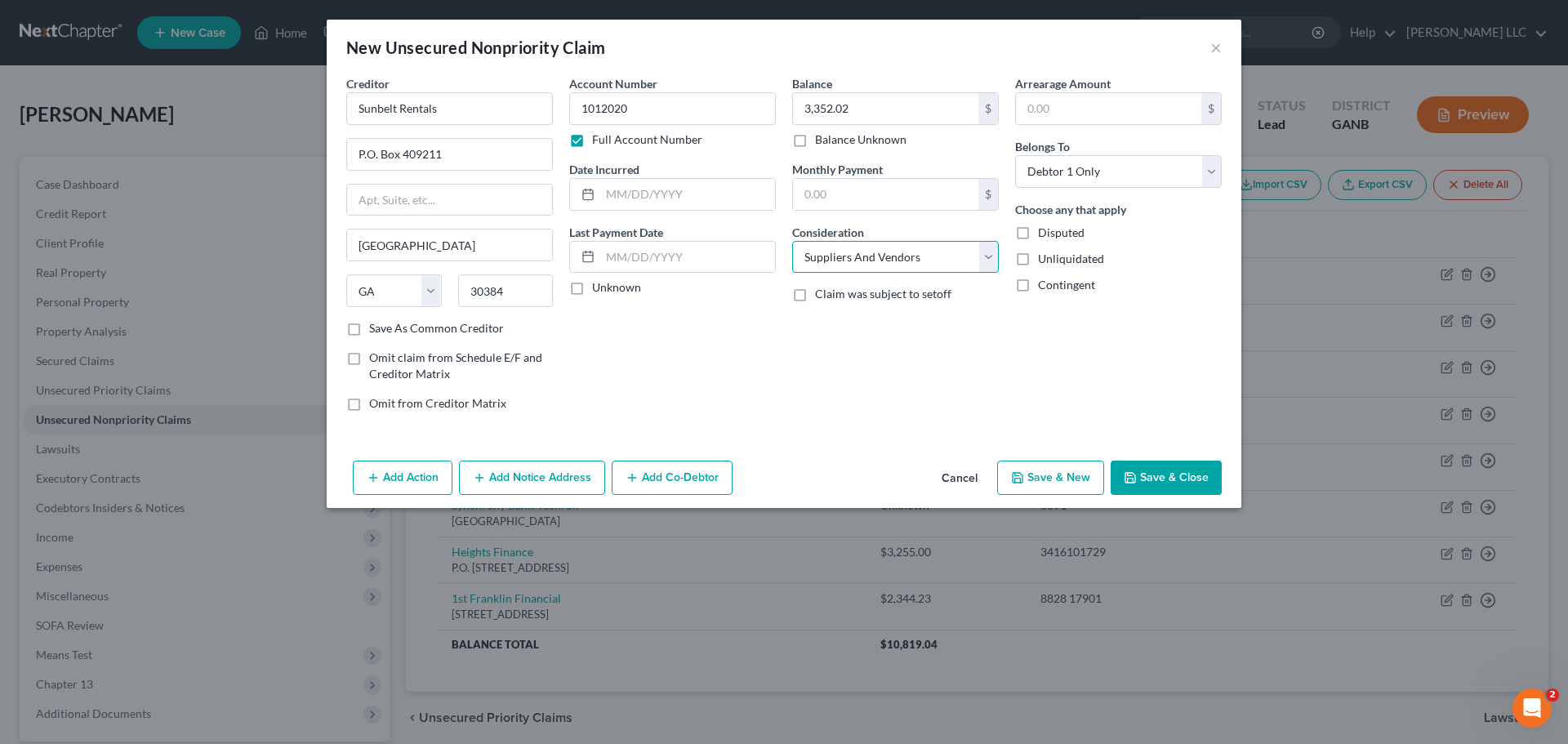
click at [792, 241] on select "Select Cable / Satellite Services Collection Agency Credit Card Debt Debt Couns…" at bounding box center [895, 257] width 206 height 33
click at [369, 333] on label "Save As Common Creditor" at bounding box center [436, 329] width 135 height 16
click at [376, 331] on input "Save As Common Creditor" at bounding box center [380, 326] width 11 height 11
checkbox input "true"
click at [644, 491] on button "Add Co-Debtor" at bounding box center [671, 478] width 121 height 35
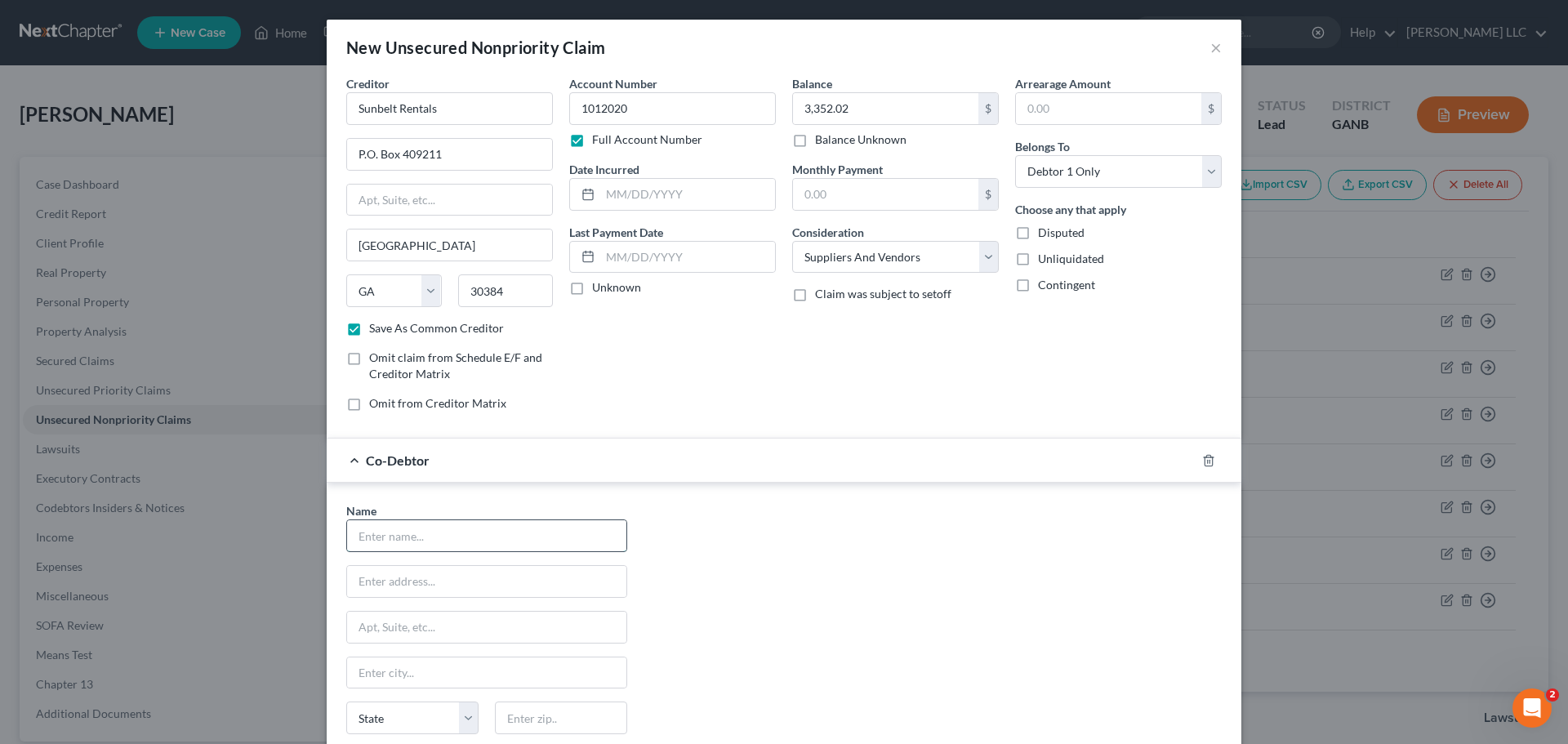
click at [442, 539] on input "text" at bounding box center [487, 536] width 279 height 31
type input "Outdoor Canvas LLC"
type input "6435 Looper Lake Drive"
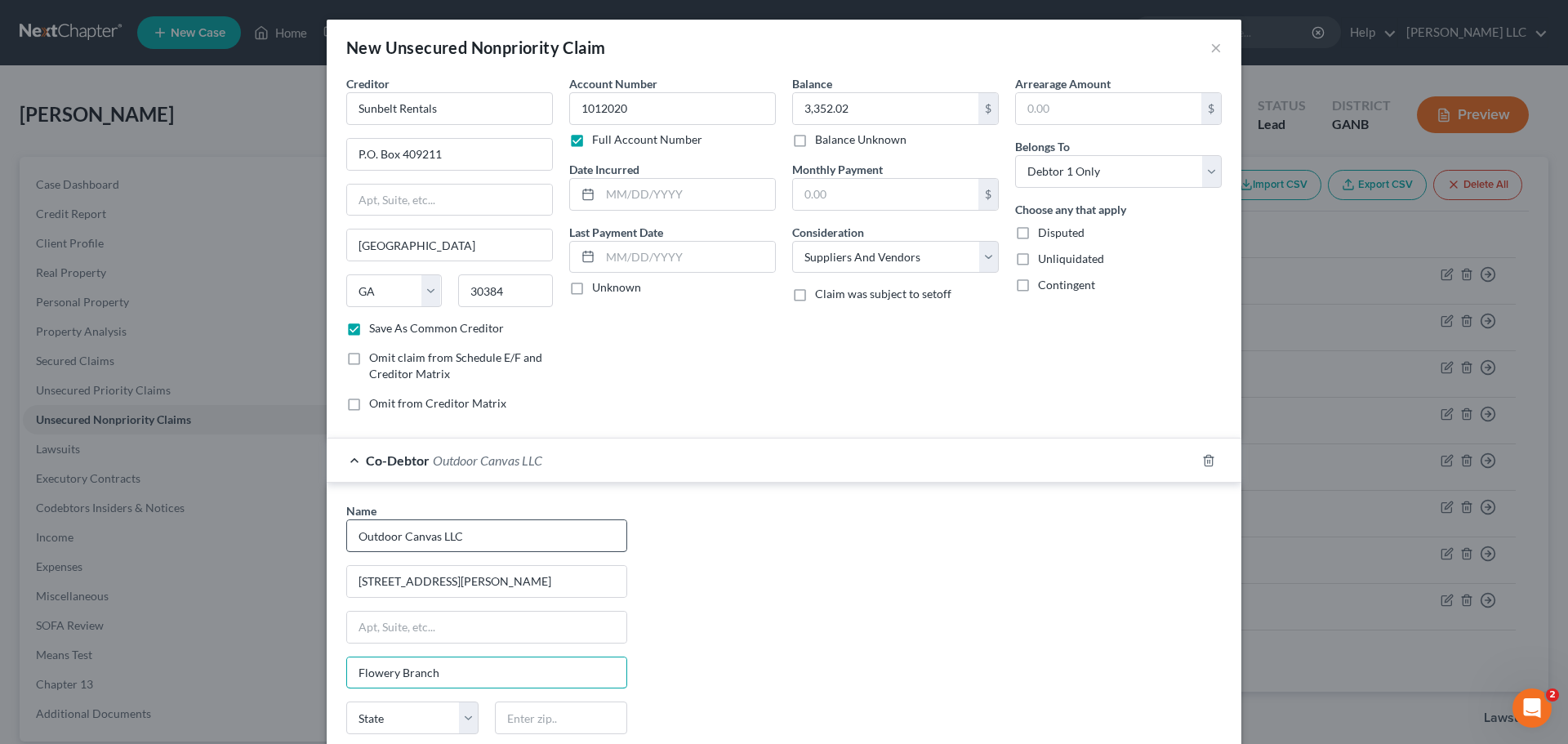
type input "Flowery Branch"
select select "10"
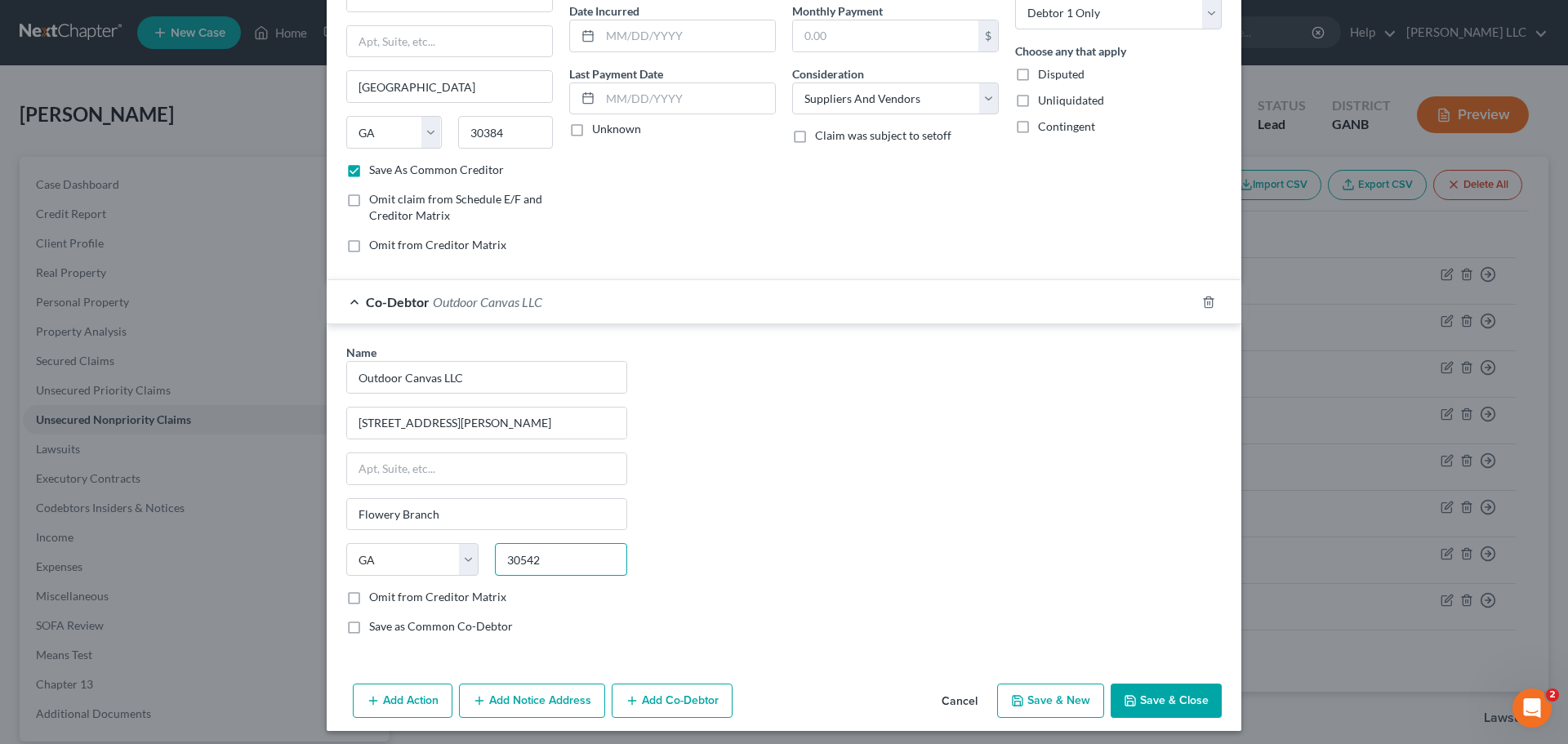
scroll to position [165, 0]
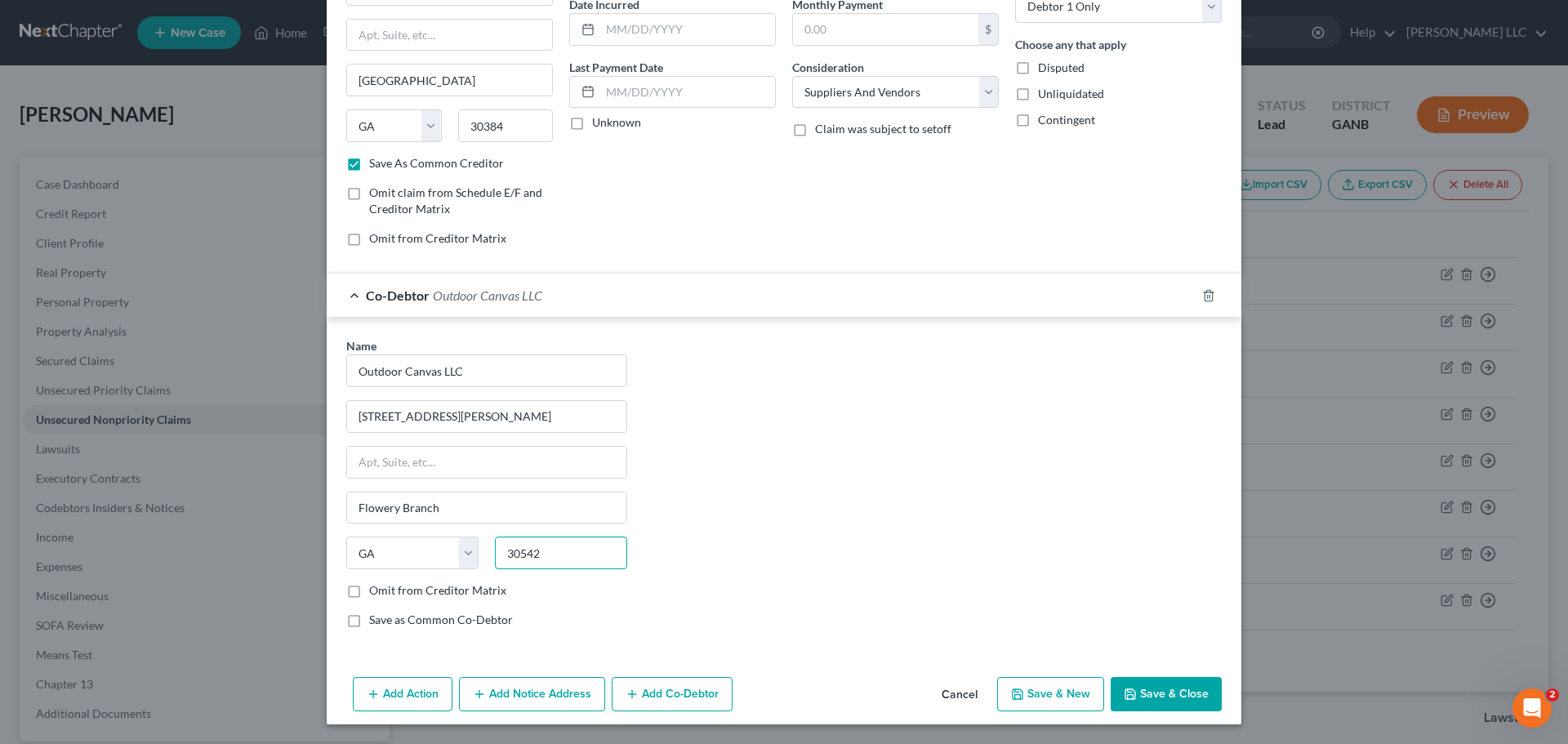
type input "30542"
click at [369, 626] on label "Save as Common Co-Debtor" at bounding box center [440, 620] width 144 height 16
click at [376, 622] on input "Save as Common Co-Debtor" at bounding box center [380, 617] width 11 height 11
checkbox input "true"
click at [1193, 697] on button "Save & Close" at bounding box center [1166, 695] width 111 height 35
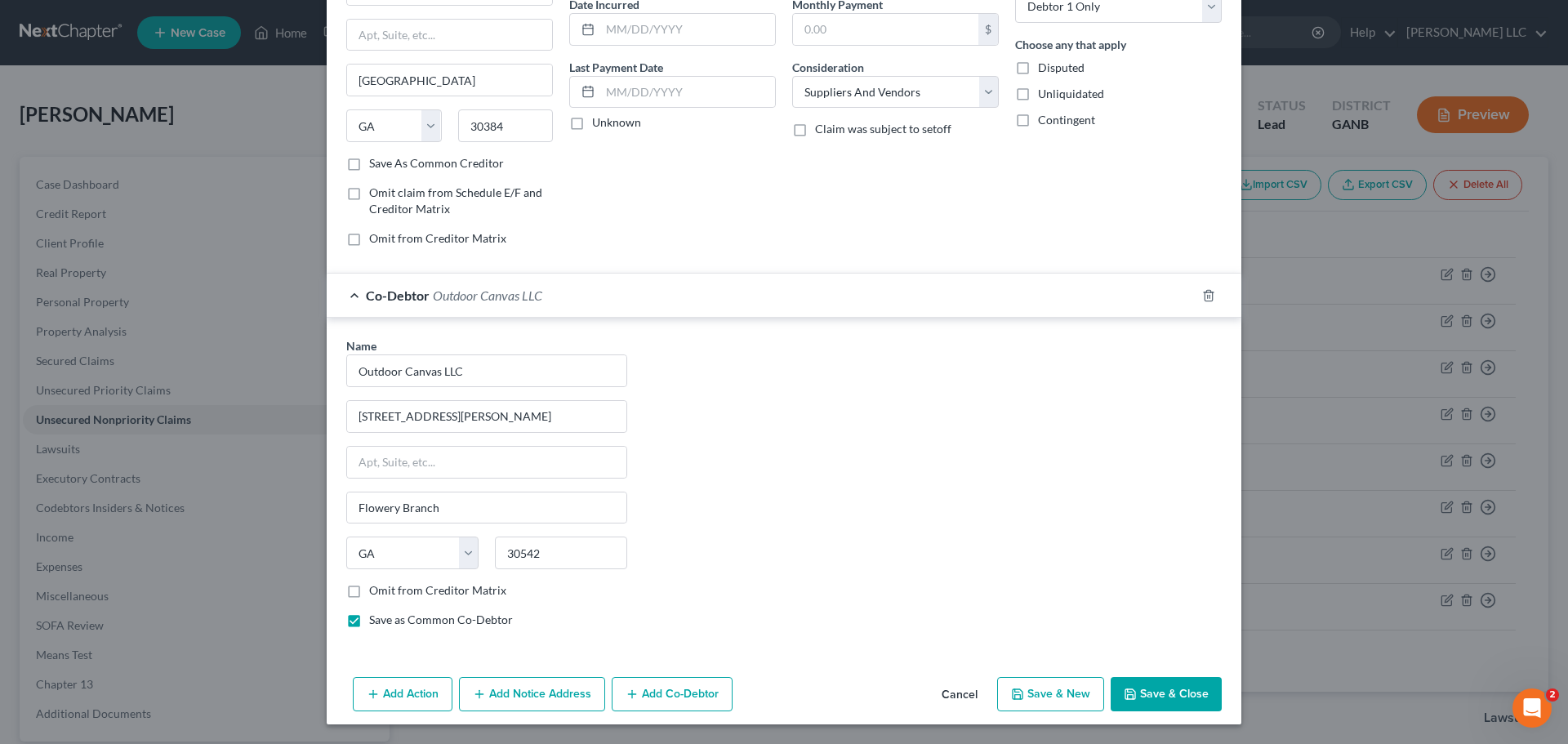
checkbox input "false"
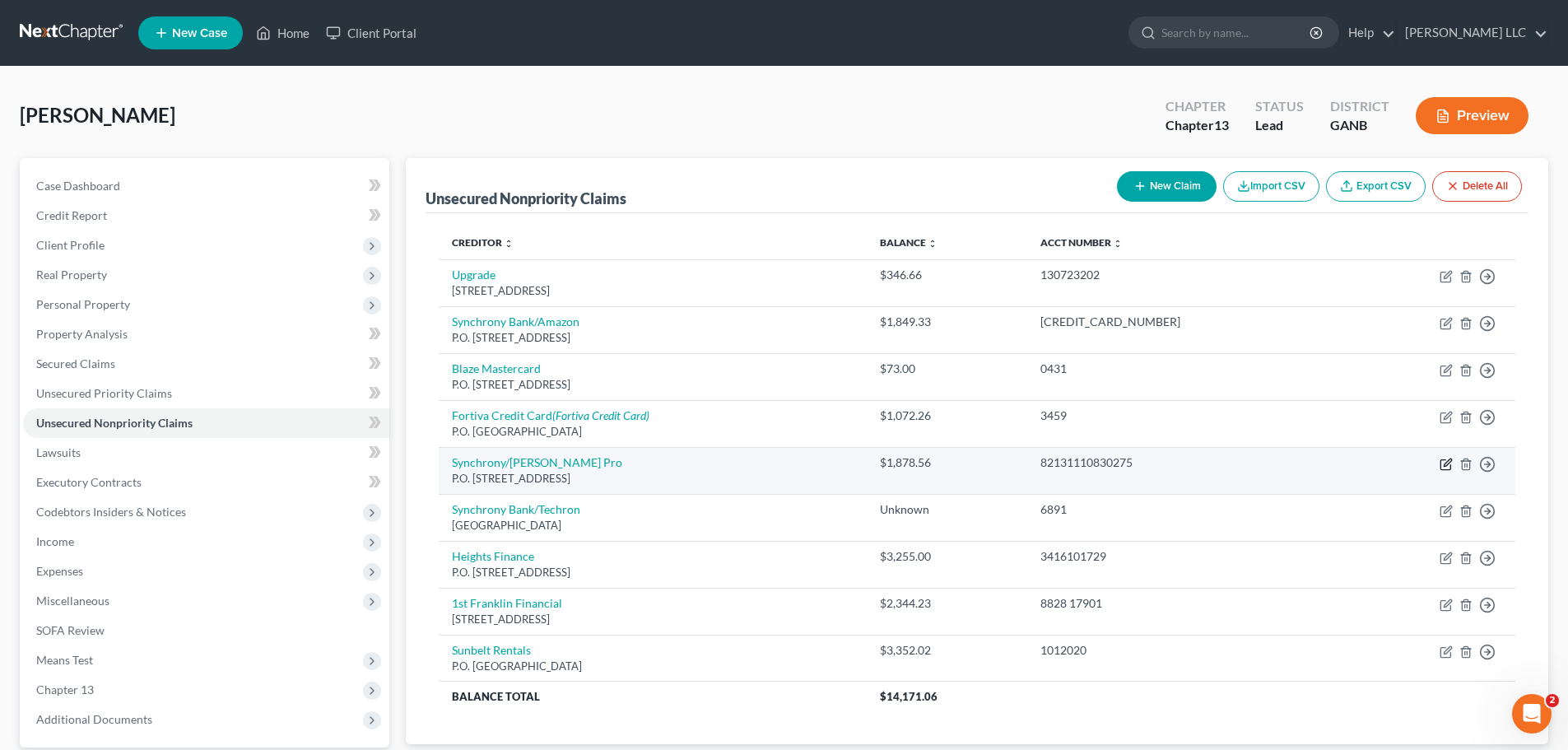
click at [1454, 467] on td "Move to D Move to E Move to G Move to Notice Only" at bounding box center [1430, 471] width 171 height 47
click at [1448, 467] on icon "button" at bounding box center [1446, 465] width 13 height 13
select select "45"
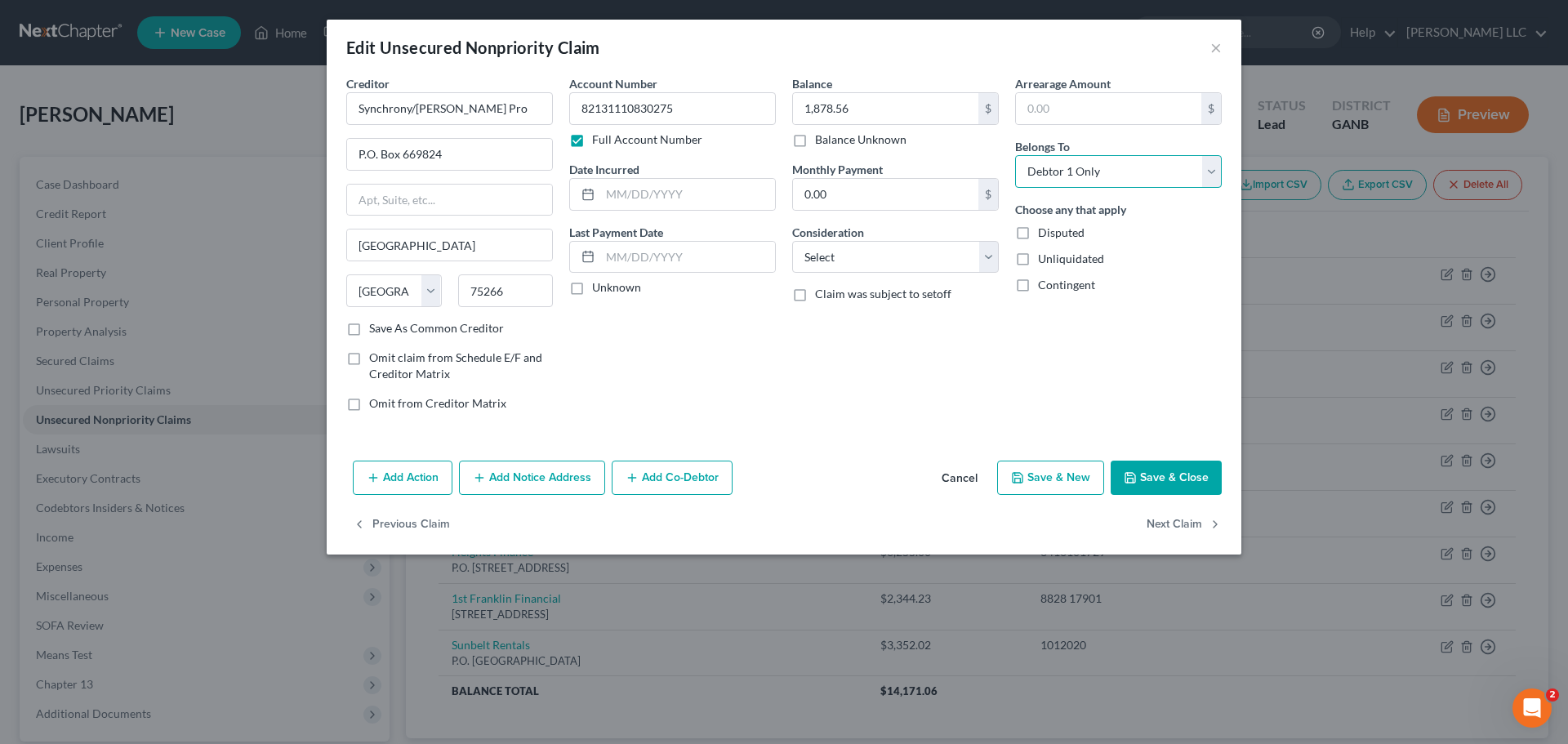
click at [1213, 172] on select "Select Debtor 1 Only Debtor 2 Only Debtor 1 And Debtor 2 Only At Least One Of T…" at bounding box center [1118, 172] width 206 height 33
select select "3"
click at [1015, 155] on select "Select Debtor 1 Only Debtor 2 Only Debtor 1 And Debtor 2 Only At Least One Of T…" at bounding box center [1118, 172] width 206 height 33
click at [989, 252] on select "Select Cable / Satellite Services Collection Agency Credit Card Debt Debt Couns…" at bounding box center [895, 257] width 206 height 33
select select "2"
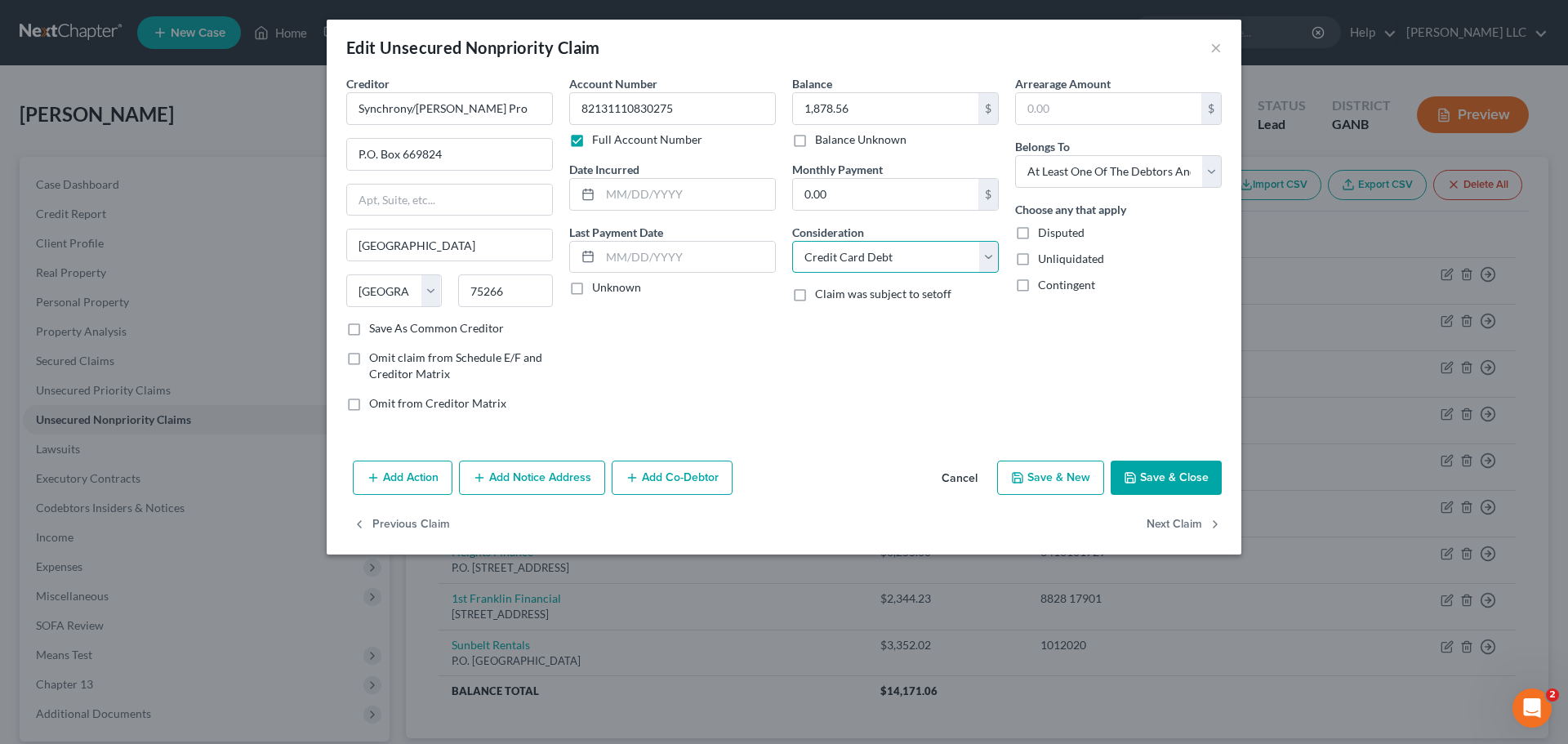
click at [792, 241] on select "Select Cable / Satellite Services Collection Agency Credit Card Debt Debt Couns…" at bounding box center [895, 257] width 206 height 33
click at [369, 329] on label "Save As Common Creditor" at bounding box center [436, 329] width 135 height 16
click at [376, 329] on input "Save As Common Creditor" at bounding box center [380, 326] width 11 height 11
checkbox input "true"
click at [705, 479] on button "Add Co-Debtor" at bounding box center [671, 478] width 121 height 35
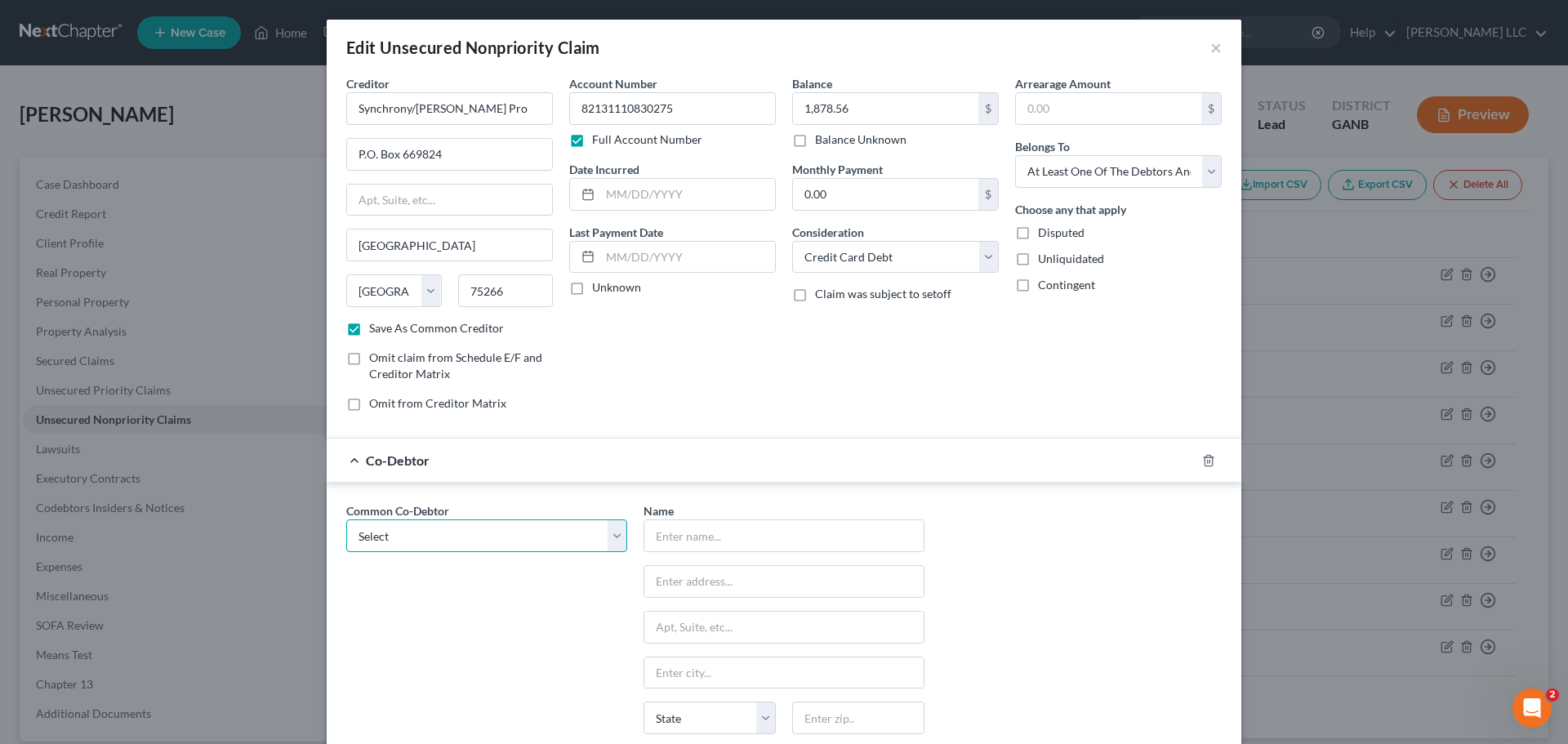
click at [619, 547] on select "Select Outdoor Canvas LLC" at bounding box center [487, 536] width 281 height 33
select select "0"
click at [346, 520] on select "Select Outdoor Canvas LLC" at bounding box center [487, 536] width 281 height 33
type input "Outdoor Canvas LLC"
type input "6435 Looper Lake Drive"
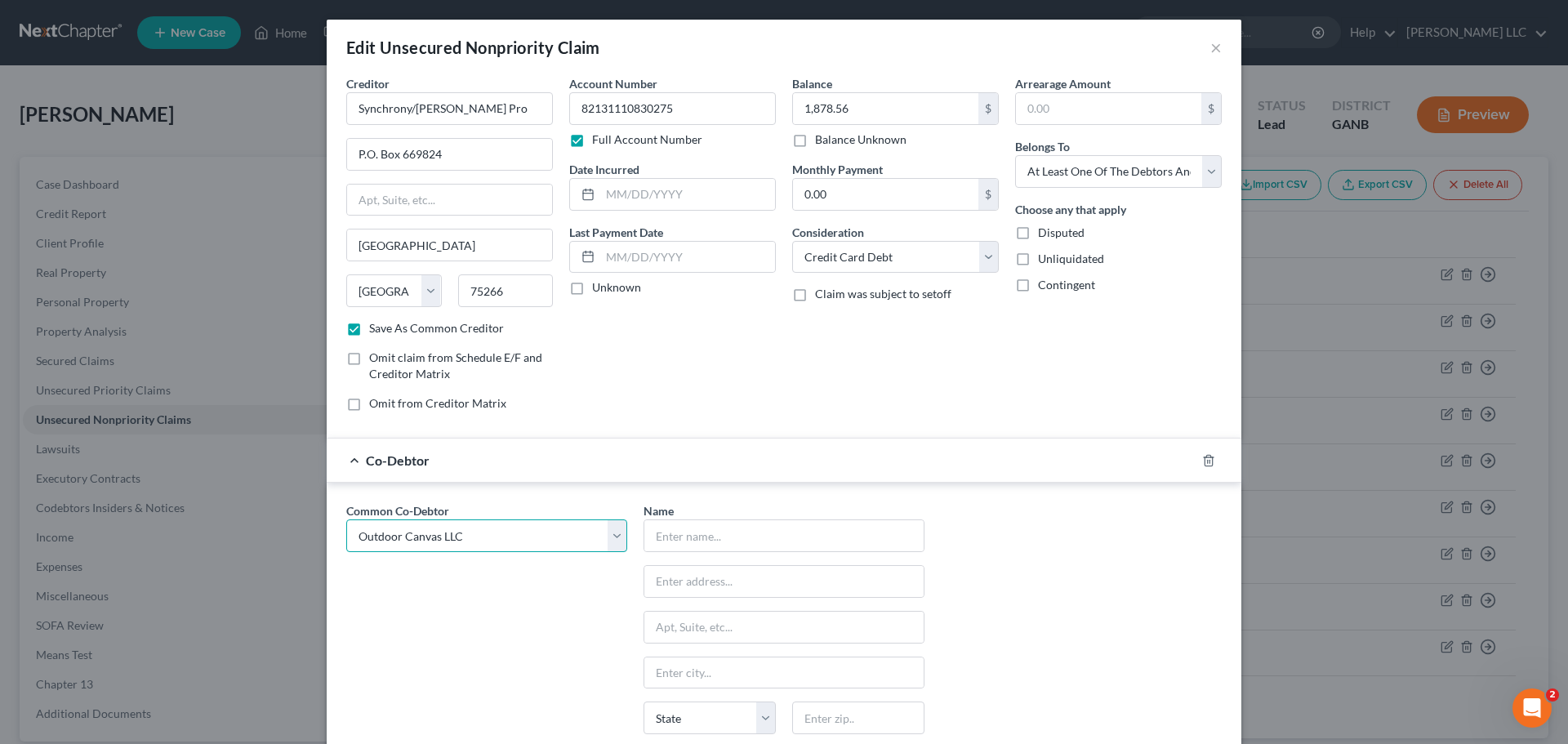
type input "Flowery Branch"
select select "10"
type input "30542"
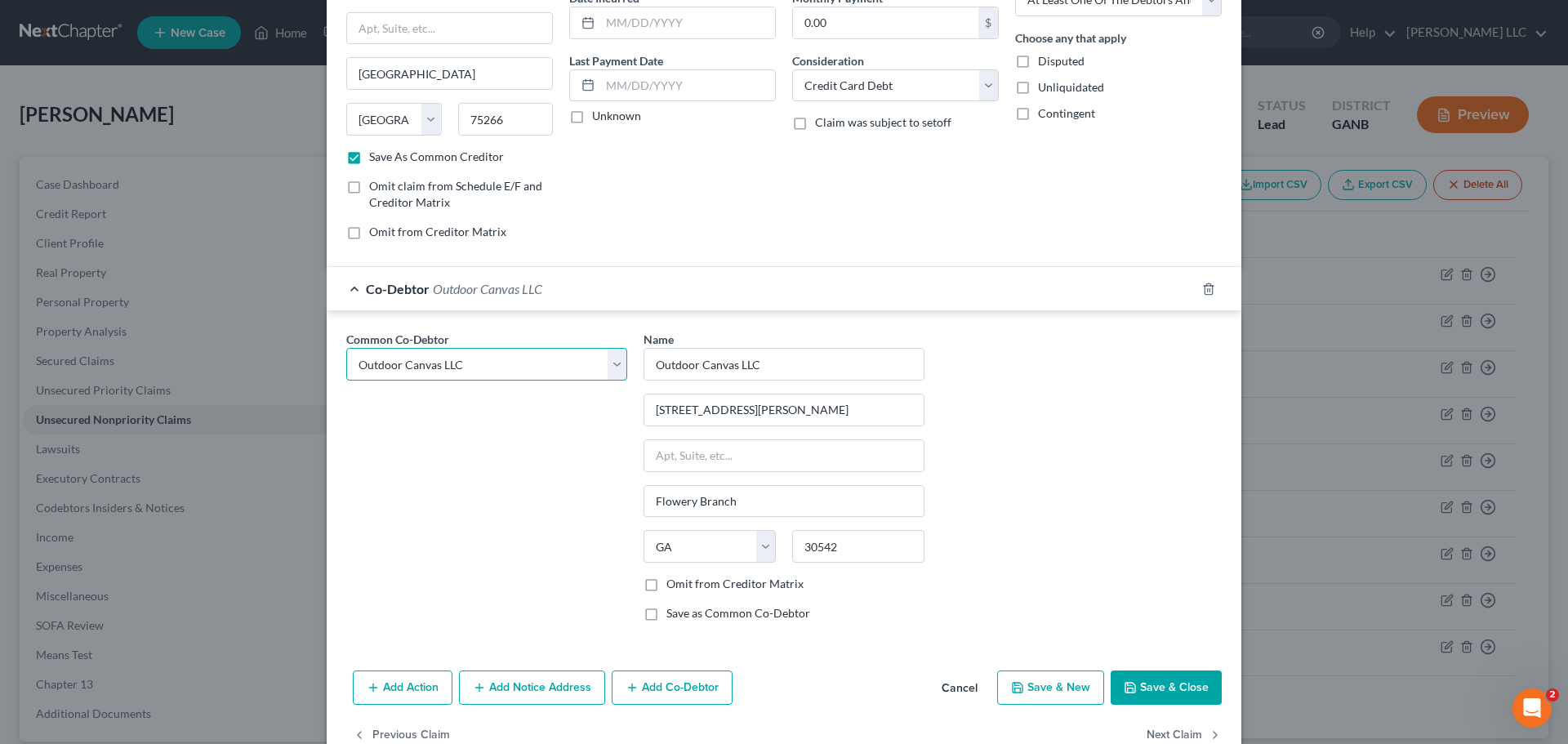
scroll to position [211, 0]
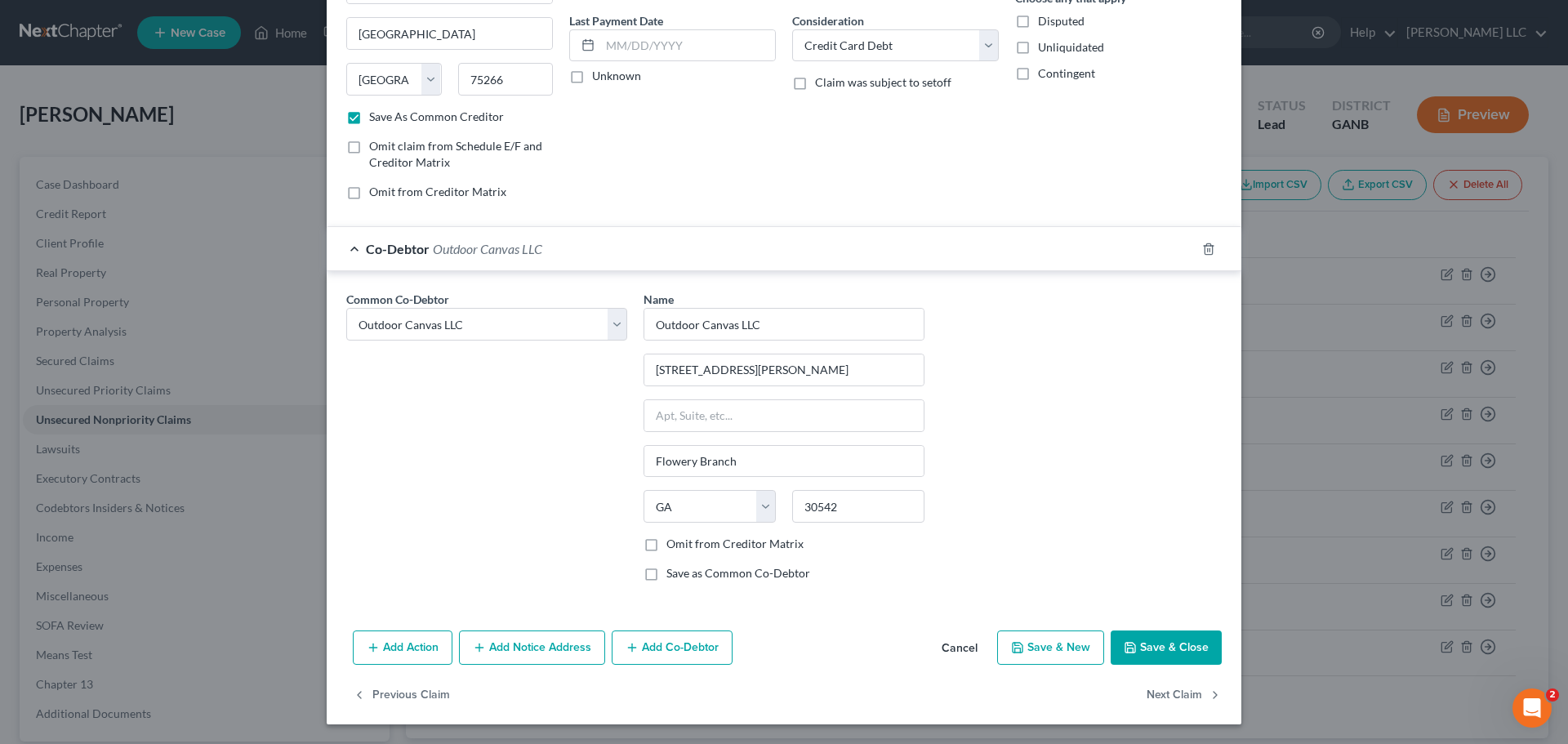
click at [1149, 641] on button "Save & Close" at bounding box center [1166, 648] width 111 height 35
checkbox input "false"
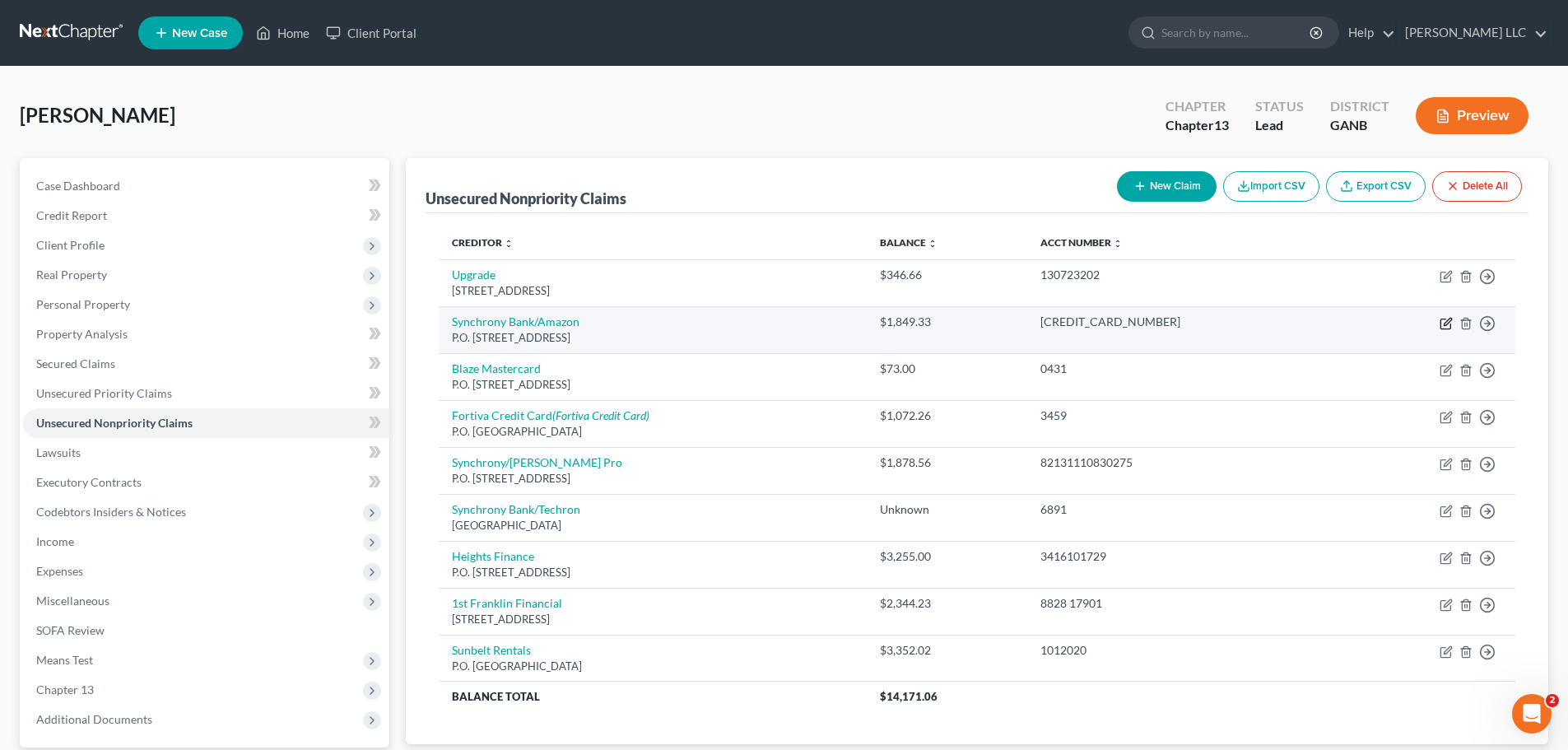
click at [1445, 323] on icon "button" at bounding box center [1447, 322] width 7 height 7
select select "39"
select select "2"
select select "0"
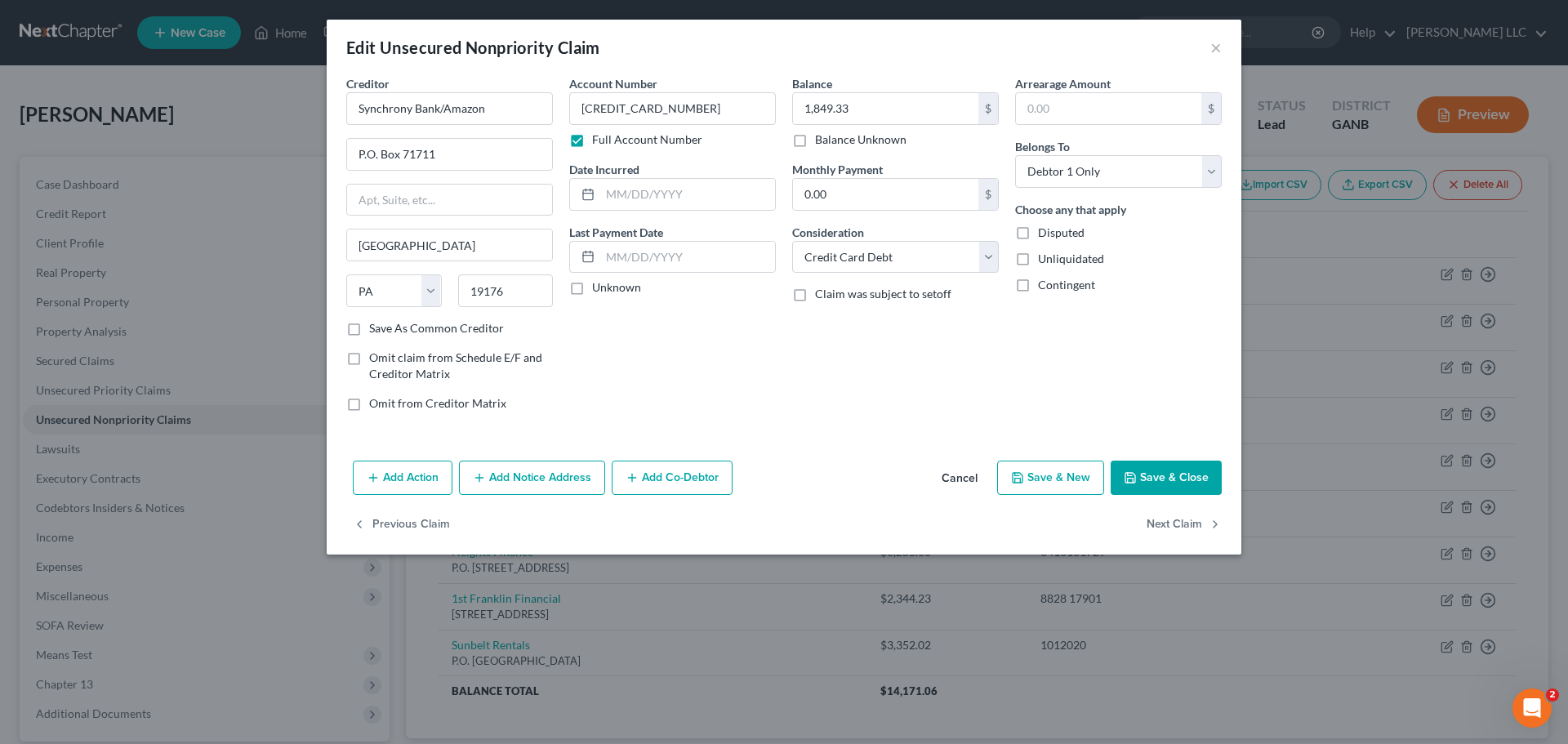
click at [369, 329] on label "Save As Common Creditor" at bounding box center [436, 329] width 135 height 16
click at [376, 329] on input "Save As Common Creditor" at bounding box center [380, 326] width 11 height 11
click at [1188, 473] on button "Save & Close" at bounding box center [1166, 478] width 111 height 35
checkbox input "false"
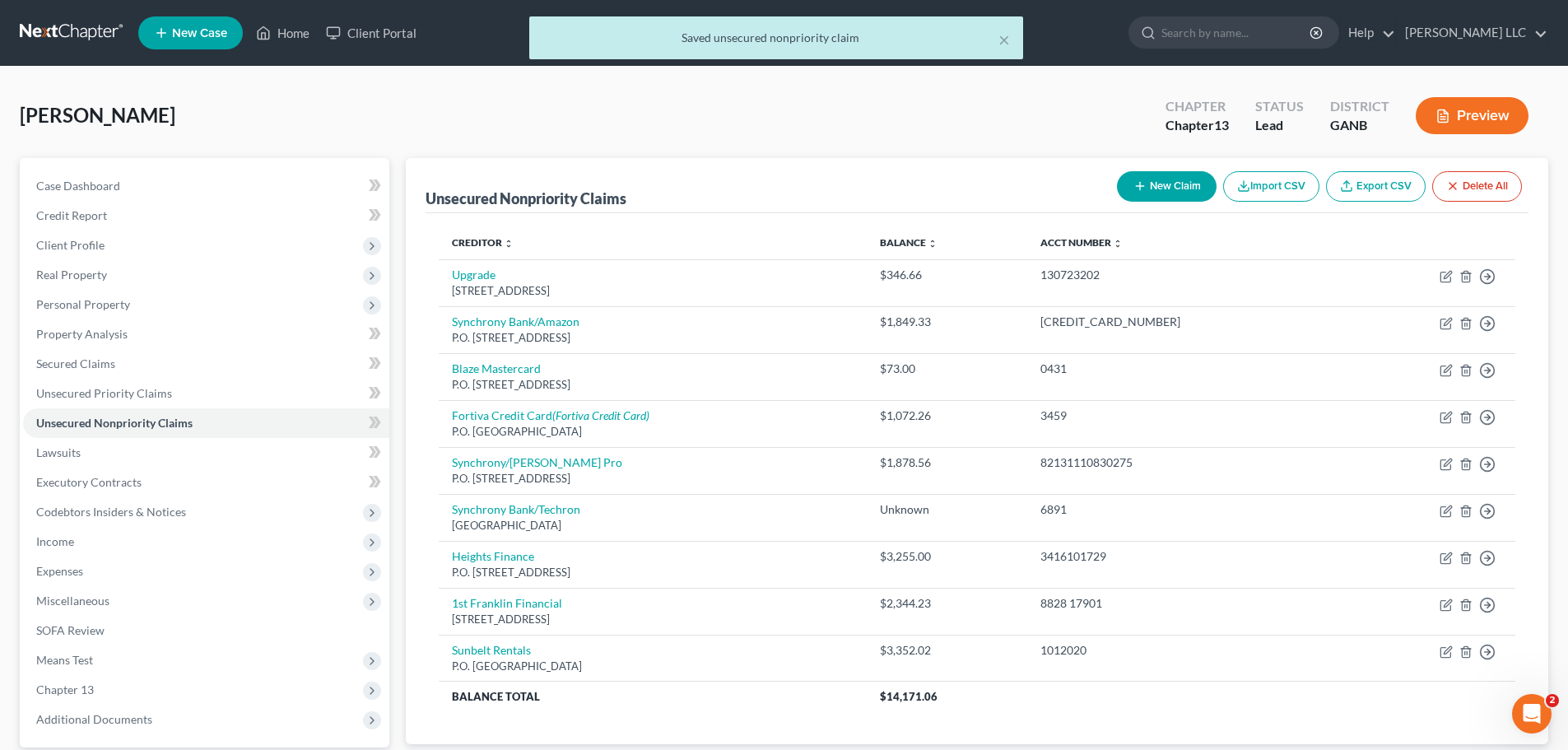
click at [1171, 183] on button "New Claim" at bounding box center [1167, 186] width 99 height 31
select select "0"
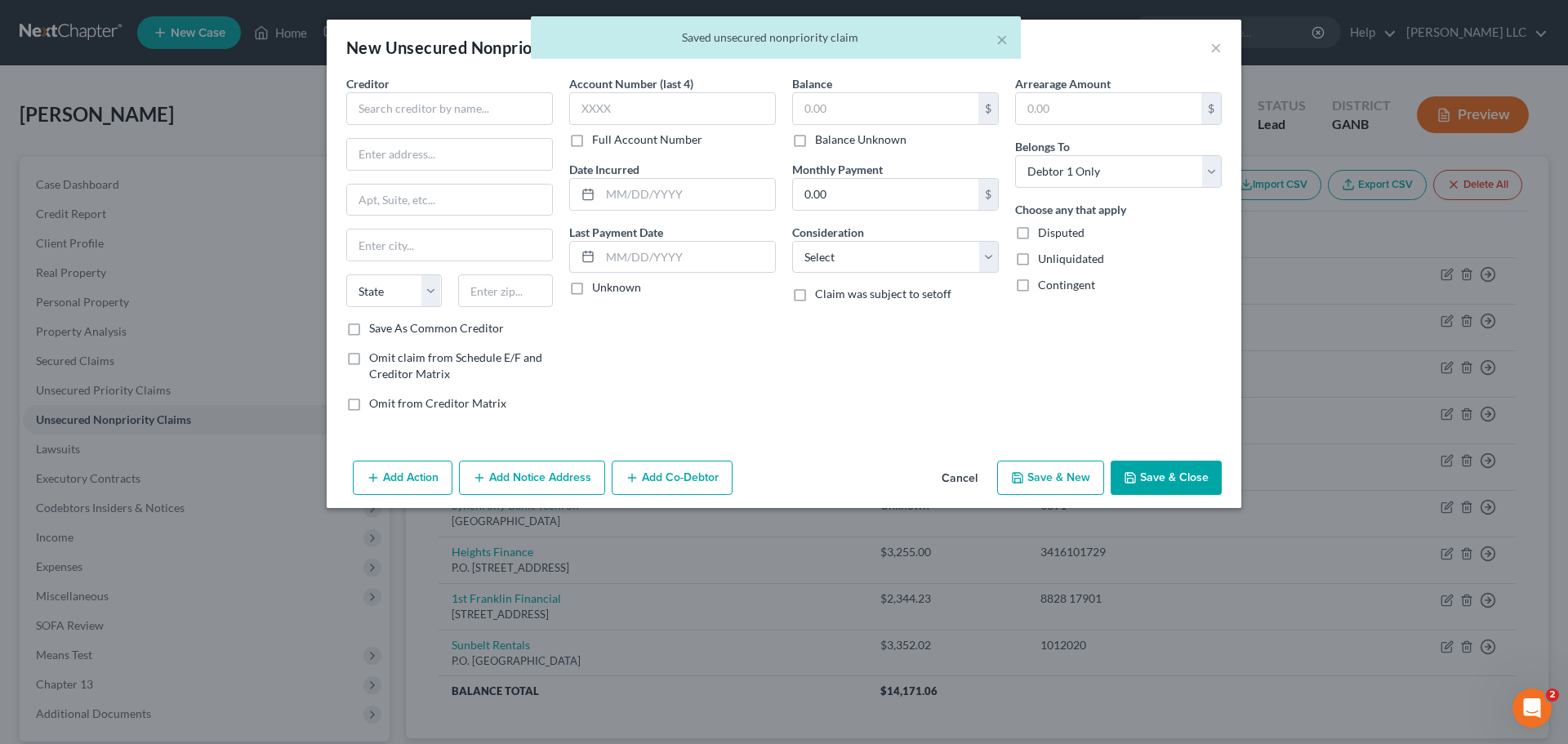
click at [493, 88] on div "Creditor *" at bounding box center [449, 99] width 206 height 50
click at [493, 111] on input "text" at bounding box center [449, 109] width 206 height 33
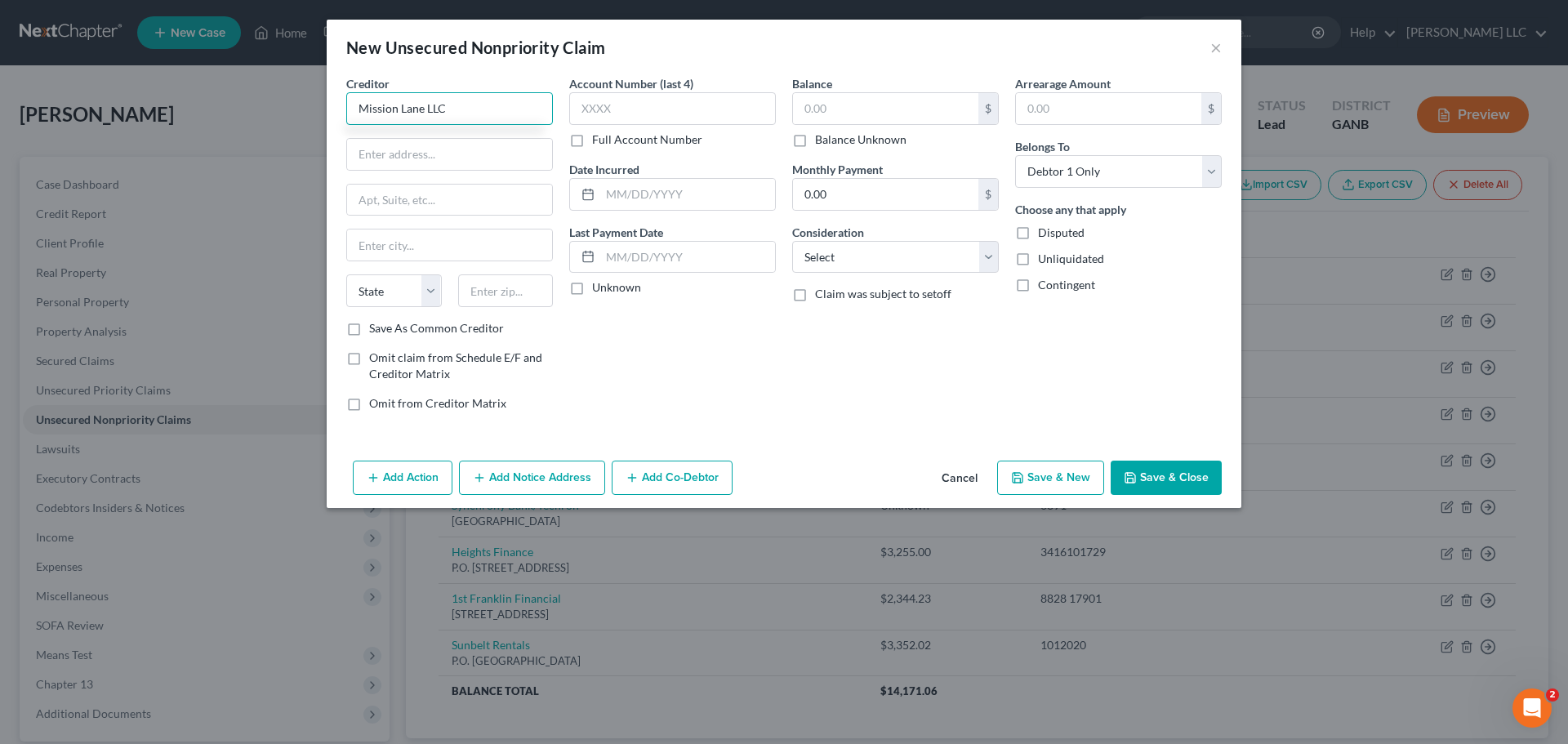
type input "Mission Lane LLC"
type input "P.O. Box 105286"
type input "Atlanta"
select select "10"
type input "30348"
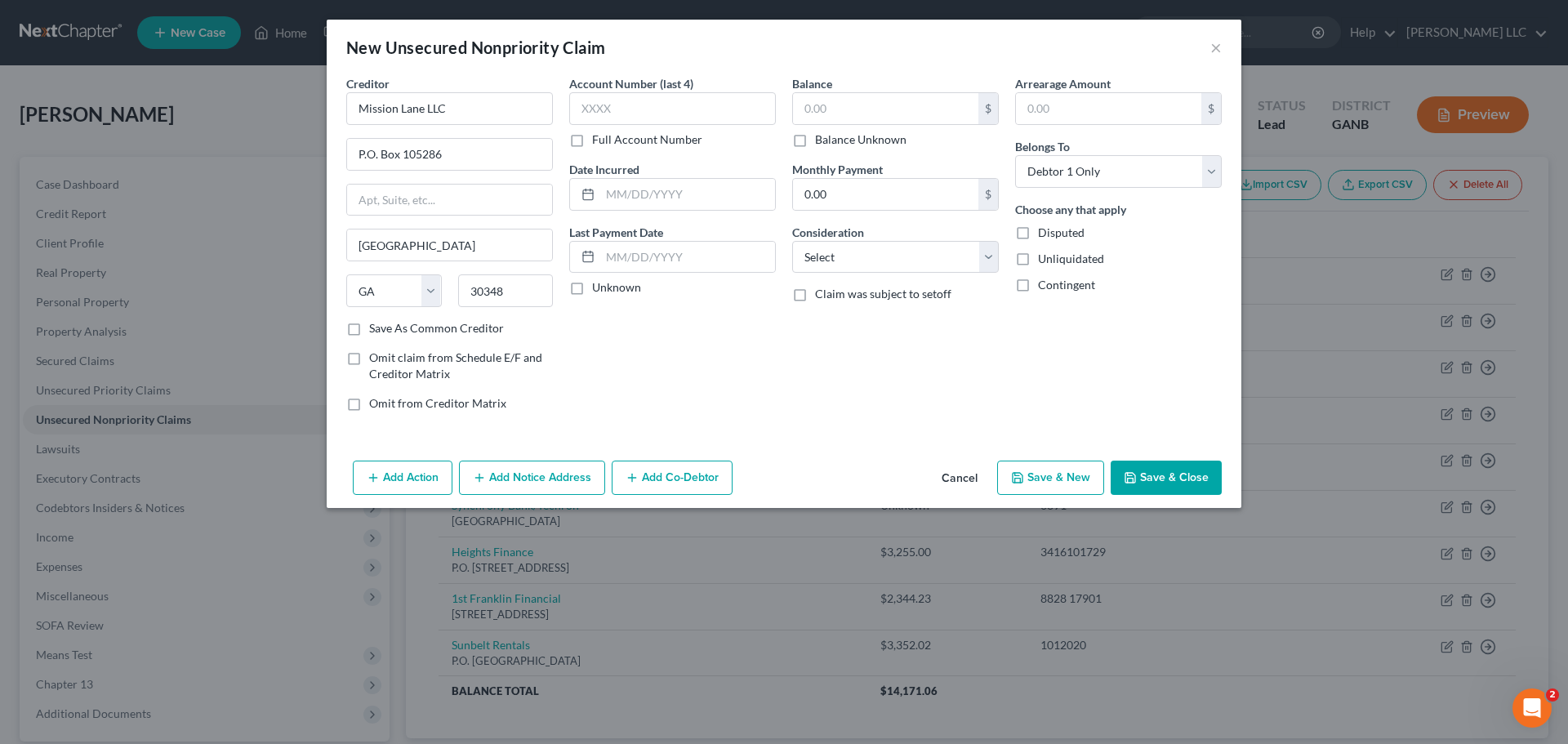
click at [369, 331] on label "Save As Common Creditor" at bounding box center [436, 329] width 135 height 16
click at [376, 331] on input "Save As Common Creditor" at bounding box center [380, 326] width 11 height 11
checkbox input "true"
drag, startPoint x: 583, startPoint y: 138, endPoint x: 598, endPoint y: 141, distance: 15.3
click at [593, 141] on label "Full Account Number" at bounding box center [648, 140] width 110 height 16
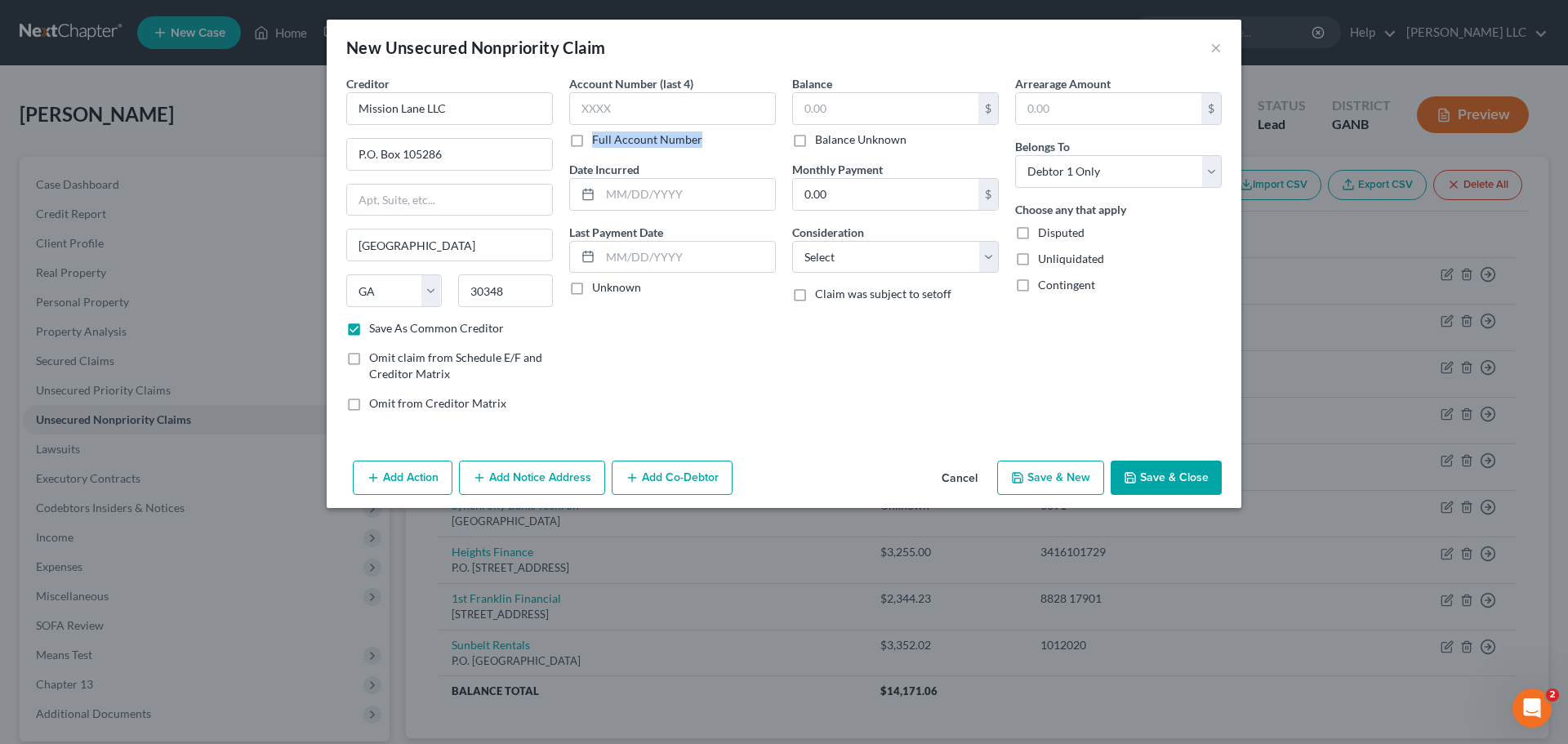
click at [593, 145] on label "Full Account Number" at bounding box center [648, 140] width 110 height 16
click at [599, 142] on input "Full Account Number" at bounding box center [604, 136] width 11 height 11
click at [631, 124] on input "text" at bounding box center [672, 109] width 206 height 33
type input "2163"
click at [879, 103] on input "text" at bounding box center [886, 109] width 186 height 31
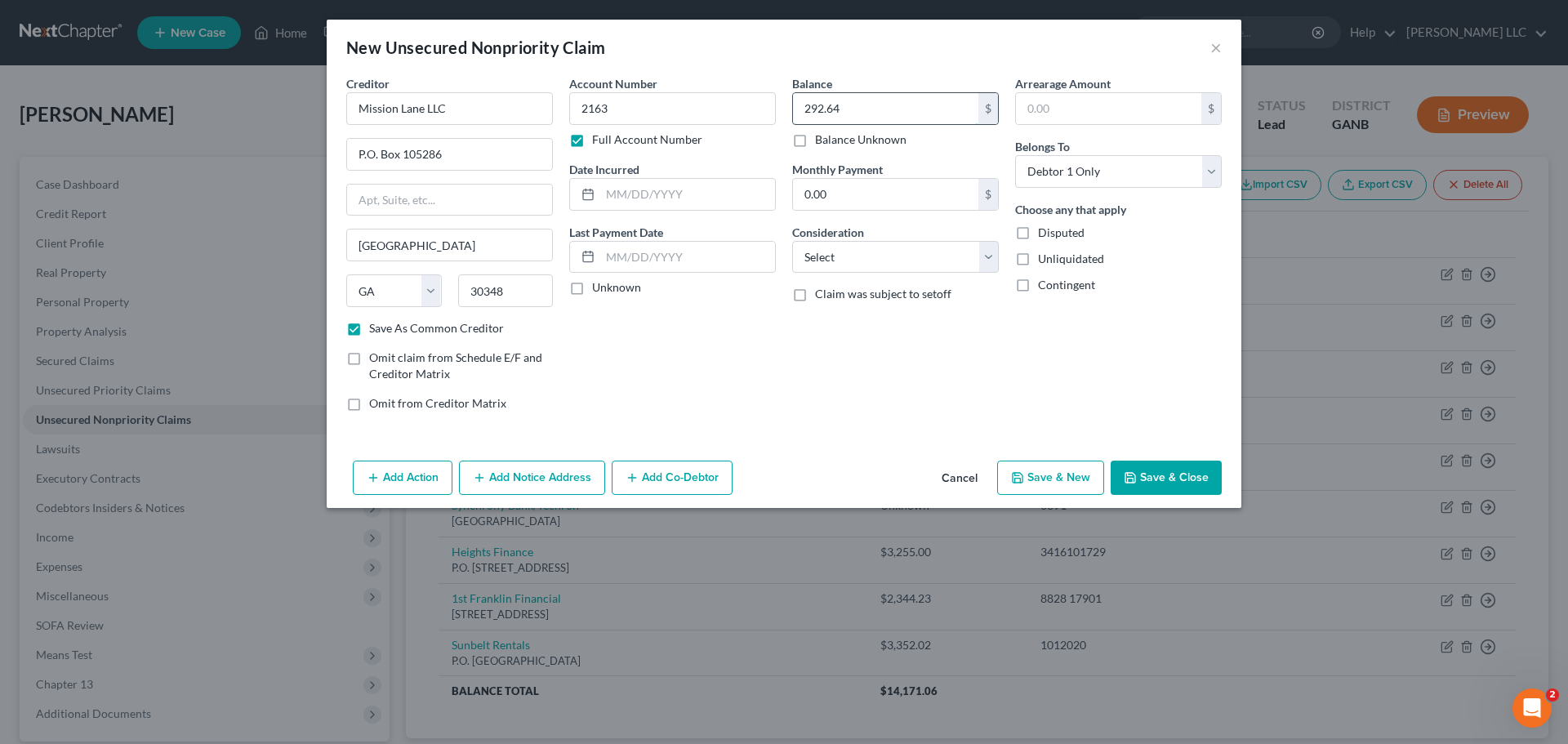
type input "292.64"
click at [988, 267] on select "Select Cable / Satellite Services Collection Agency Credit Card Debt Debt Couns…" at bounding box center [895, 257] width 206 height 33
select select "2"
click at [792, 241] on select "Select Cable / Satellite Services Collection Agency Credit Card Debt Debt Couns…" at bounding box center [895, 257] width 206 height 33
click at [1166, 483] on button "Save & Close" at bounding box center [1166, 478] width 111 height 35
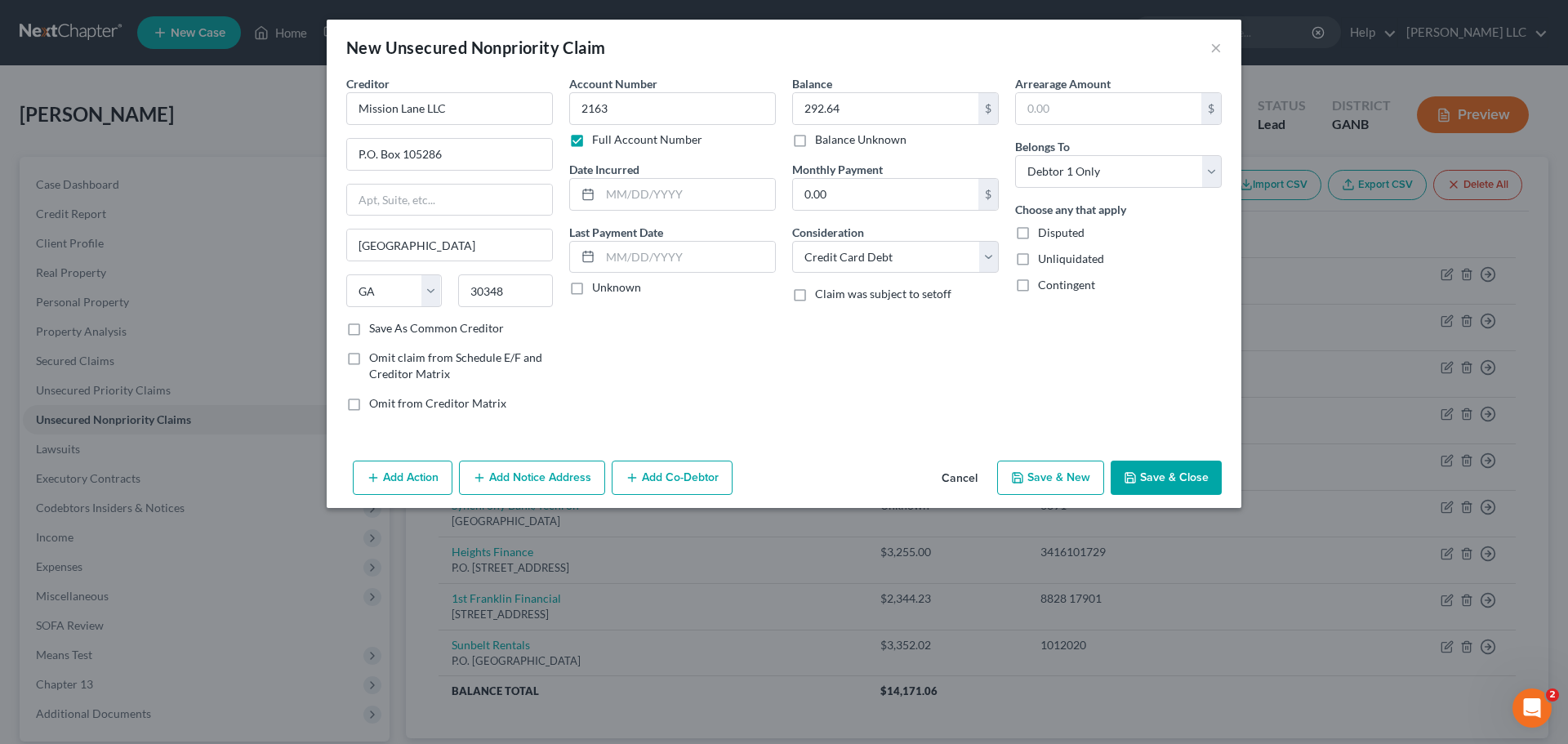
checkbox input "false"
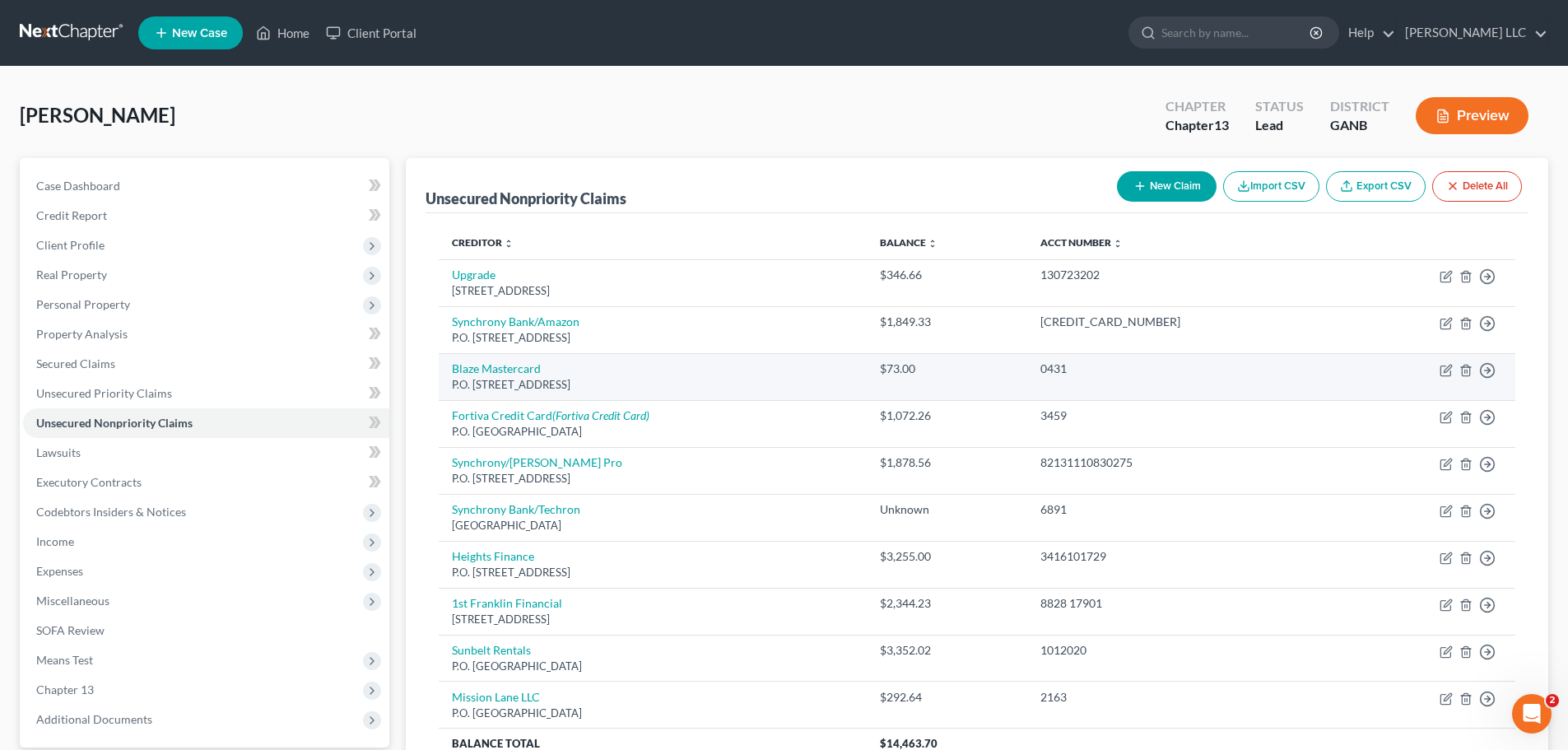
click at [1450, 378] on td "Move to D Move to E Move to G Move to Notice Only" at bounding box center [1430, 376] width 171 height 47
click at [1447, 375] on icon "button" at bounding box center [1445, 371] width 10 height 10
select select "43"
select select "2"
select select "0"
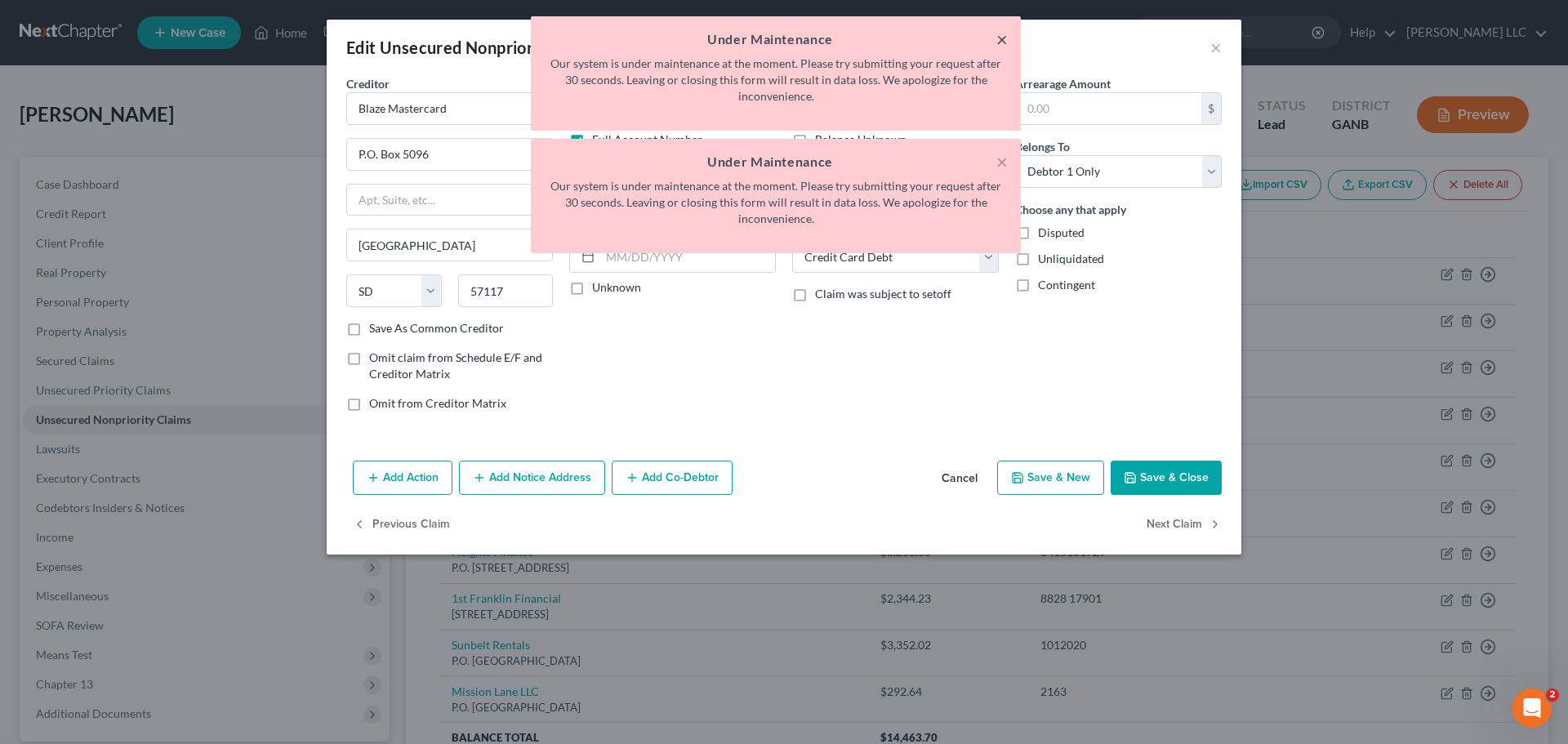
click at [1001, 39] on button "×" at bounding box center [1003, 39] width 12 height 20
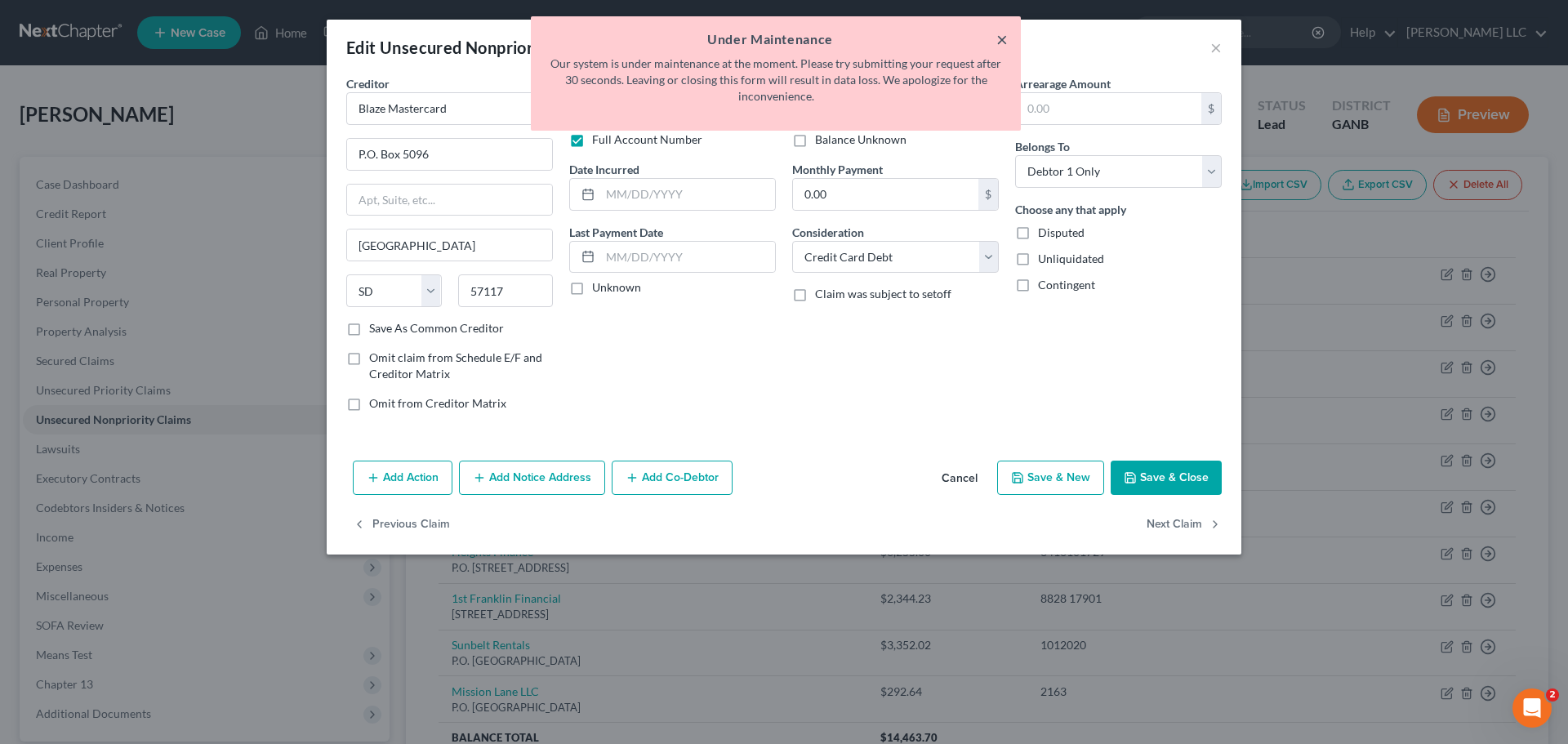
click at [1000, 42] on button "×" at bounding box center [1003, 39] width 12 height 20
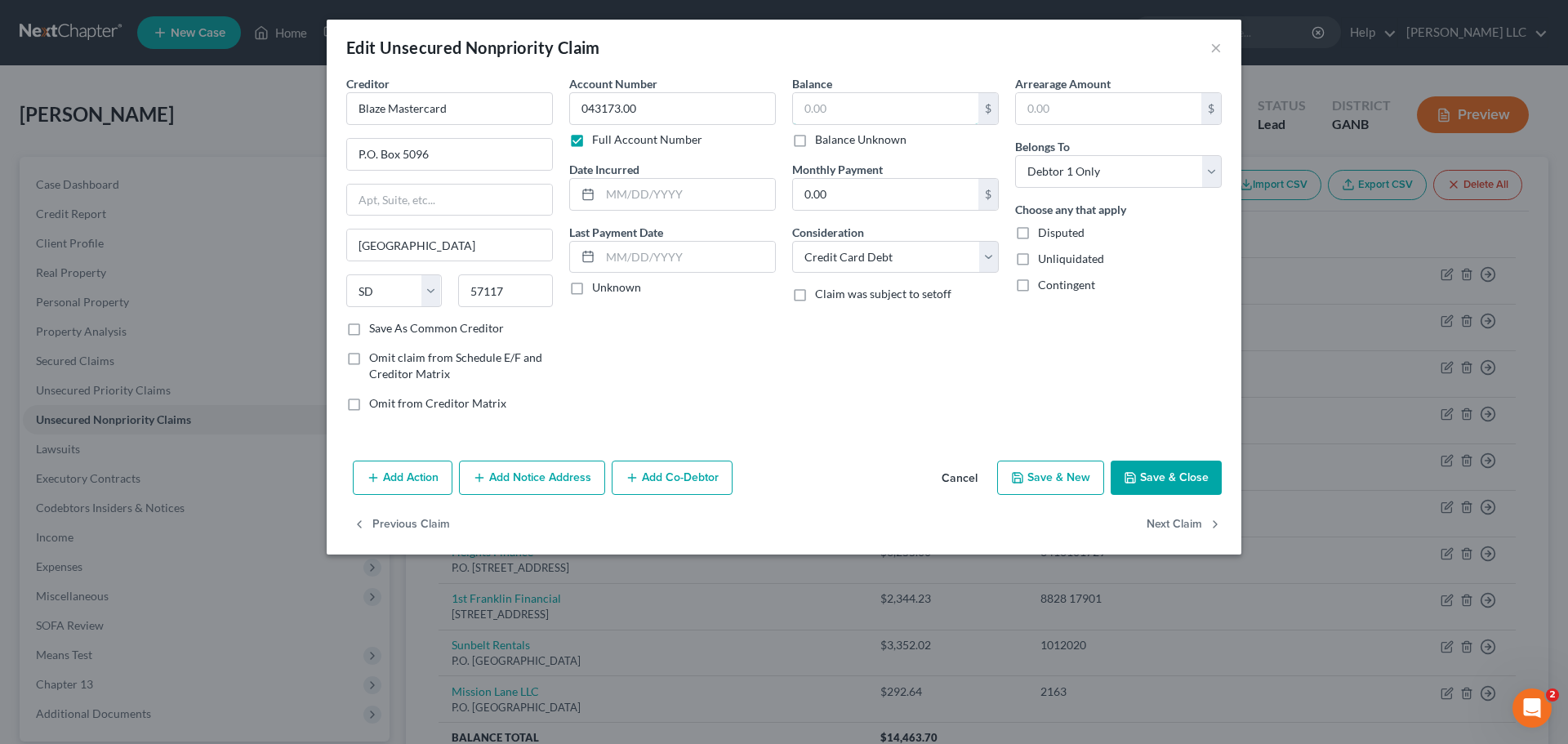
type input "0431"
type input "73.00"
type input "384.58"
click at [369, 326] on label "Save As Common Creditor" at bounding box center [436, 329] width 135 height 16
click at [376, 326] on input "Save As Common Creditor" at bounding box center [380, 326] width 11 height 11
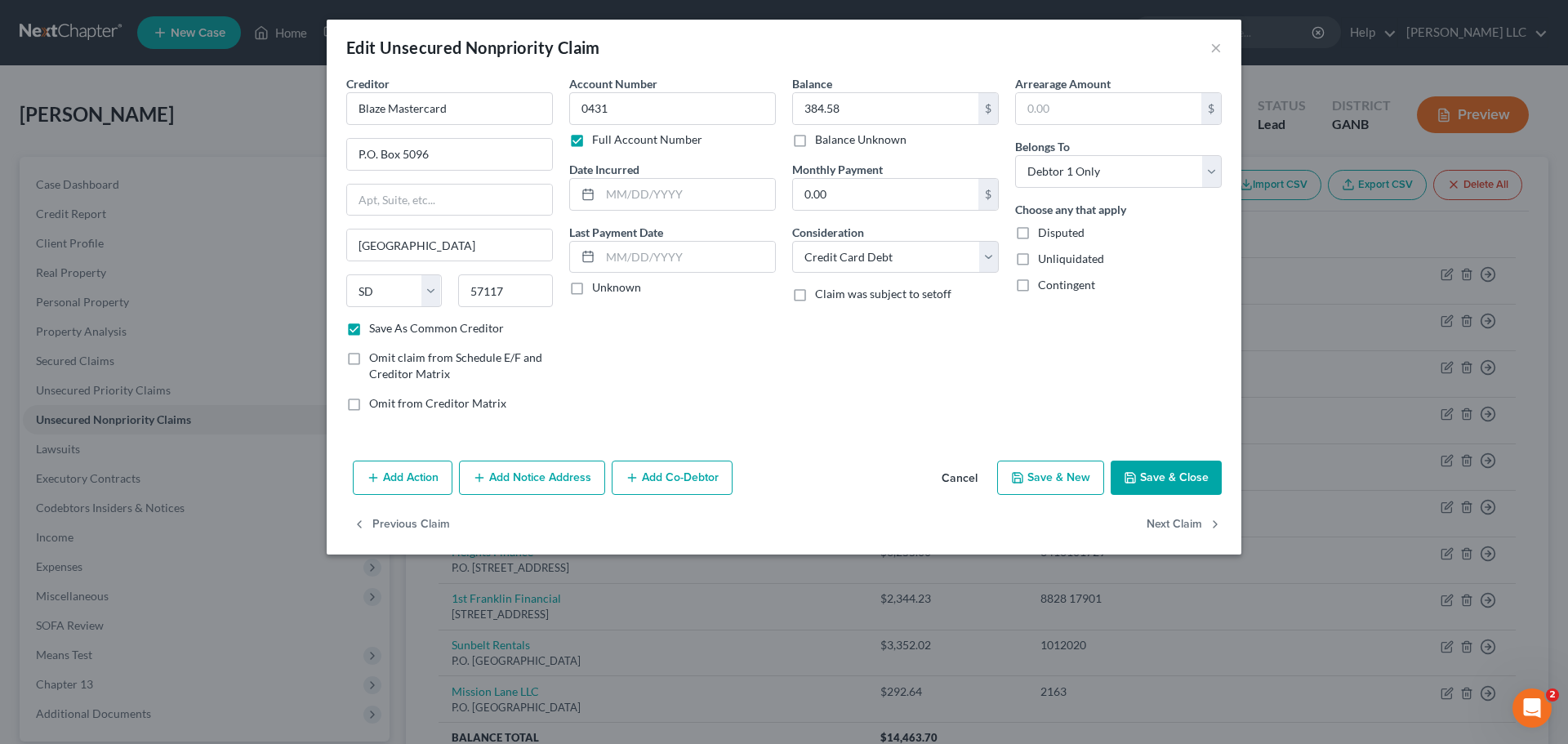
click at [1152, 477] on button "Save & Close" at bounding box center [1166, 478] width 111 height 35
checkbox input "false"
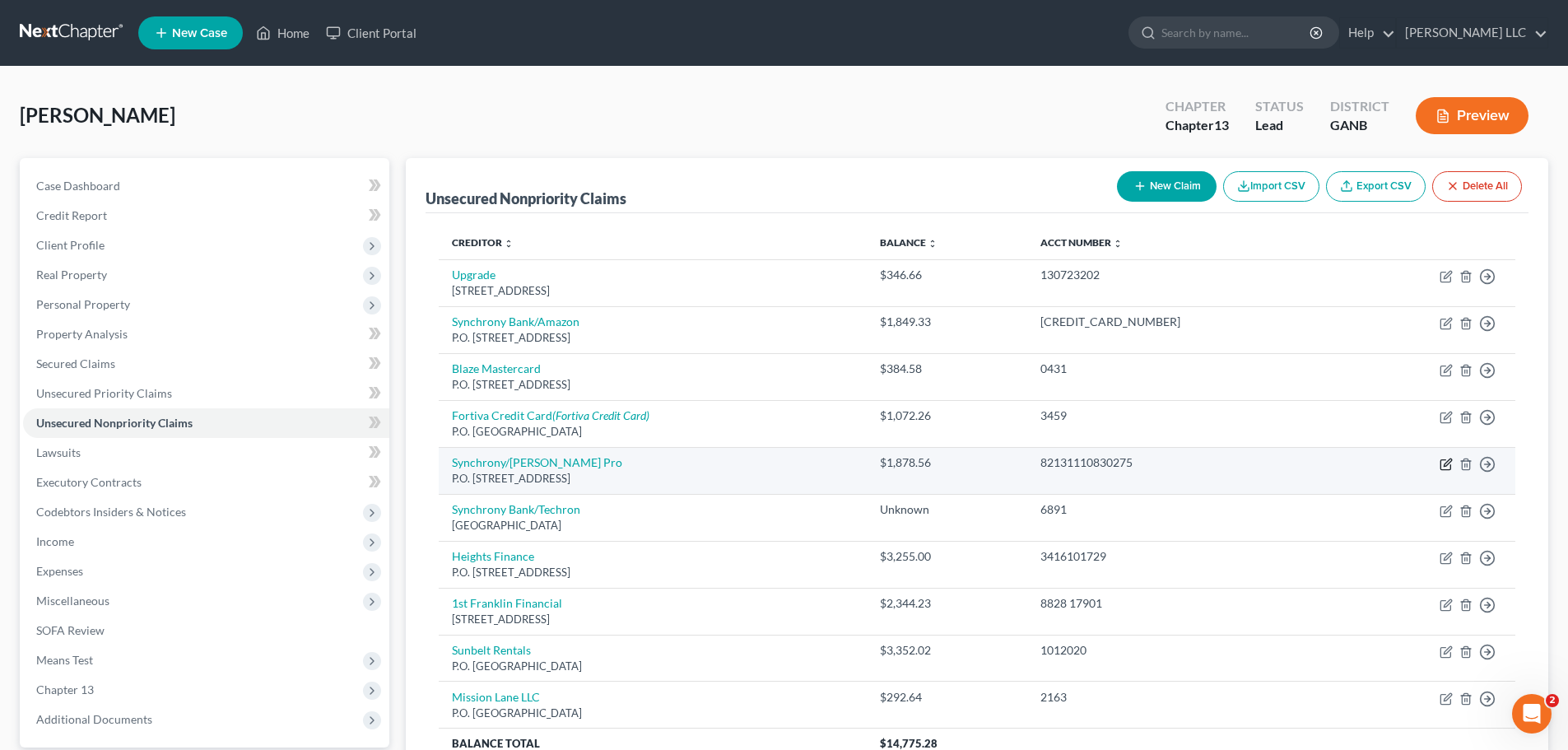
click at [1445, 465] on icon "button" at bounding box center [1447, 462] width 7 height 7
select select "45"
select select "2"
select select "3"
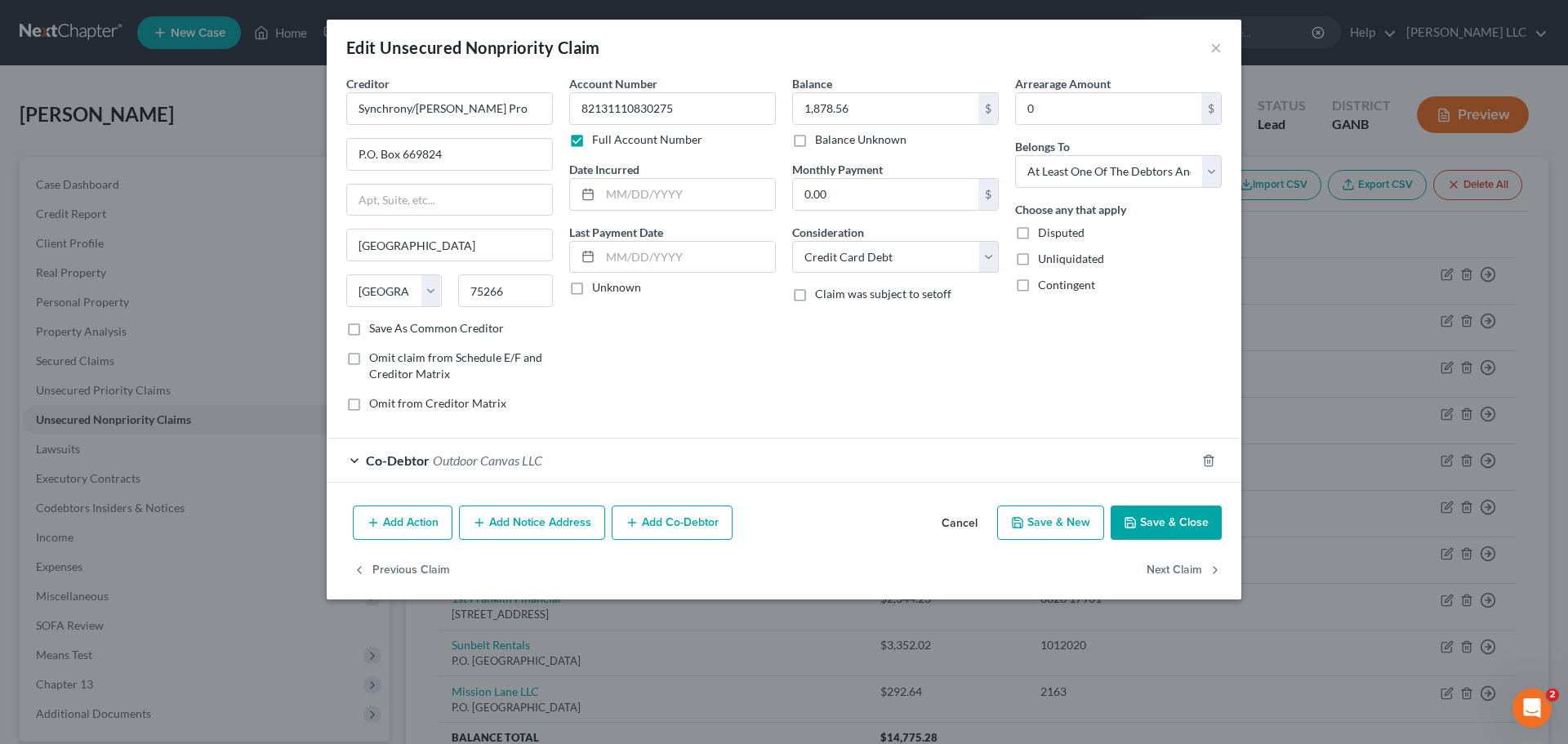
click at [590, 530] on button "Add Notice Address" at bounding box center [533, 523] width 146 height 35
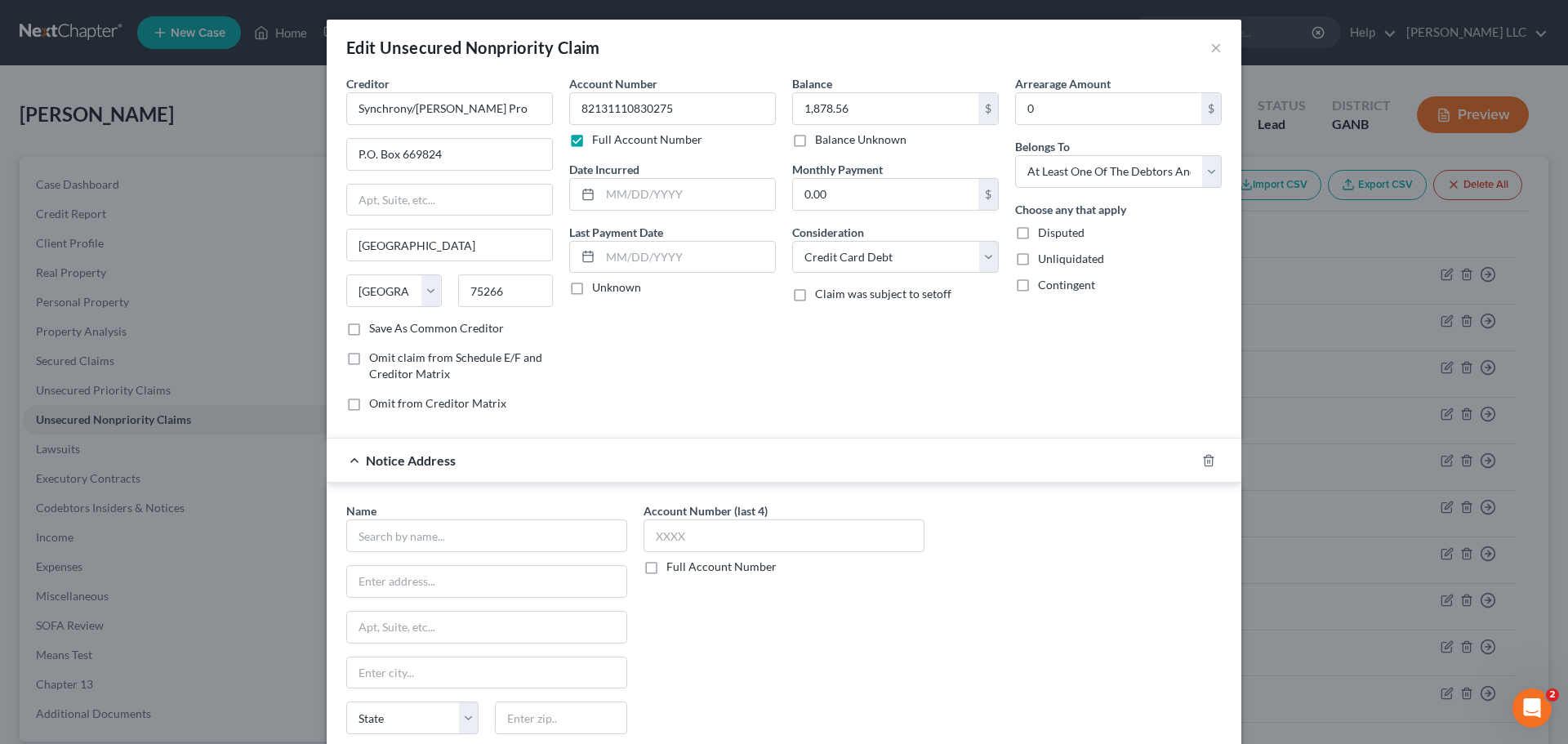
click at [369, 326] on label "Save As Common Creditor" at bounding box center [436, 329] width 135 height 16
click at [376, 326] on input "Save As Common Creditor" at bounding box center [380, 326] width 11 height 11
checkbox input "true"
click at [470, 541] on input "text" at bounding box center [487, 536] width 281 height 33
type input "Synchrony Bank"
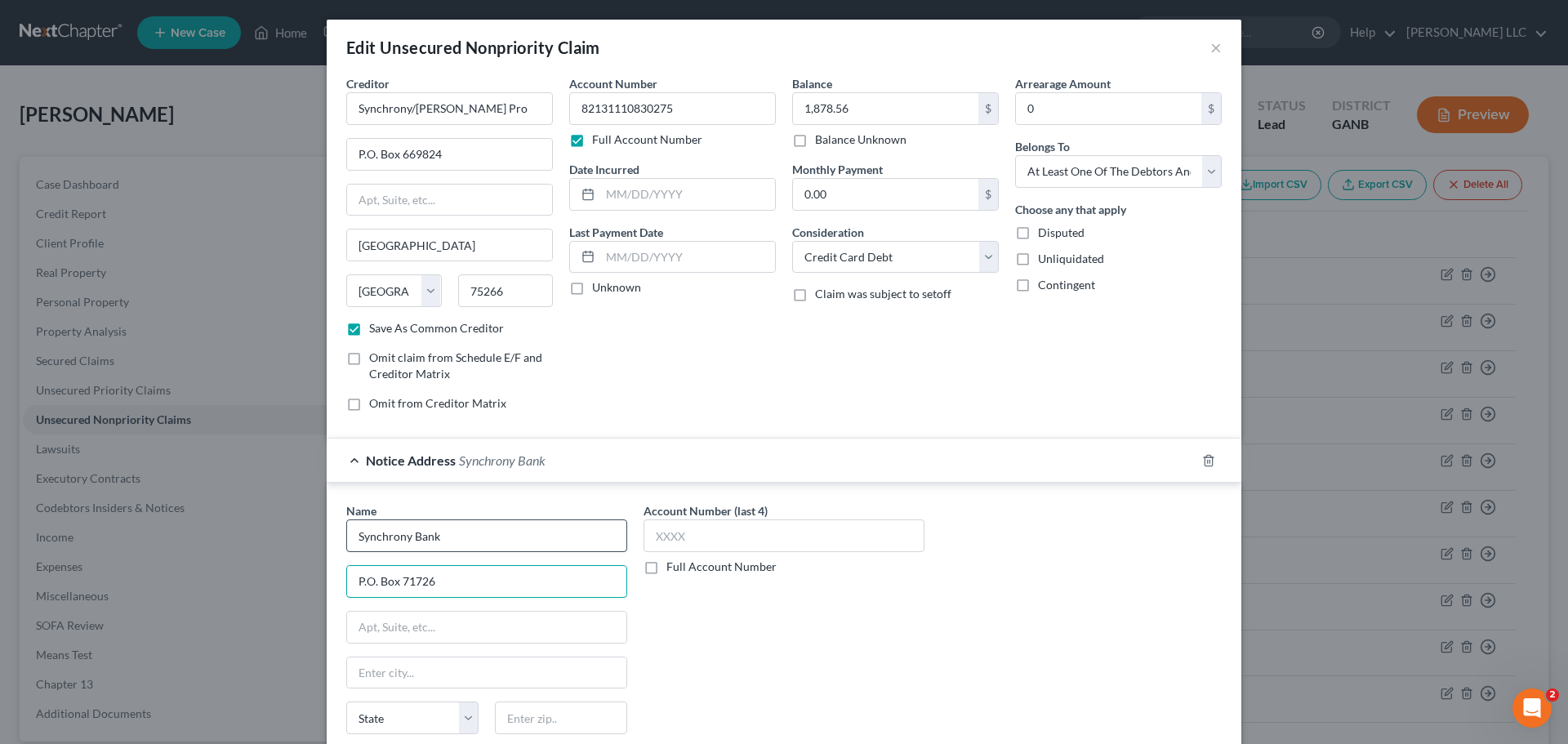
type input "P.O. Box 71726"
type input "Philadelphia"
select select "39"
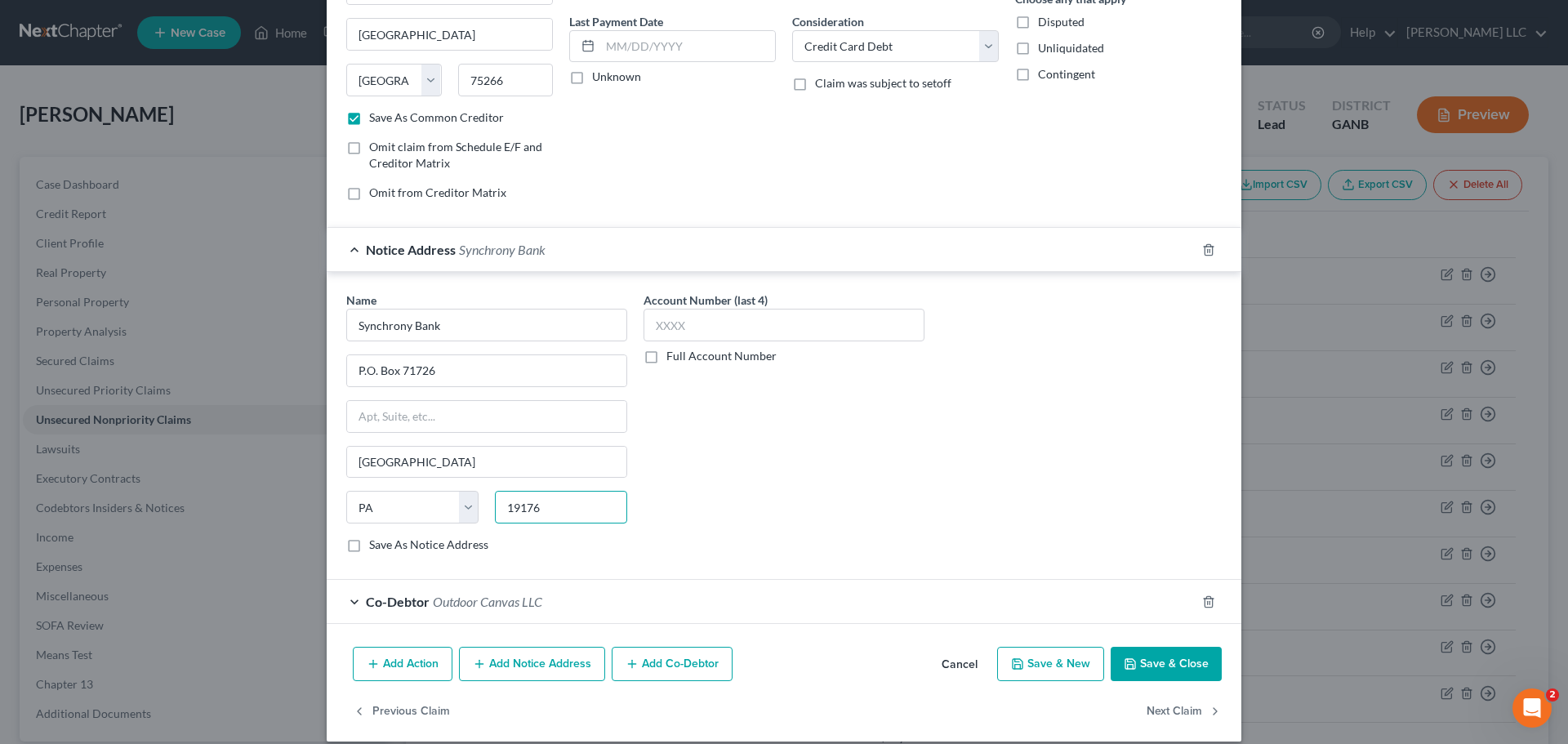
scroll to position [228, 0]
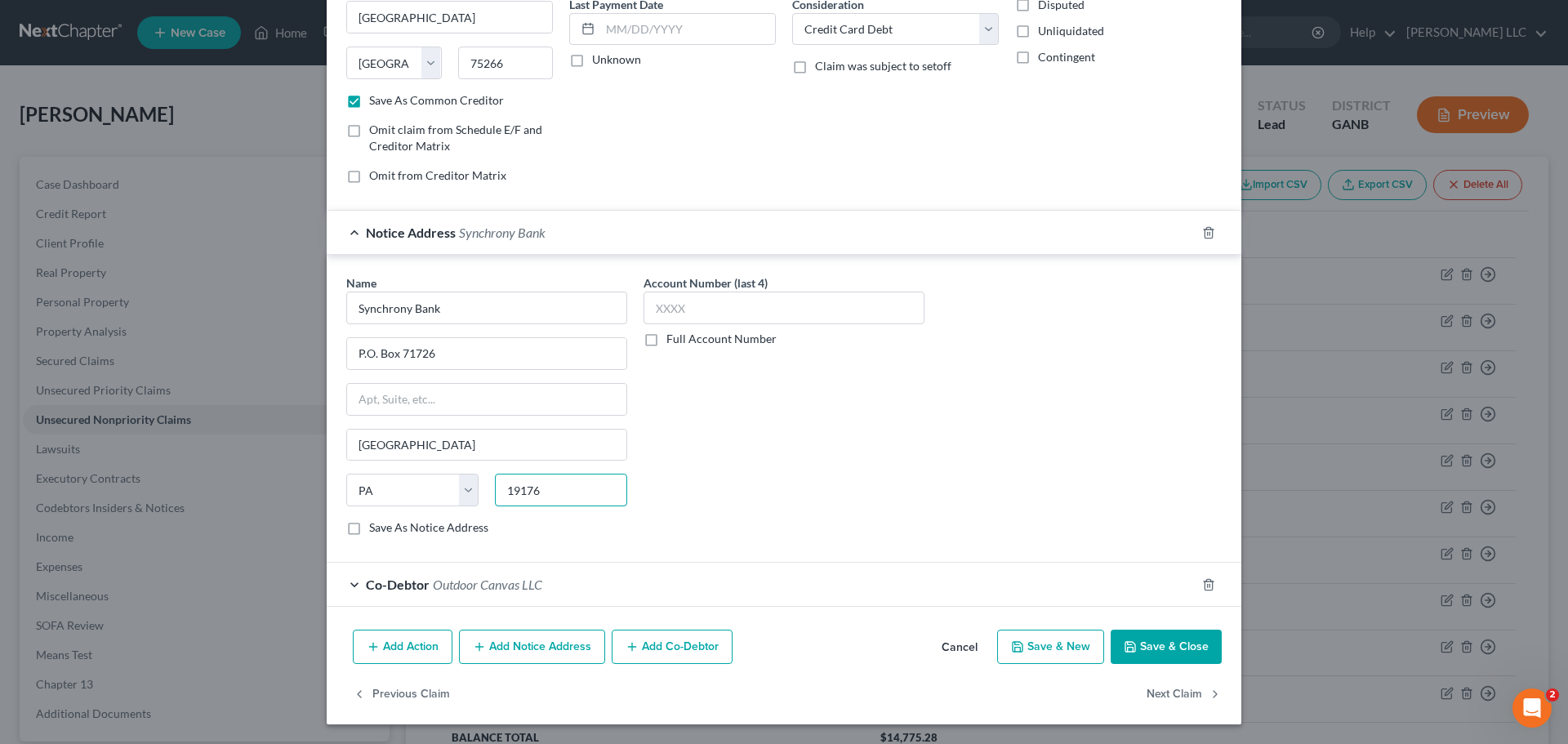
type input "19176"
click at [1186, 657] on button "Save & Close" at bounding box center [1166, 647] width 111 height 35
checkbox input "false"
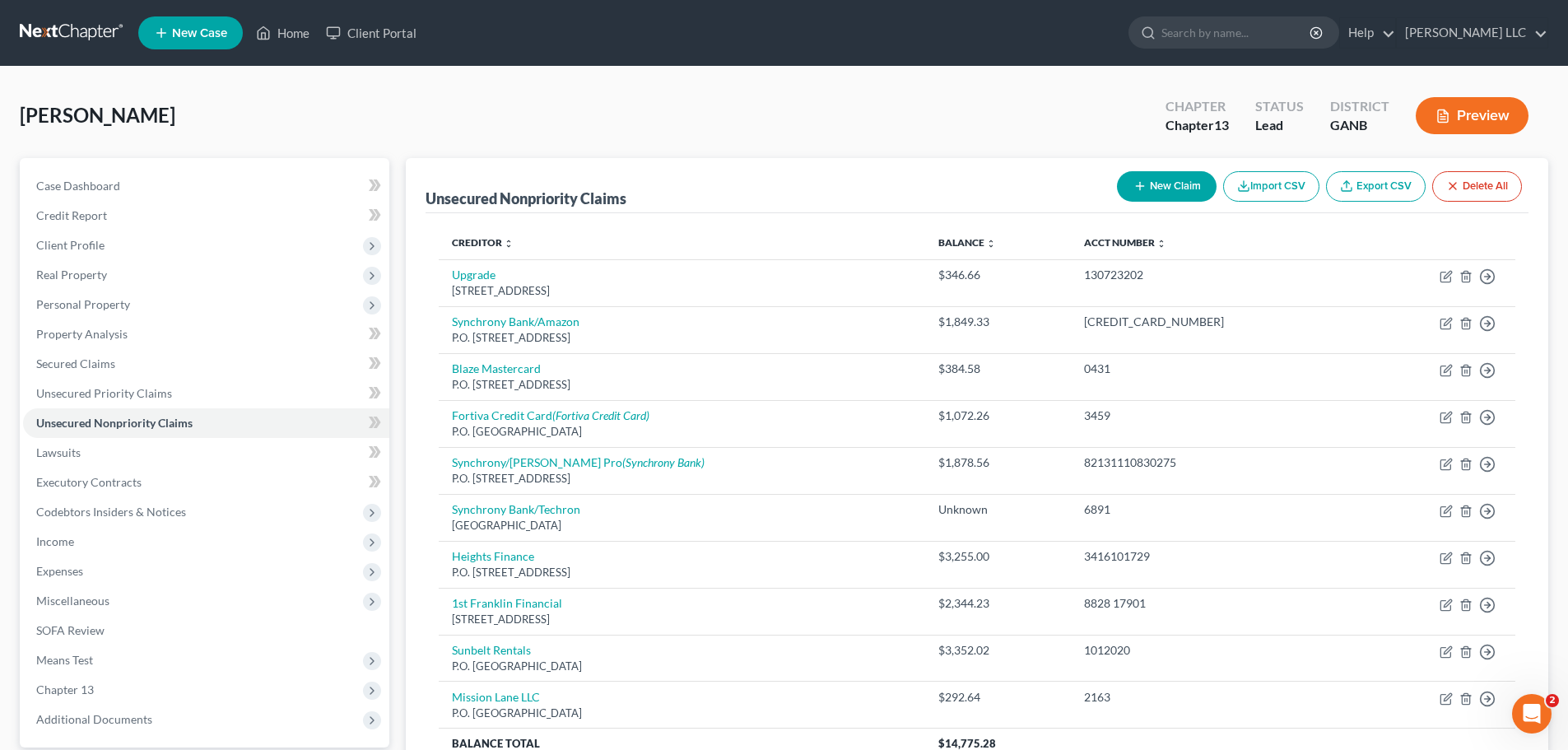
click at [1180, 191] on button "New Claim" at bounding box center [1167, 186] width 99 height 31
select select "0"
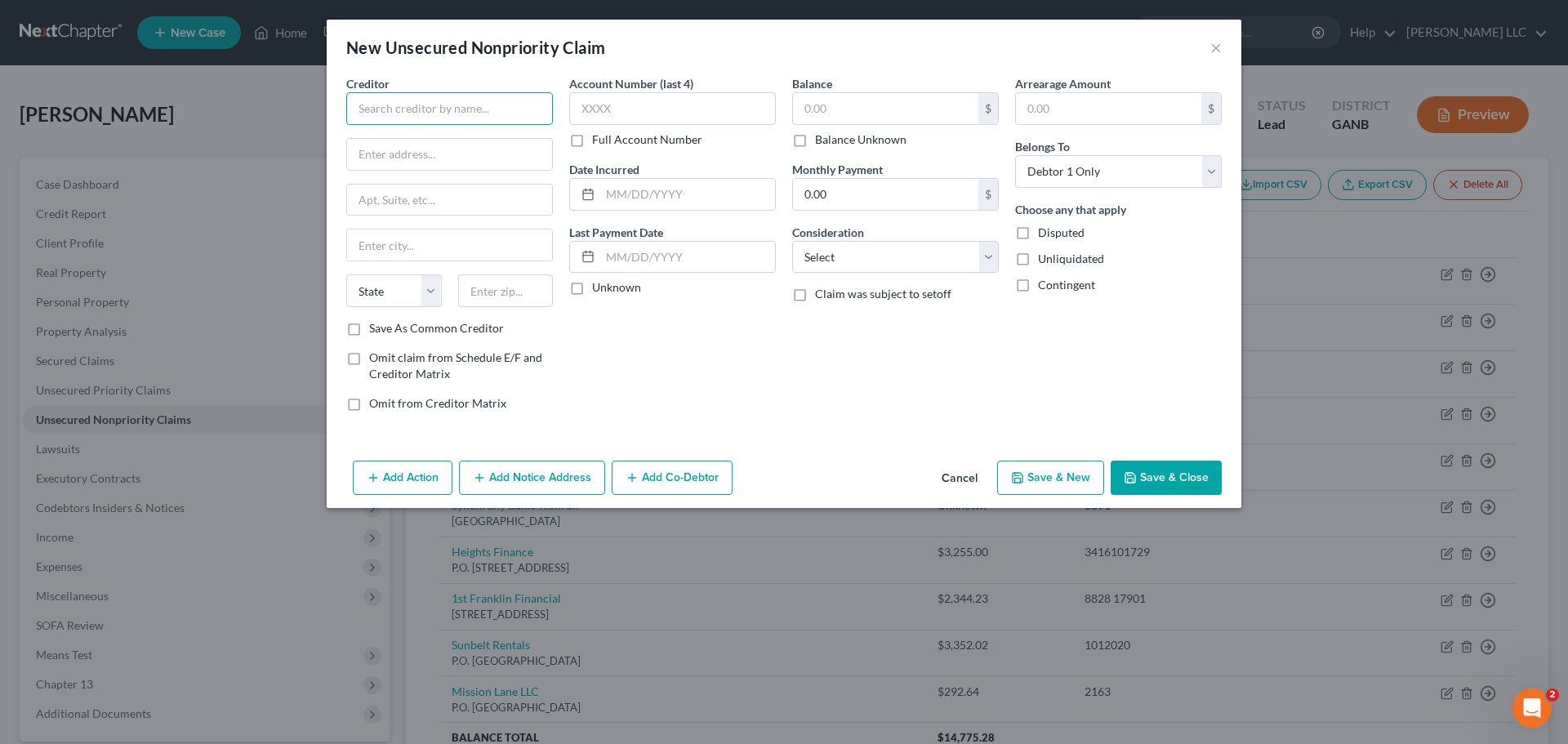
click at [533, 108] on input "text" at bounding box center [449, 109] width 206 height 33
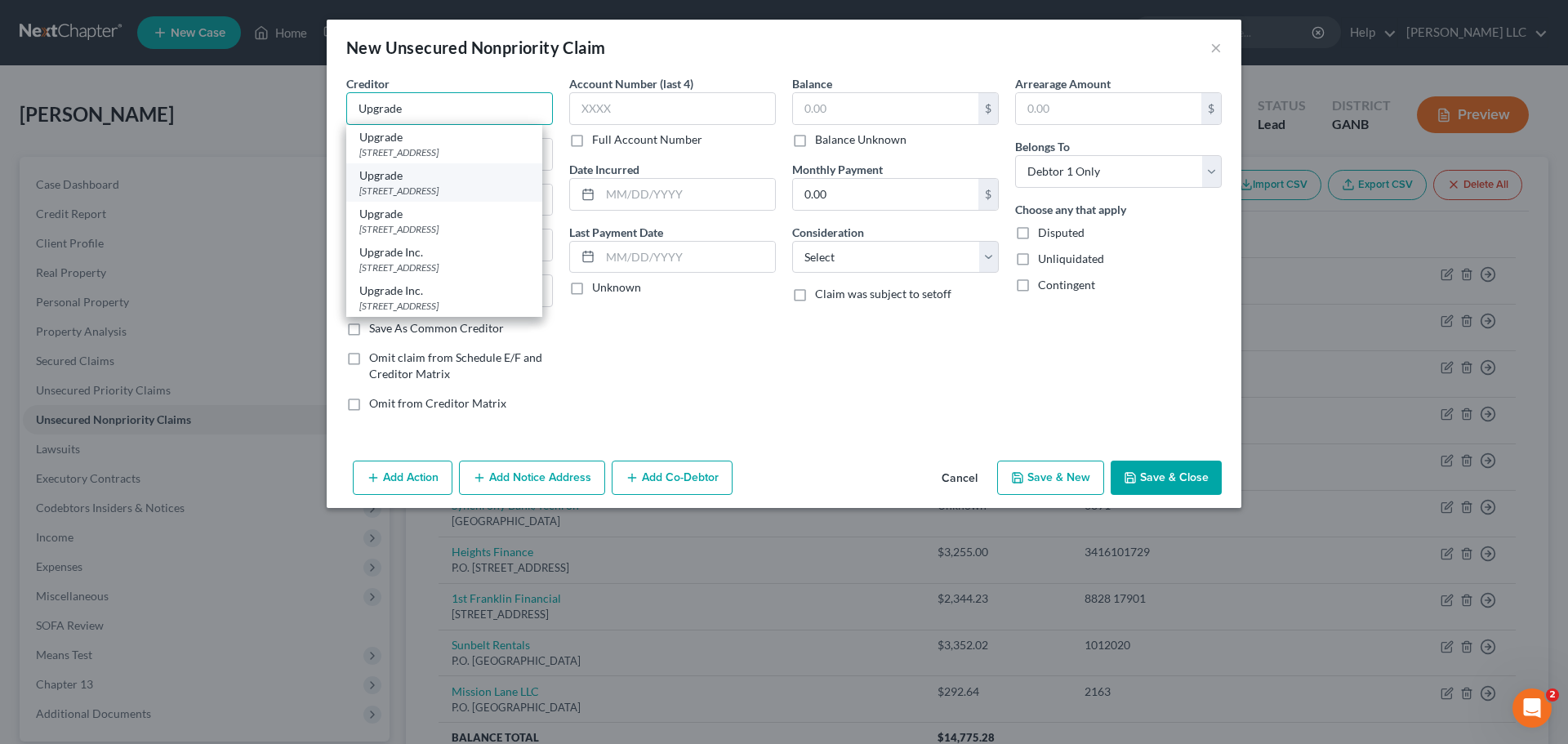
type input "Upgrade"
click at [474, 198] on div "2 N. Central Avenue Floor 10, Phoenix, AZ 85004" at bounding box center [444, 191] width 170 height 14
type input "2 N. Central Avenue"
type input "Floor 10"
type input "Phoenix"
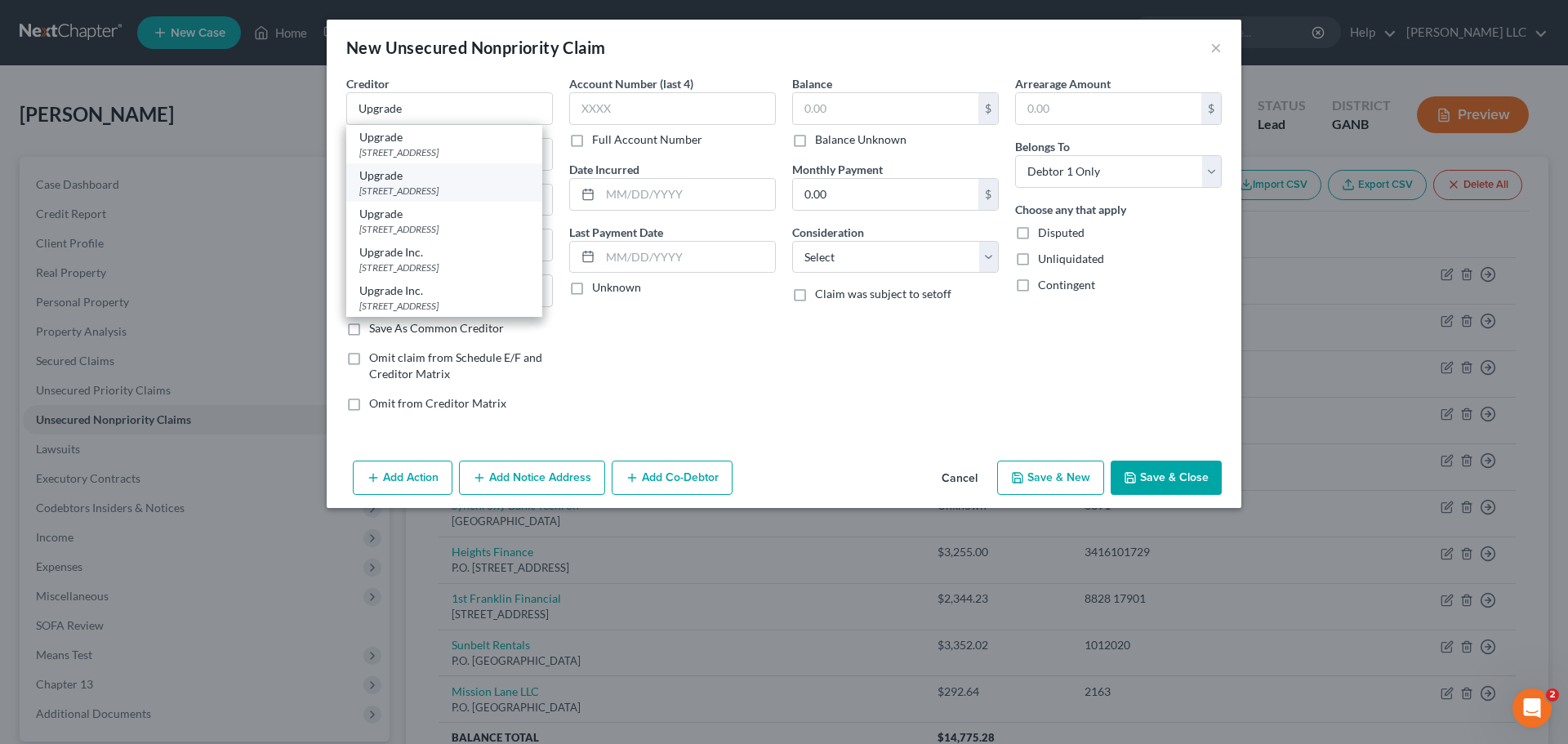
select select "3"
type input "85004"
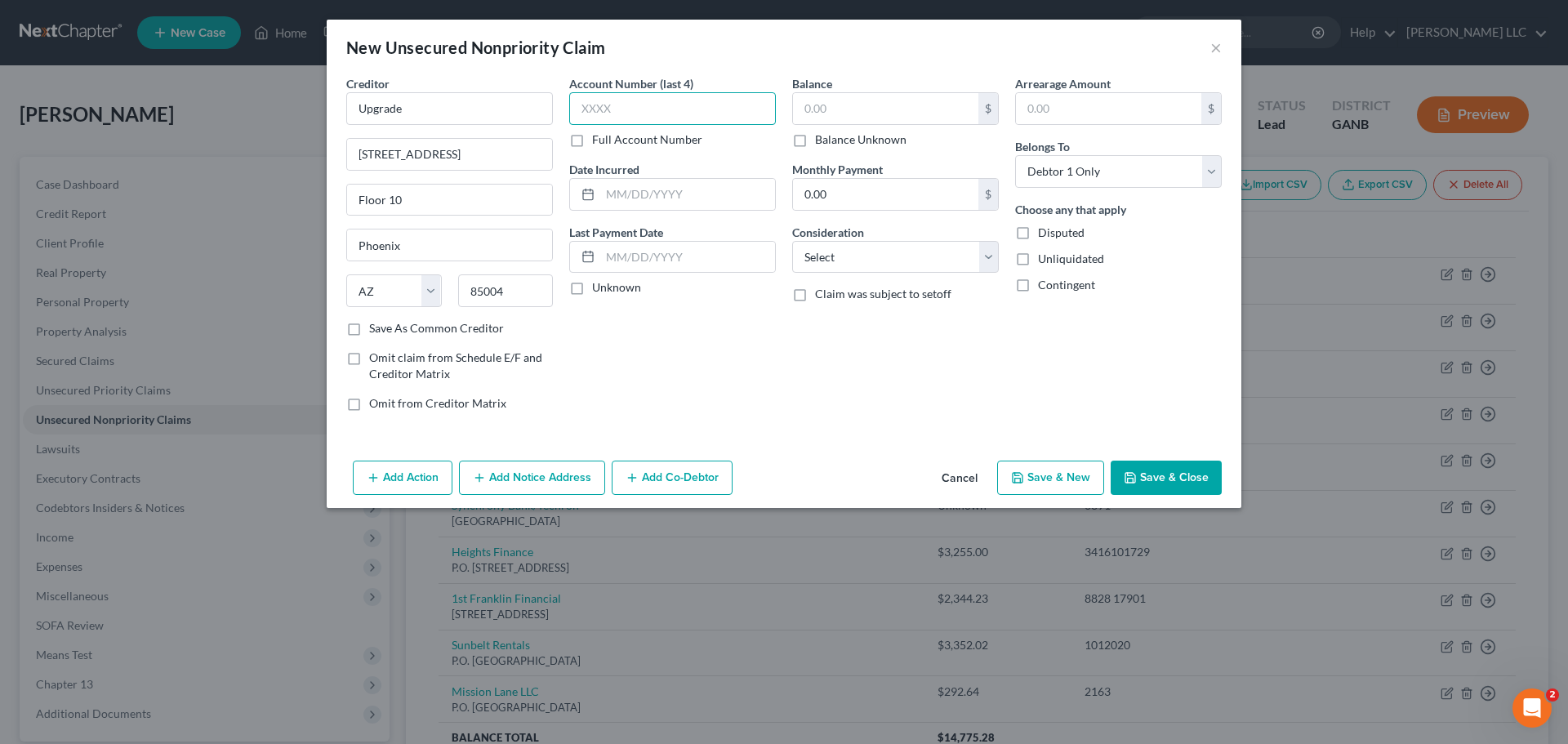
click at [652, 109] on input "text" at bounding box center [672, 109] width 206 height 33
click at [593, 135] on label "Full Account Number" at bounding box center [648, 140] width 110 height 16
click at [599, 135] on input "Full Account Number" at bounding box center [604, 136] width 11 height 11
click at [630, 114] on input "text" at bounding box center [672, 109] width 206 height 33
type input "269921514"
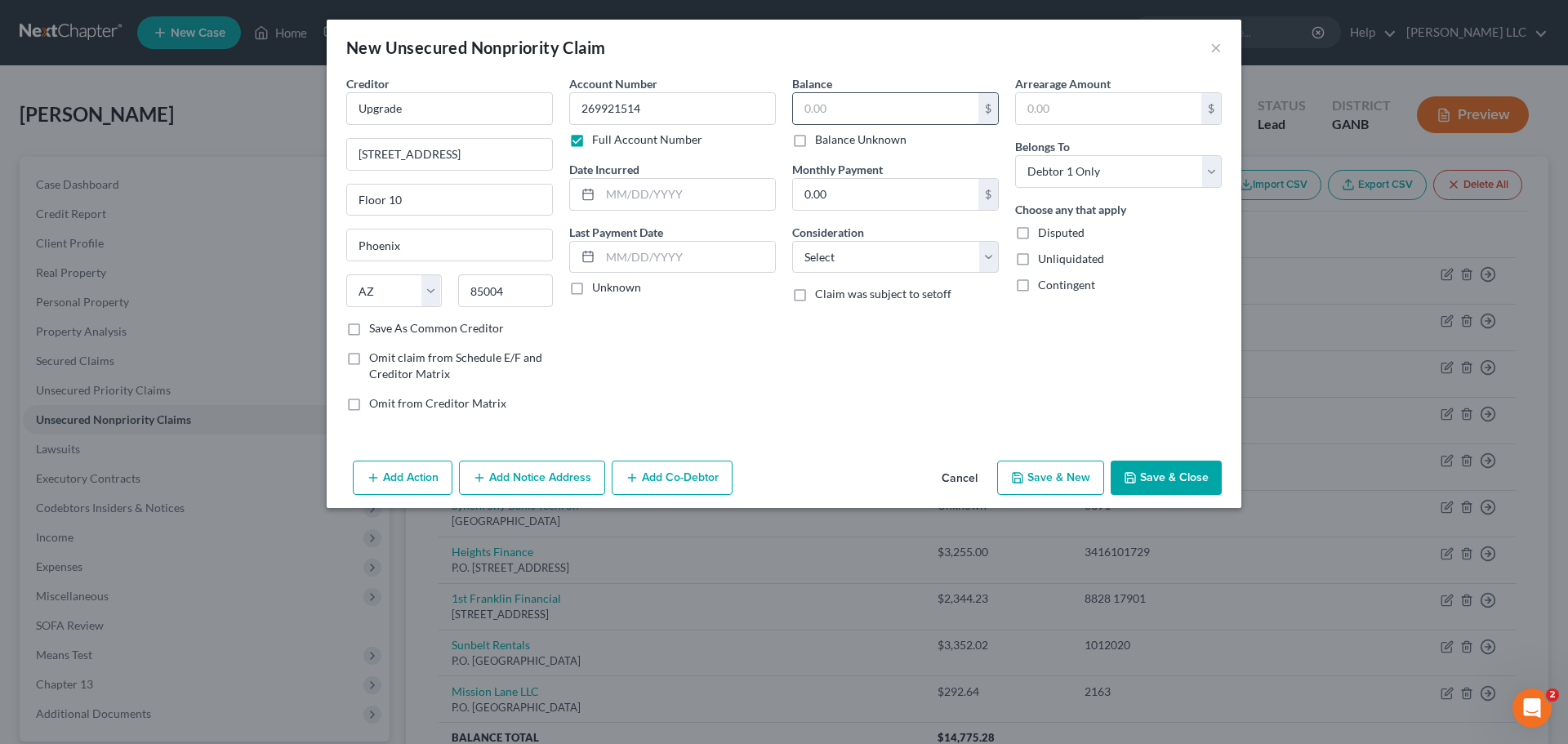
click at [846, 105] on input "text" at bounding box center [886, 109] width 186 height 31
type input "275.97"
click at [369, 328] on label "Save As Common Creditor" at bounding box center [436, 329] width 135 height 16
click at [376, 328] on input "Save As Common Creditor" at bounding box center [380, 326] width 11 height 11
checkbox input "true"
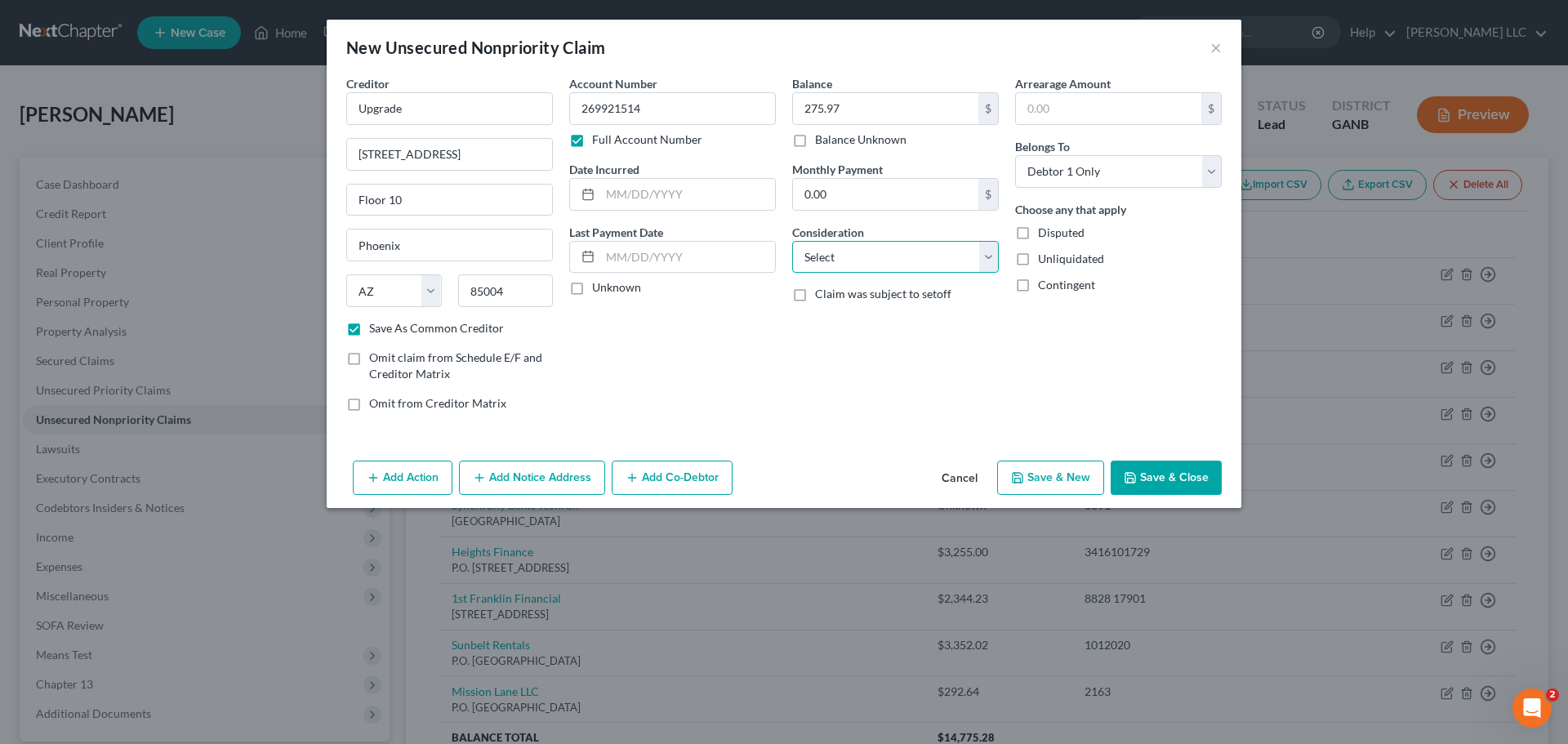
click at [985, 263] on select "Select Cable / Satellite Services Collection Agency Credit Card Debt Debt Couns…" at bounding box center [895, 257] width 206 height 33
select select "2"
click at [792, 241] on select "Select Cable / Satellite Services Collection Agency Credit Card Debt Debt Couns…" at bounding box center [895, 257] width 206 height 33
click at [1149, 486] on button "Save & Close" at bounding box center [1166, 478] width 111 height 35
checkbox input "false"
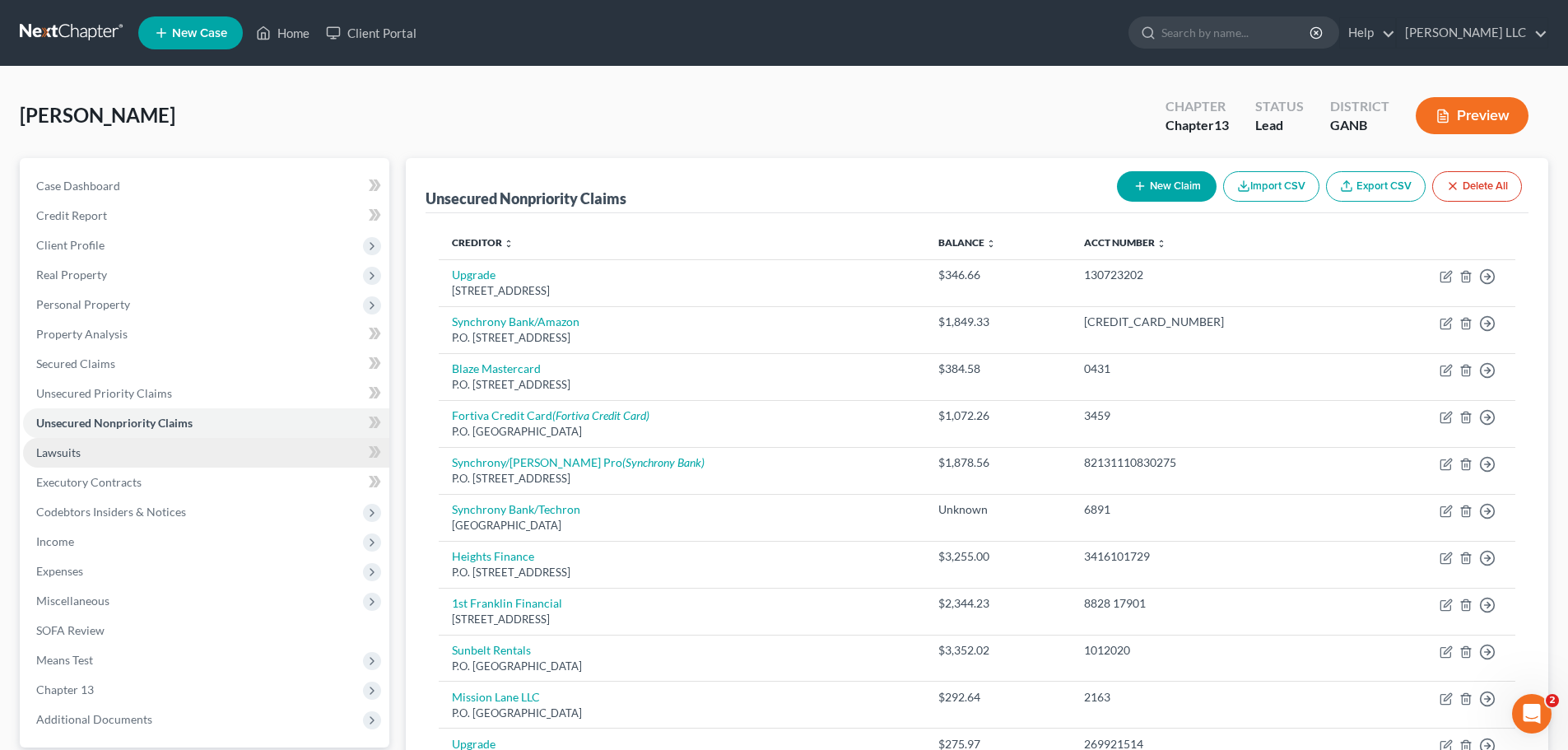
click at [77, 450] on span "Lawsuits" at bounding box center [59, 452] width 45 height 14
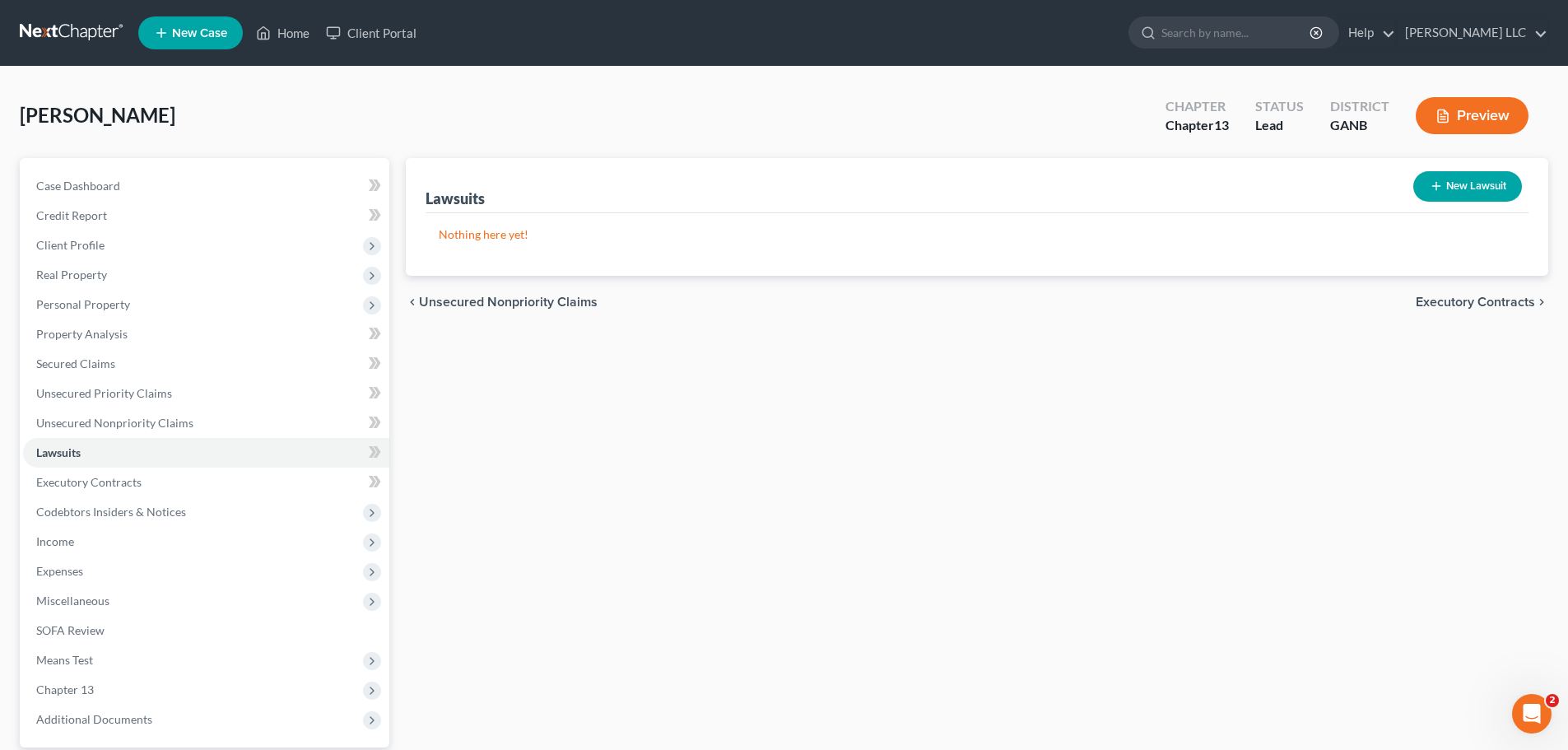
click at [1469, 185] on button "New Lawsuit" at bounding box center [1468, 186] width 109 height 31
select select "0"
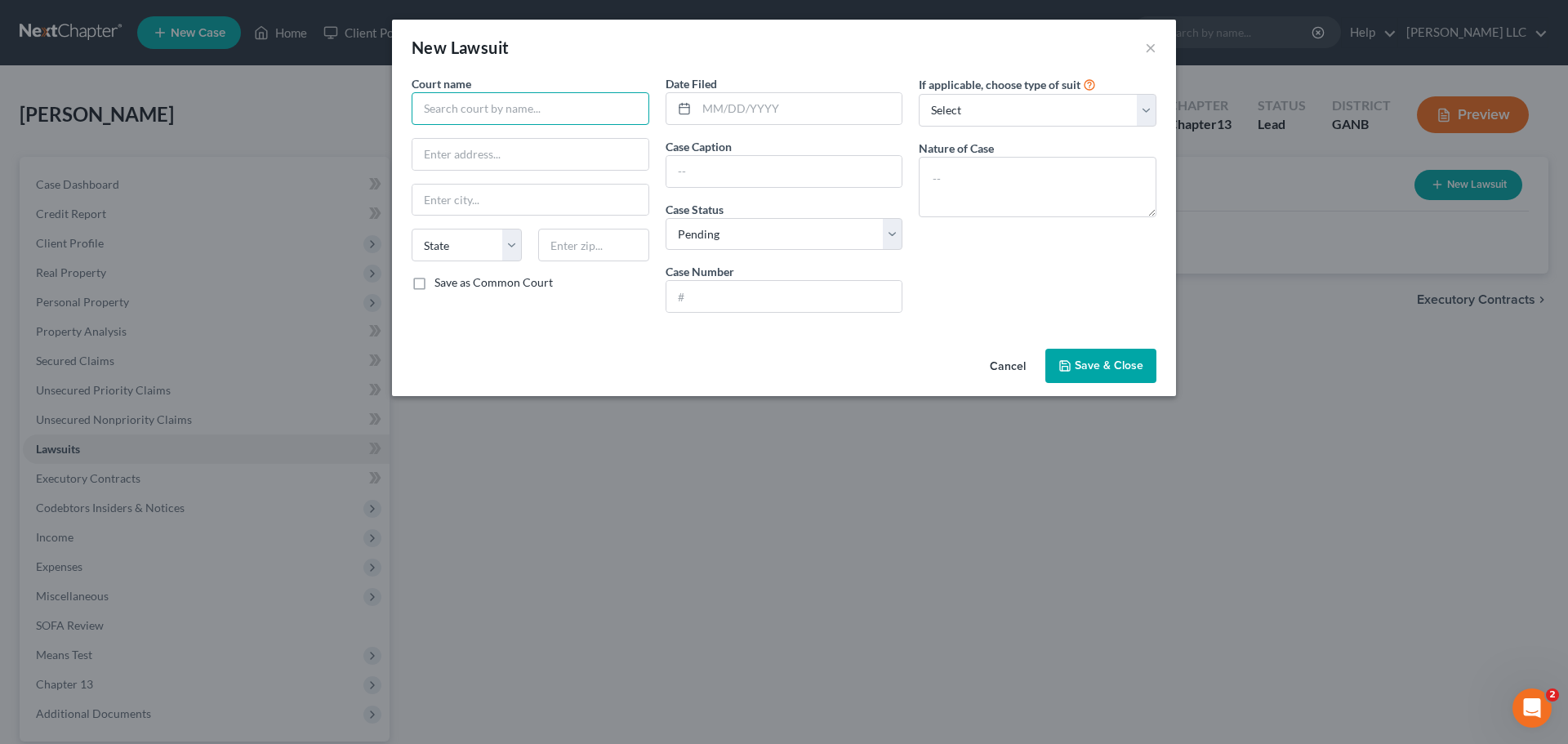
click at [550, 118] on input "text" at bounding box center [530, 109] width 238 height 33
type input "Supreme Court of the State of N.Y. County of Kings"
click at [809, 179] on input "text" at bounding box center [784, 172] width 236 height 31
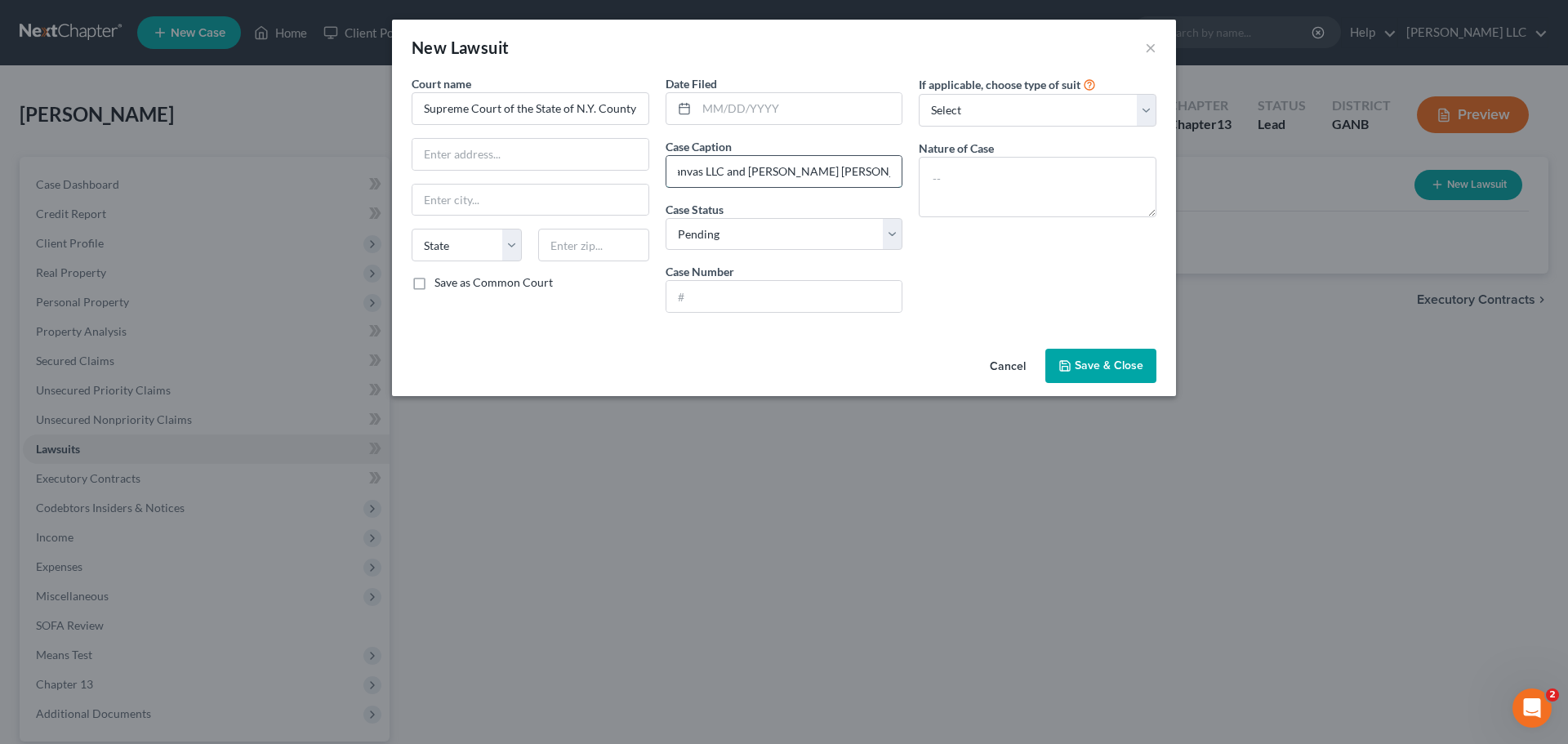
scroll to position [0, 178]
type input "Milvado Capital LLC v. Outdoor Canvas LLC and Patrick William Reginald Barry"
click at [745, 300] on input "51866" at bounding box center [784, 297] width 236 height 31
type input "518665/2025"
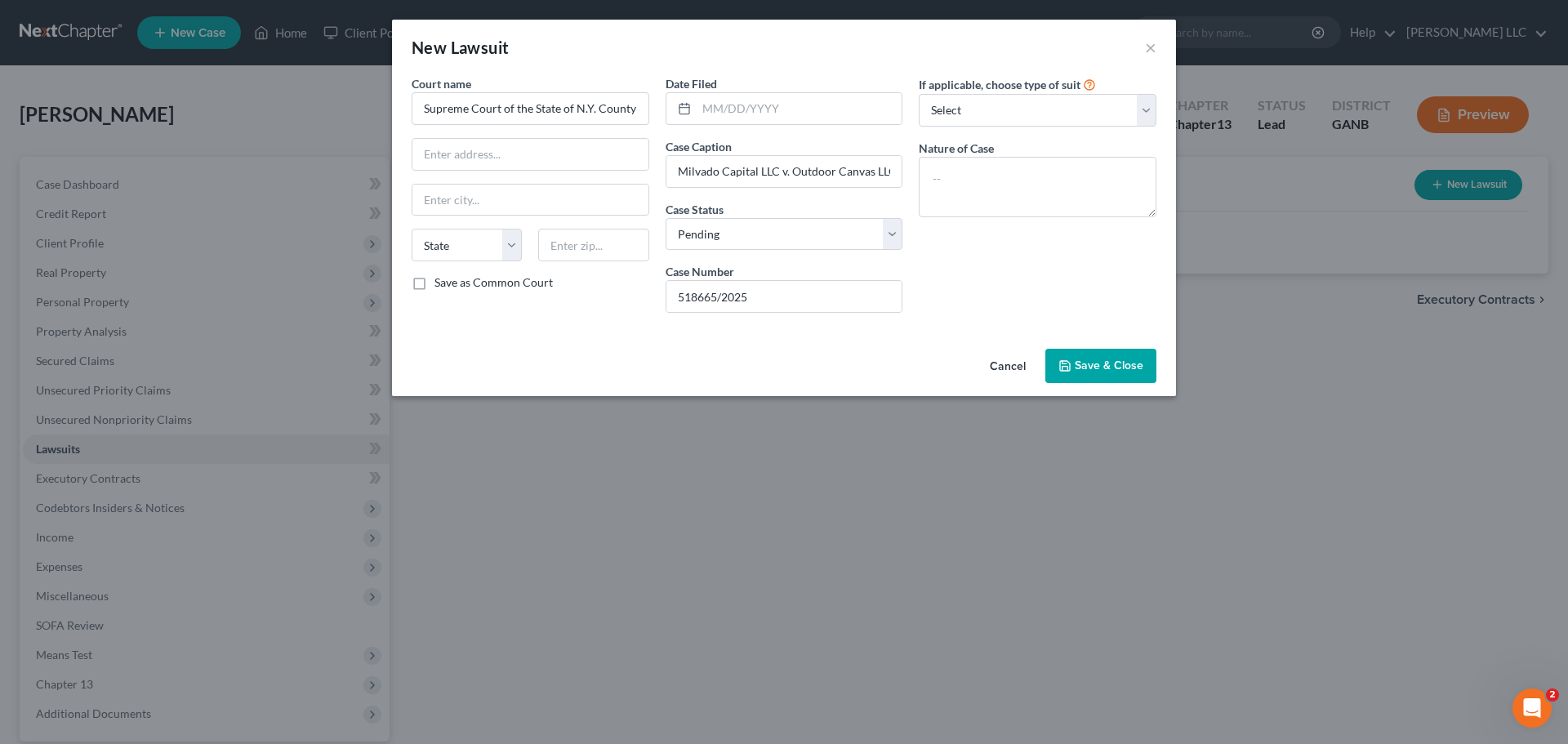
click at [1144, 372] on button "Save & Close" at bounding box center [1100, 366] width 111 height 35
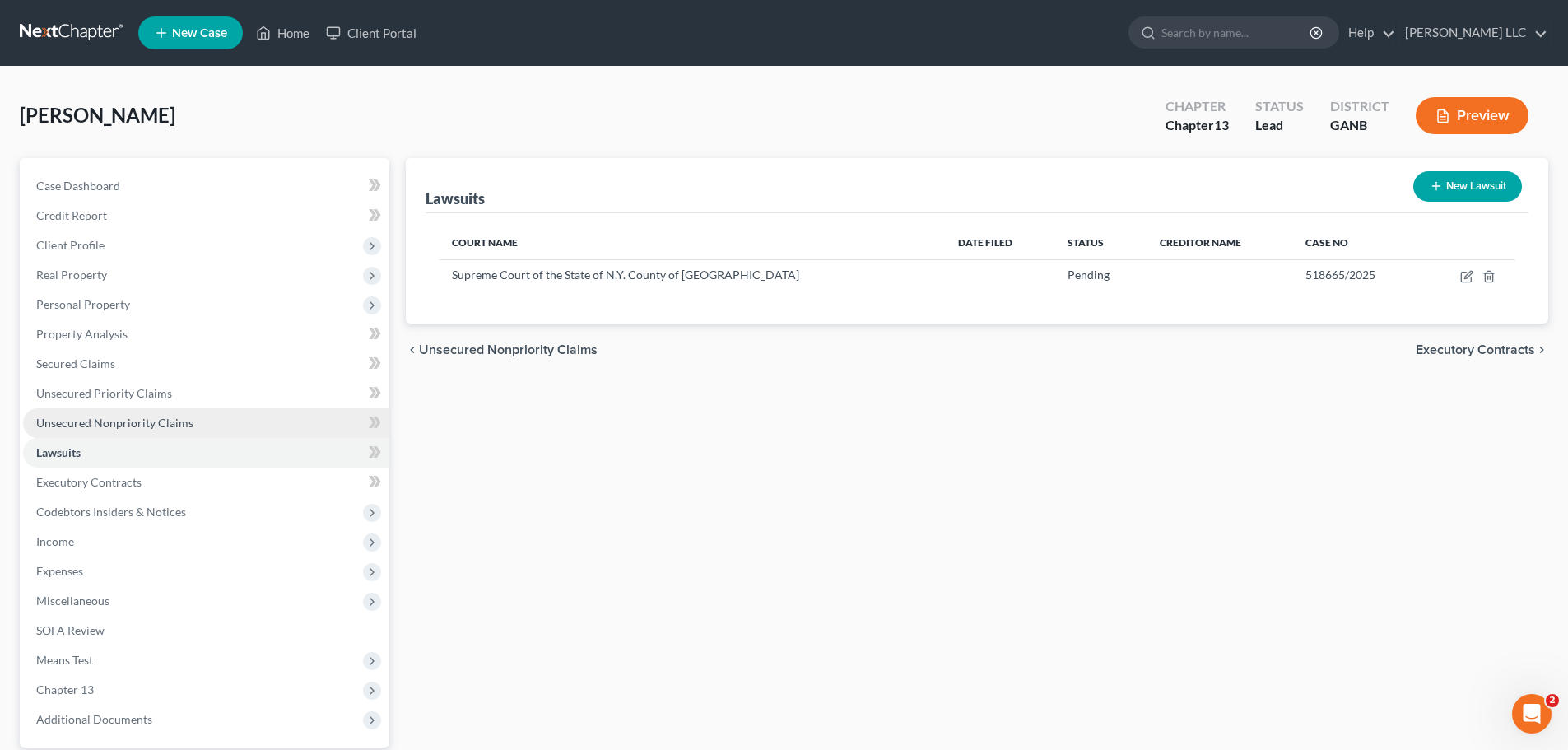
click at [207, 428] on link "Unsecured Nonpriority Claims" at bounding box center [206, 423] width 366 height 30
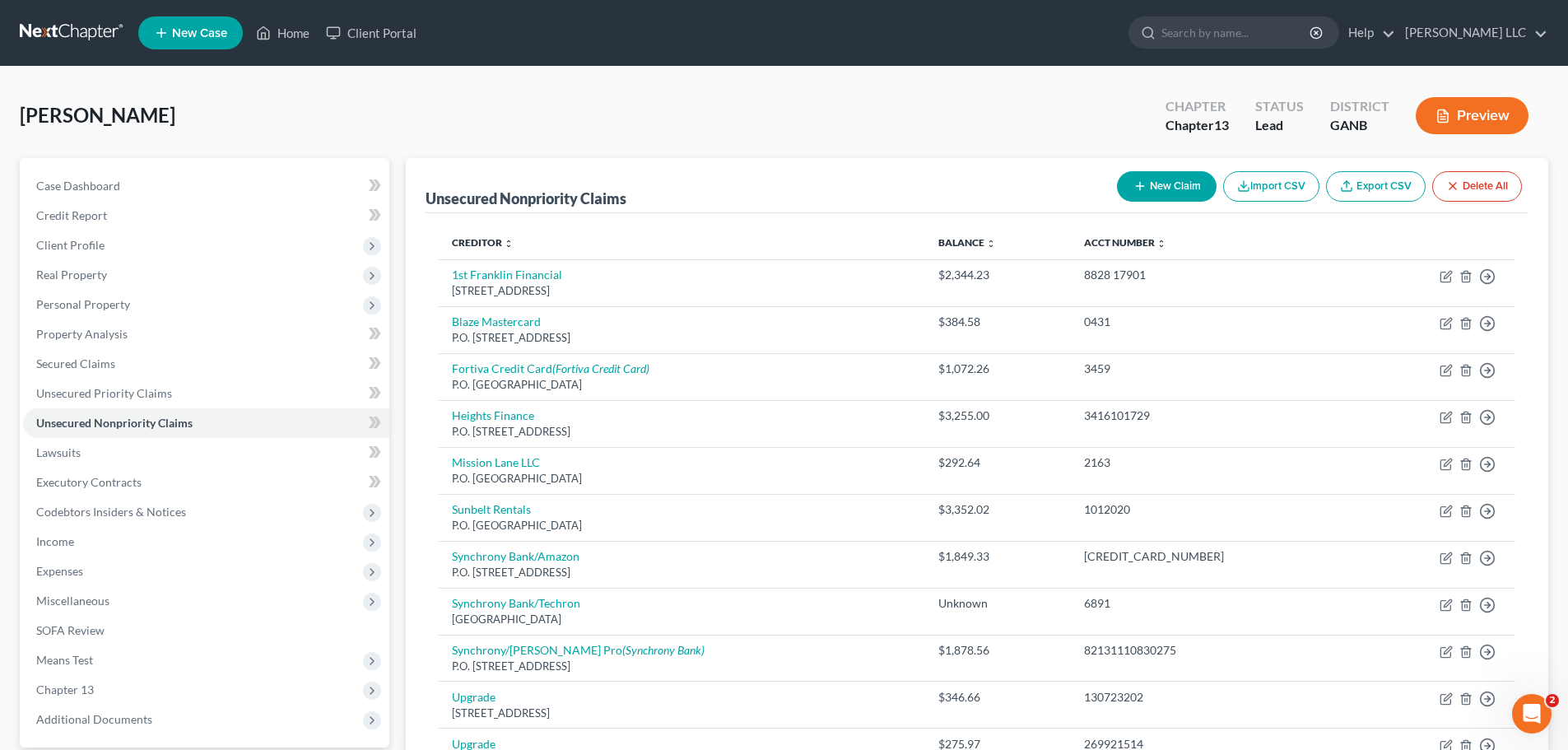
click at [1154, 177] on button "New Claim" at bounding box center [1167, 186] width 99 height 31
select select "0"
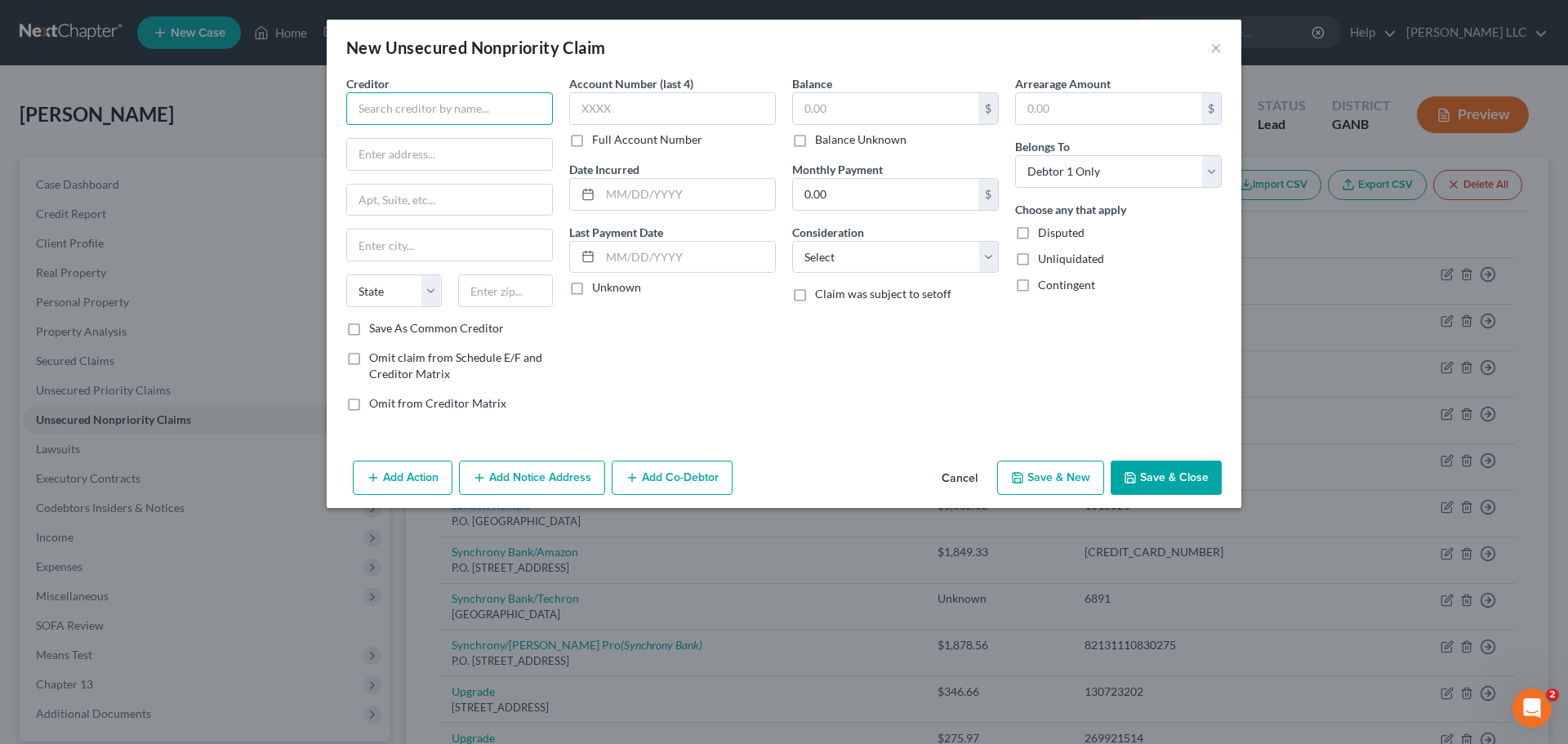
click at [493, 100] on input "text" at bounding box center [449, 109] width 206 height 33
type input "Milvado Capital LLC"
type input "c/o Jack Madeb, Esq."
type input "2433 Knapp St., Ste 203-A"
type input "Brooklyn"
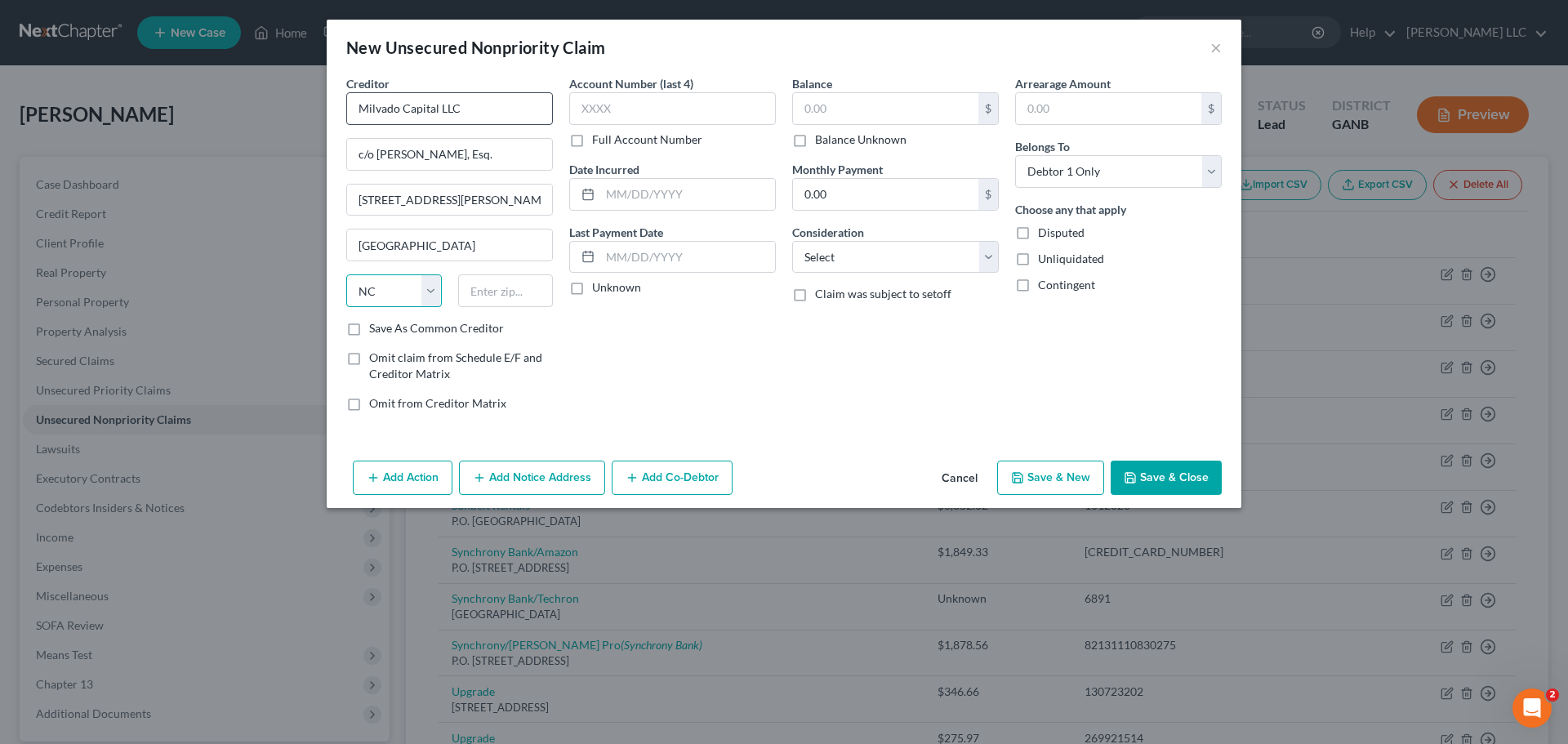
select select "35"
type input "11235"
click at [369, 329] on label "Save As Common Creditor" at bounding box center [436, 329] width 135 height 16
click at [376, 329] on input "Save As Common Creditor" at bounding box center [380, 326] width 11 height 11
checkbox input "true"
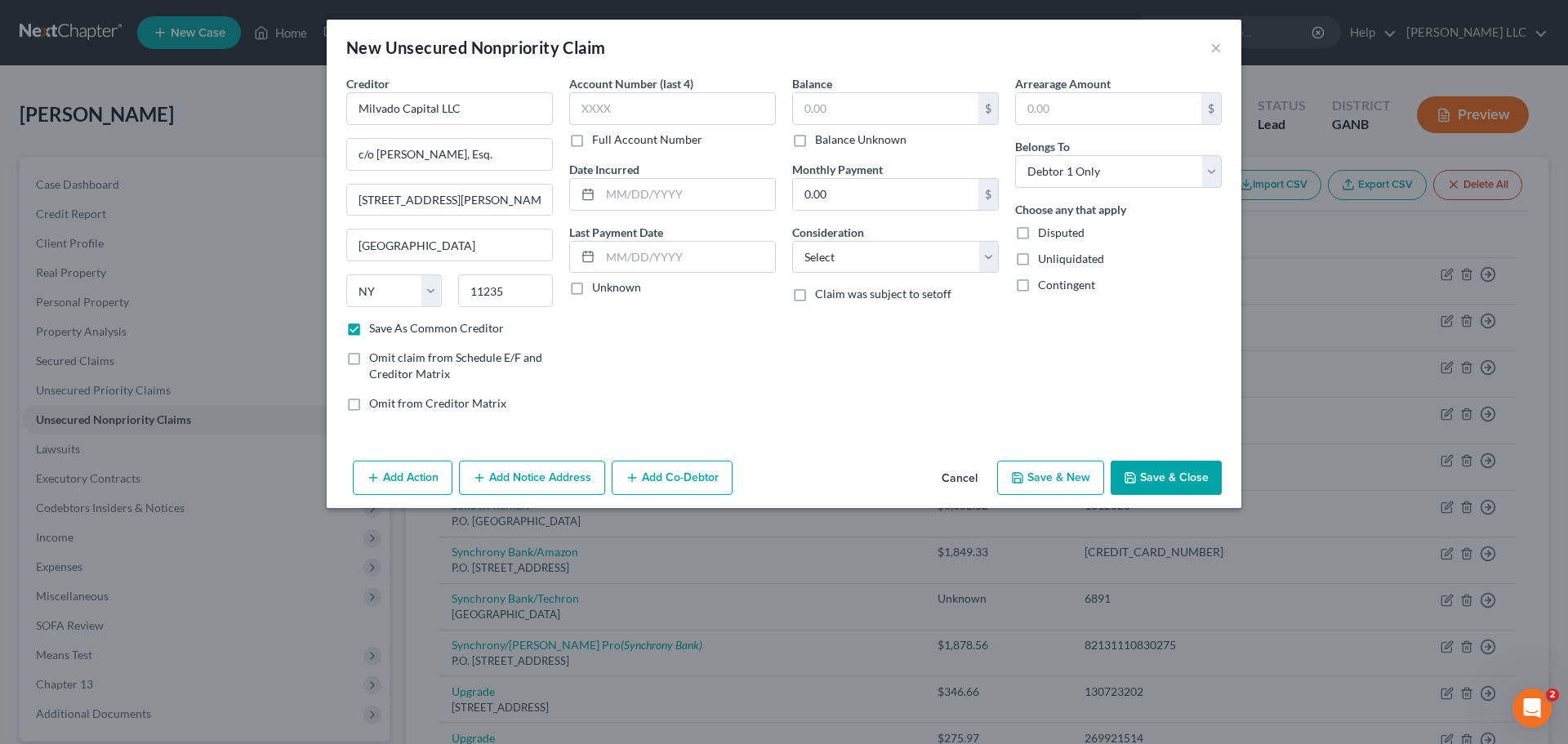
click at [704, 478] on button "Add Co-Debtor" at bounding box center [671, 478] width 121 height 35
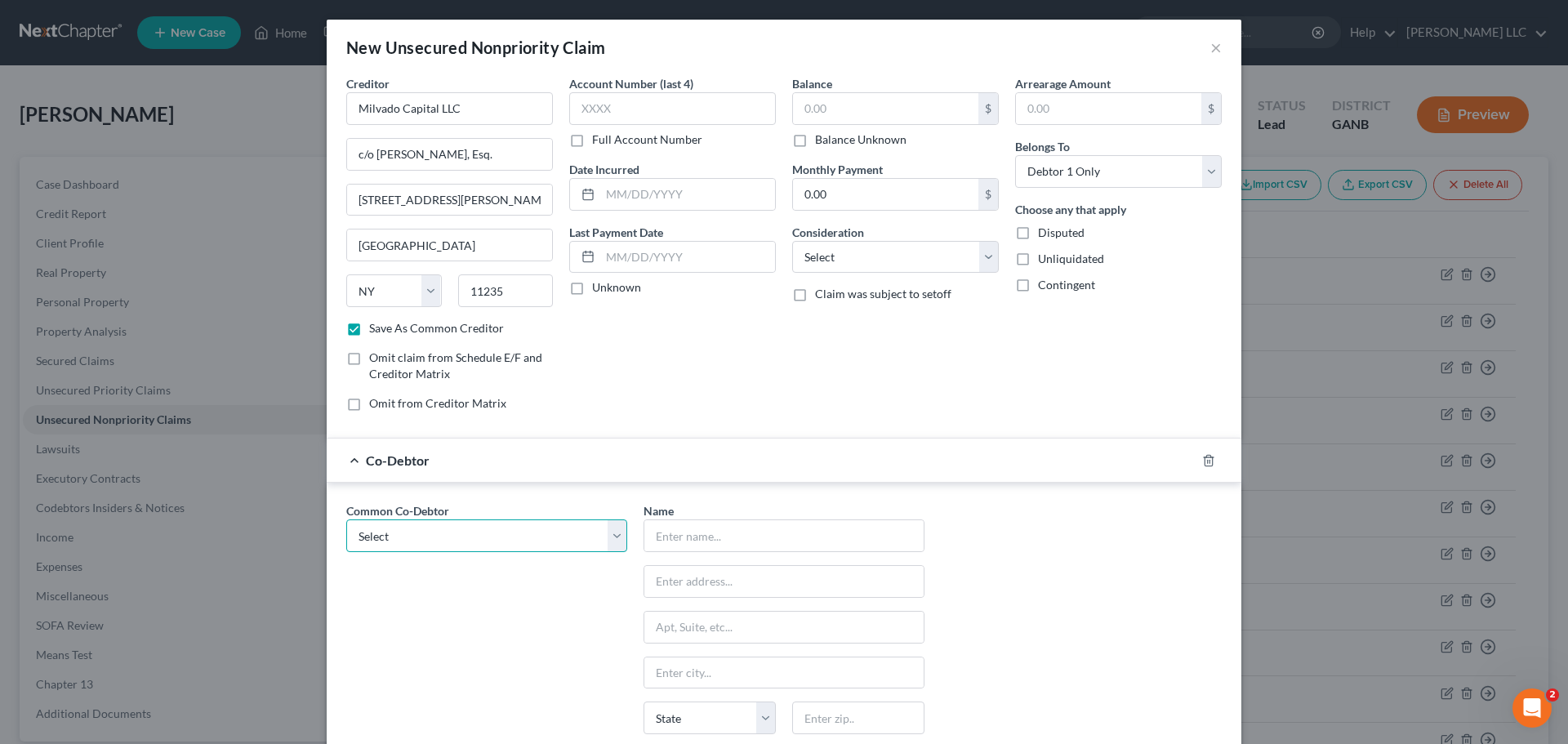
click at [611, 542] on select "Select Outdoor Canvas LLC" at bounding box center [487, 536] width 281 height 33
select select "0"
click at [346, 520] on select "Select Outdoor Canvas LLC" at bounding box center [487, 536] width 281 height 33
type input "Outdoor Canvas LLC"
type input "6435 Looper Lake Drive"
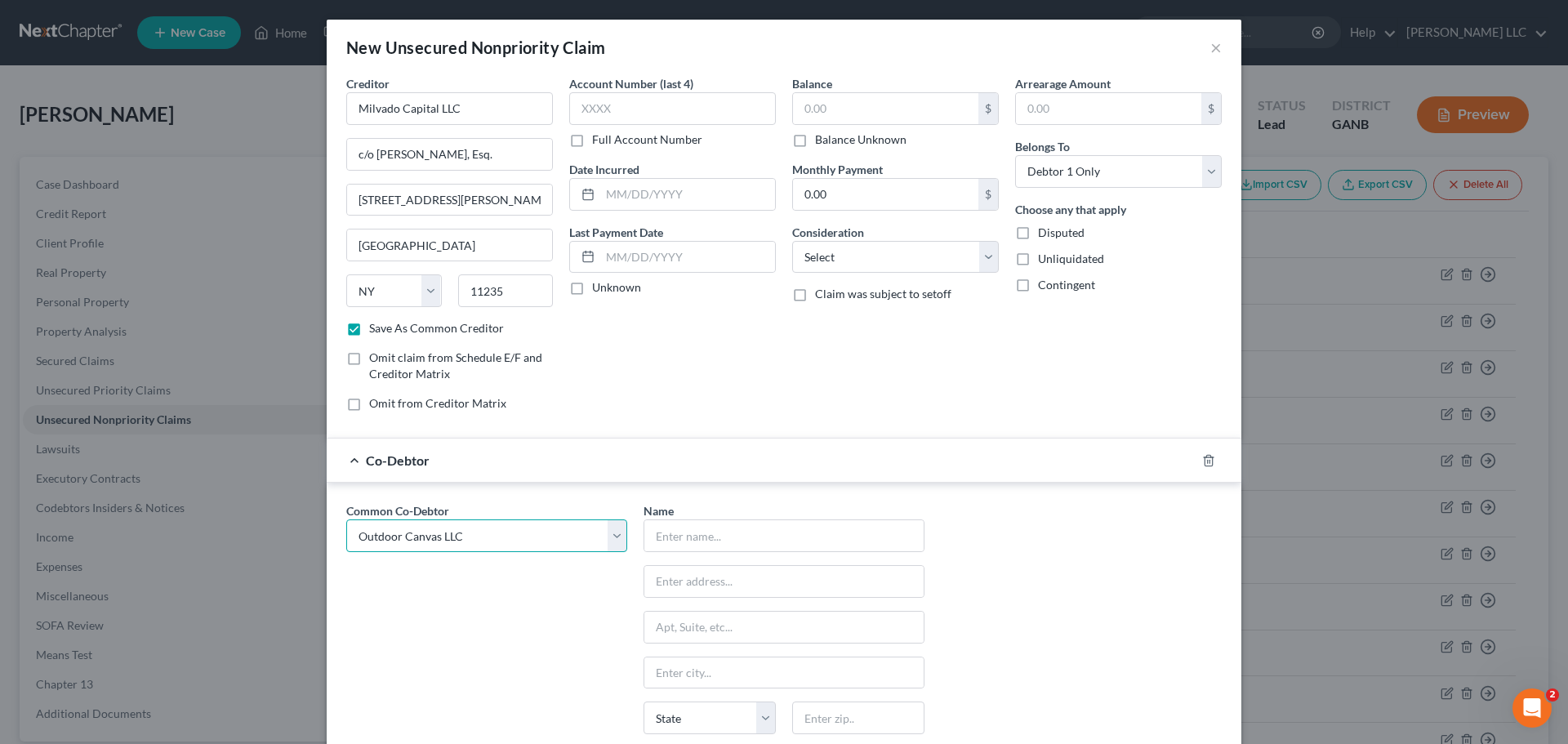
type input "Flowery Branch"
select select "10"
type input "30542"
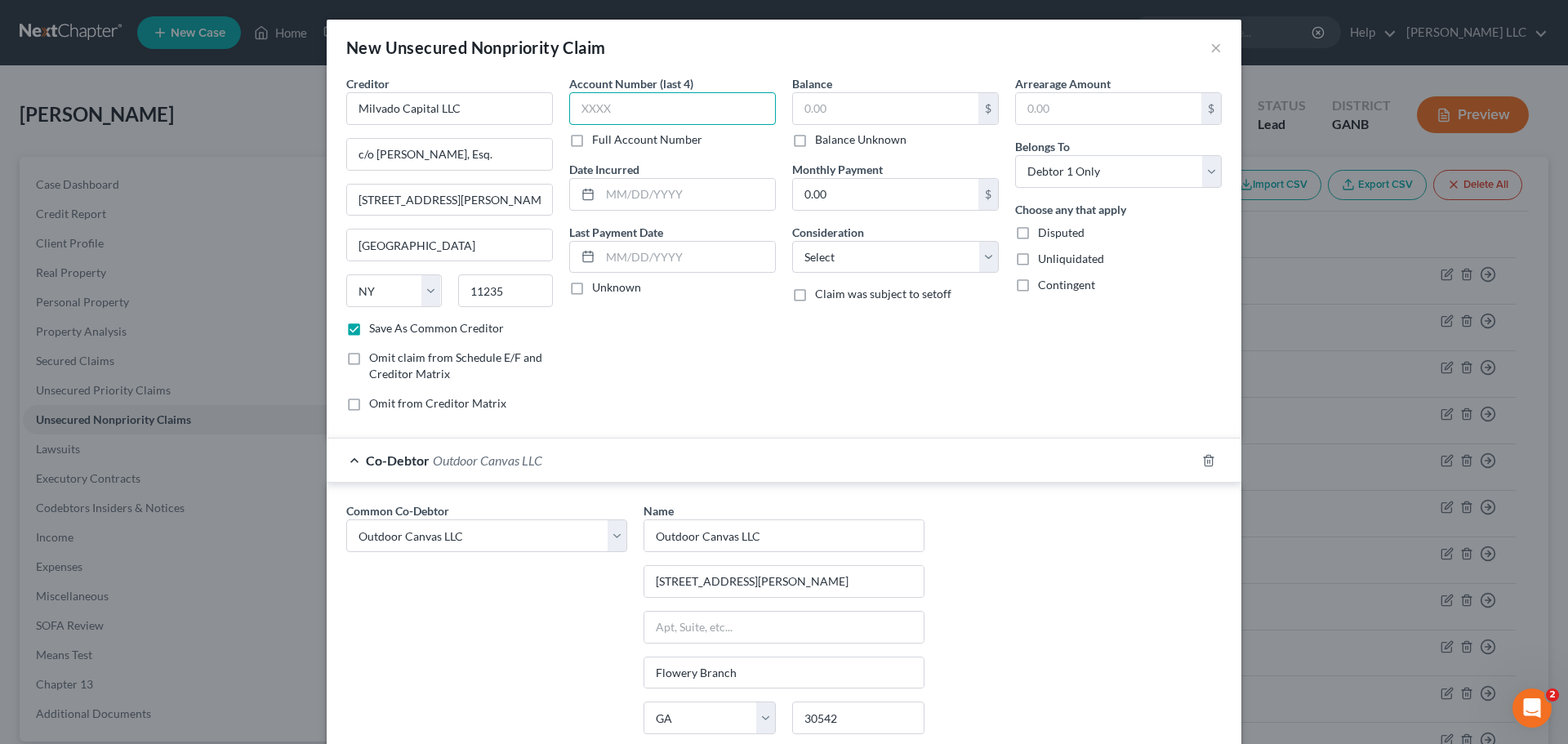
click at [673, 113] on input "text" at bounding box center [672, 109] width 206 height 33
click at [815, 139] on label "Balance Unknown" at bounding box center [860, 140] width 91 height 16
click at [822, 139] on input "Balance Unknown" at bounding box center [827, 136] width 11 height 11
checkbox input "true"
type input "0.00"
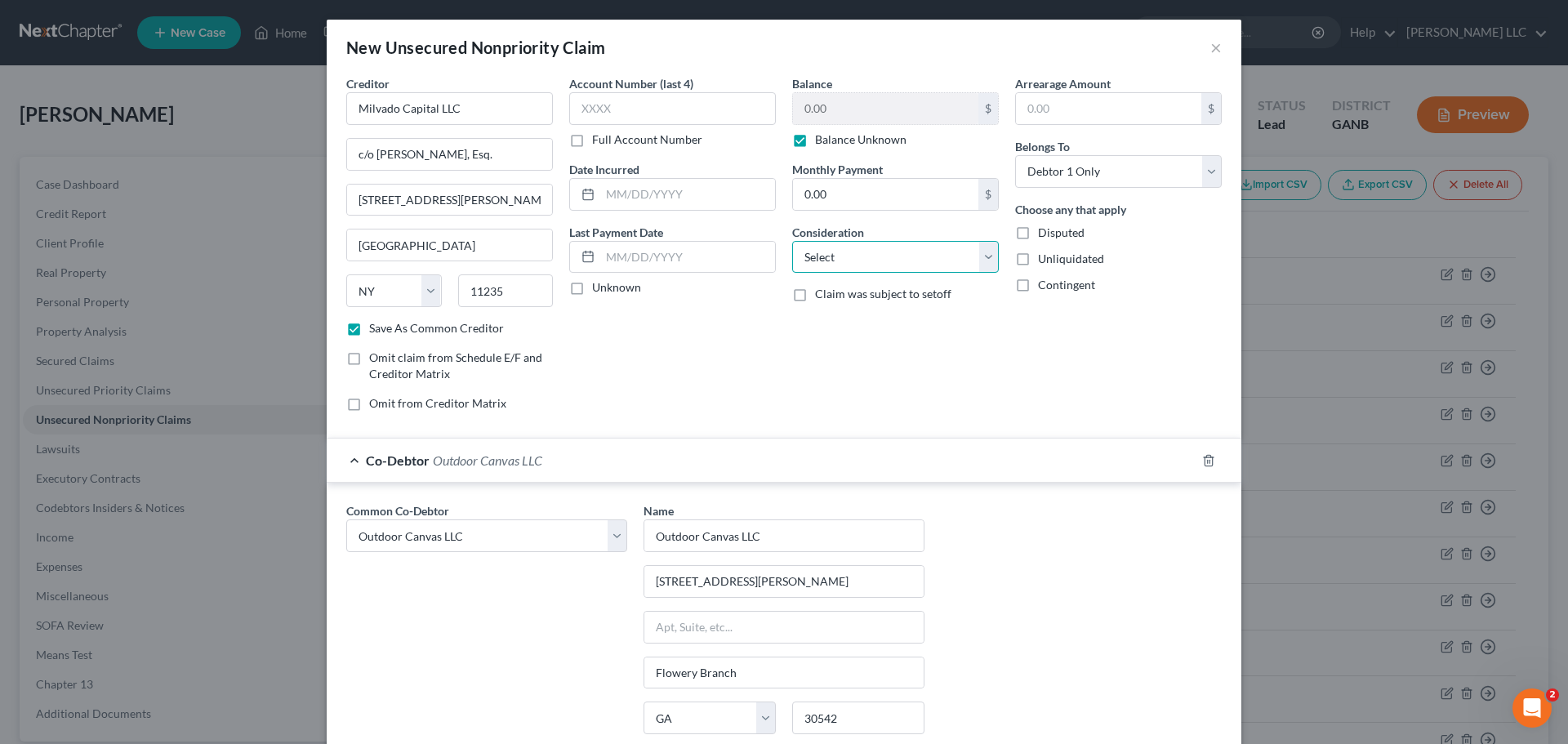
click at [981, 258] on select "Select Cable / Satellite Services Collection Agency Credit Card Debt Debt Couns…" at bounding box center [895, 257] width 206 height 33
select select "10"
click at [792, 241] on select "Select Cable / Satellite Services Collection Agency Credit Card Debt Debt Couns…" at bounding box center [895, 257] width 206 height 33
click at [1204, 171] on select "Select Debtor 1 Only Debtor 2 Only Debtor 1 And Debtor 2 Only At Least One Of T…" at bounding box center [1118, 172] width 206 height 33
select select "3"
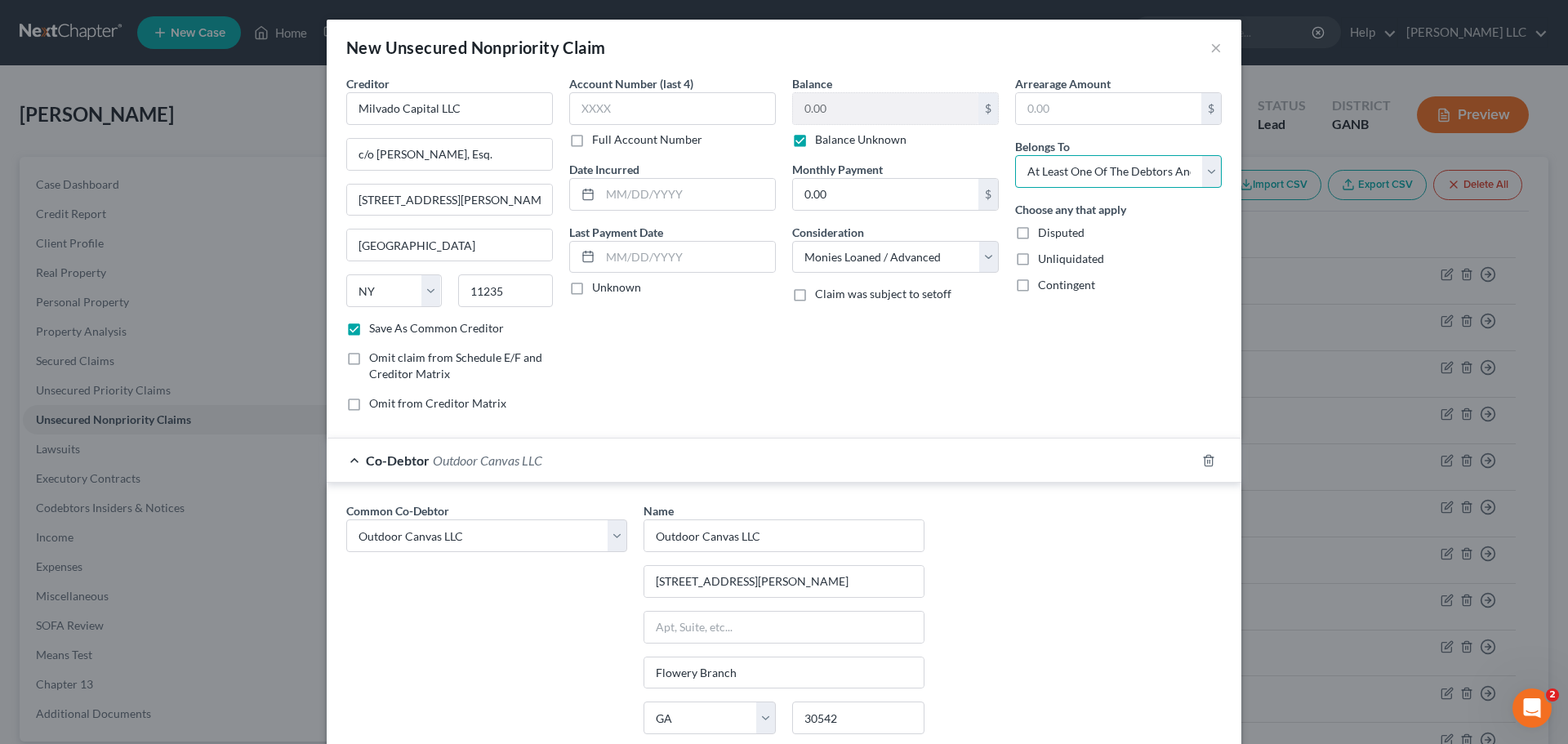
click at [1015, 155] on select "Select Debtor 1 Only Debtor 2 Only Debtor 1 And Debtor 2 Only At Least One Of T…" at bounding box center [1118, 172] width 206 height 33
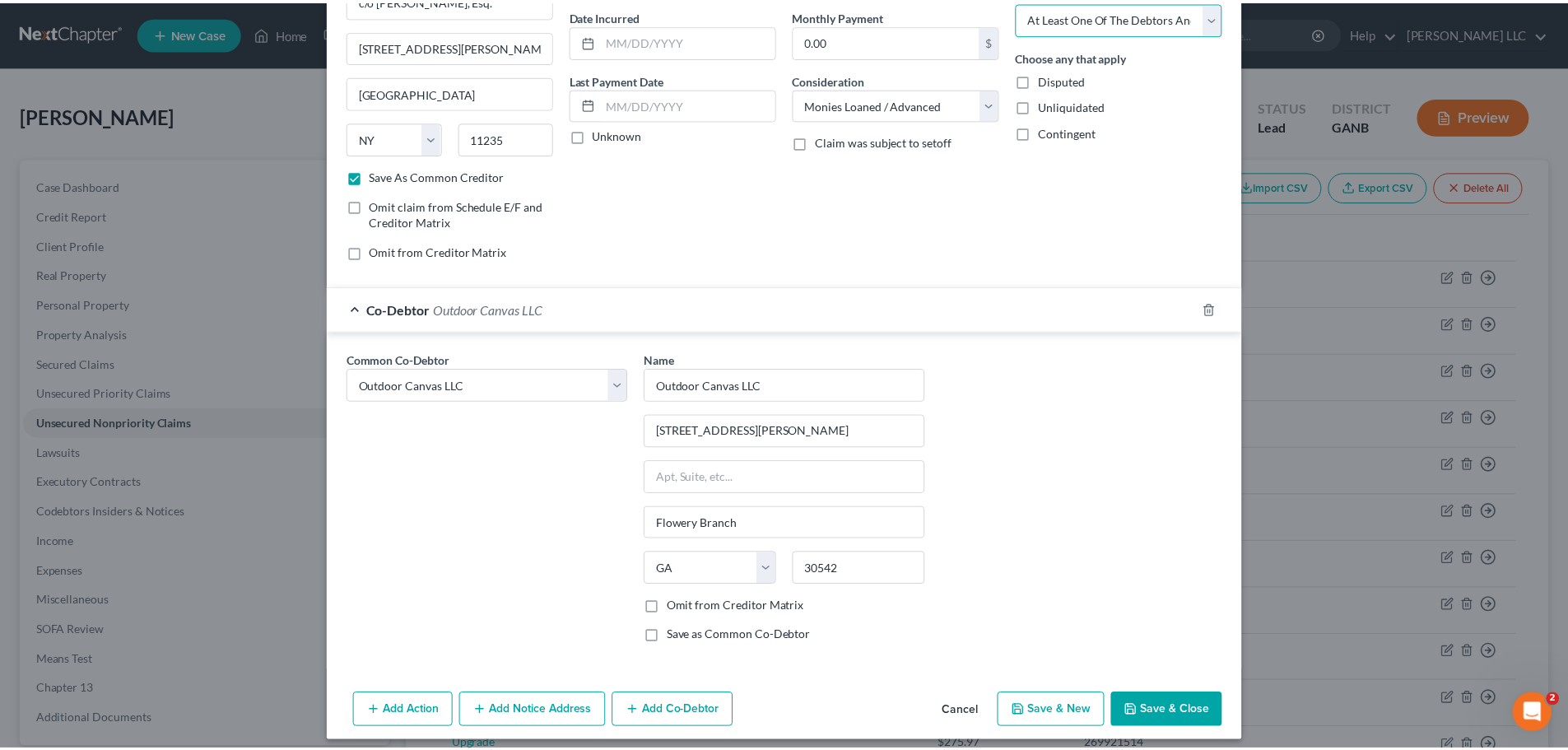
scroll to position [167, 0]
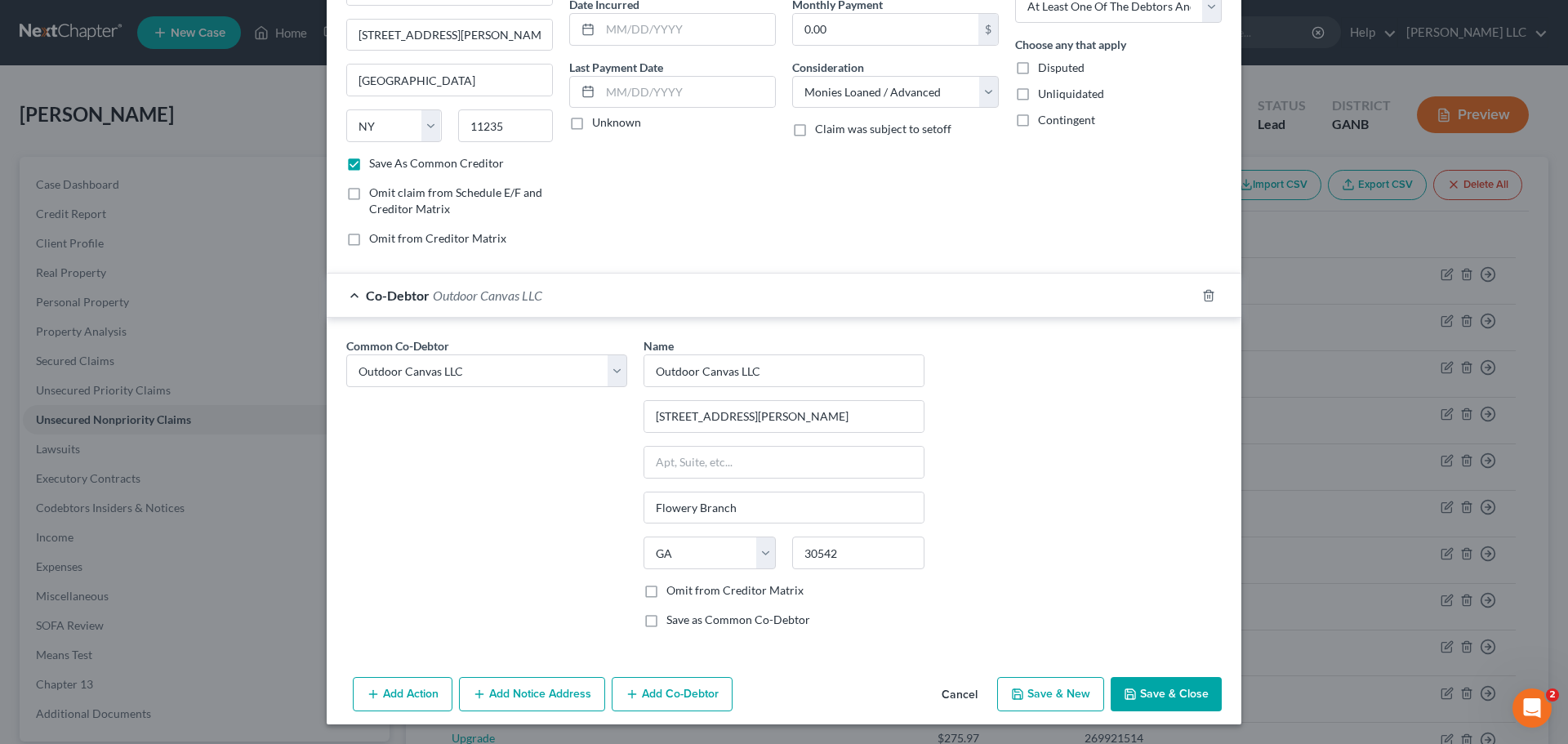
click at [1164, 693] on button "Save & Close" at bounding box center [1166, 695] width 111 height 35
checkbox input "false"
